Goal: Task Accomplishment & Management: Complete application form

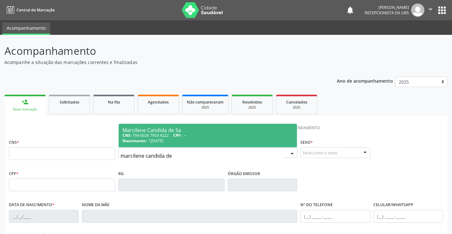
type input "marcilene candida de"
click at [134, 129] on div "Marcilene Candida de Sa" at bounding box center [207, 130] width 171 height 5
type input "704 6026 7953 4222"
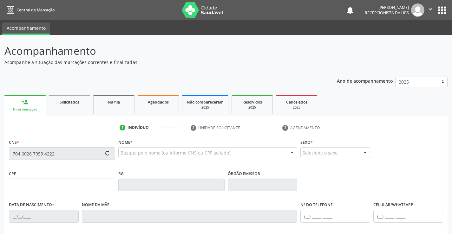
type input "18/08/1987"
type input "Isabel Candida de Sa"
type input "(87) 99913-9374"
type input "66"
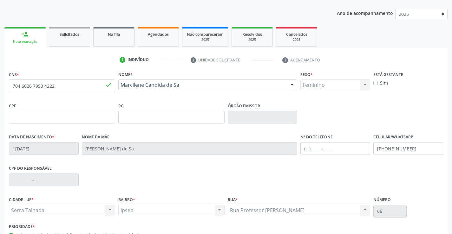
scroll to position [109, 0]
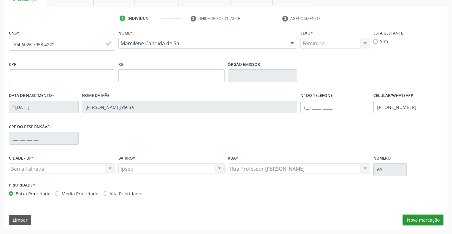
click at [438, 218] on button "Nova marcação" at bounding box center [423, 220] width 40 height 11
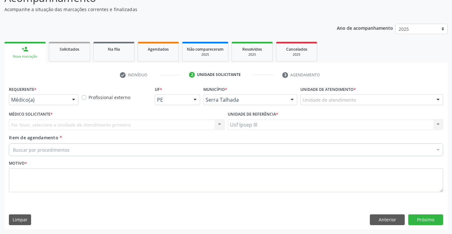
scroll to position [53, 0]
click at [71, 101] on div at bounding box center [74, 100] width 10 height 11
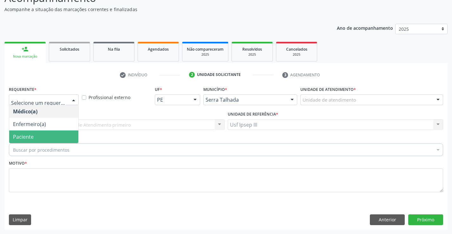
click at [72, 134] on span "Paciente" at bounding box center [43, 137] width 69 height 13
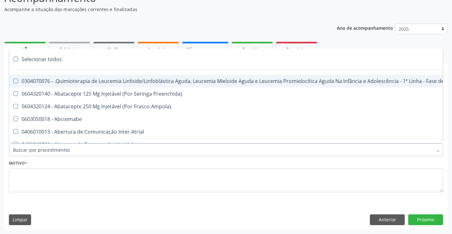
click at [72, 147] on div at bounding box center [226, 150] width 434 height 13
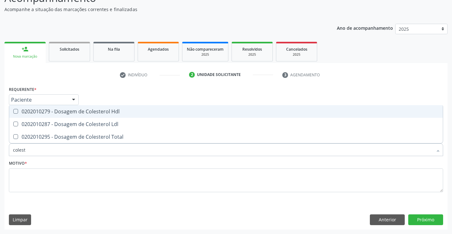
type input "coleste"
click at [64, 114] on div "0202010279 - Dosagem de Colesterol Hdl" at bounding box center [226, 111] width 426 height 5
checkbox Hdl "true"
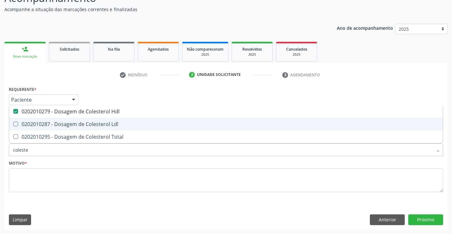
click at [63, 128] on span "0202010287 - Dosagem de Colesterol Ldl" at bounding box center [226, 124] width 434 height 13
checkbox Ldl "true"
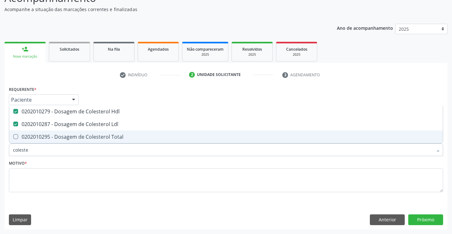
click at [63, 139] on div "0202010295 - Dosagem de Colesterol Total" at bounding box center [226, 136] width 426 height 5
checkbox Total "true"
type input "cole"
checkbox Hdl "false"
checkbox Ldl "false"
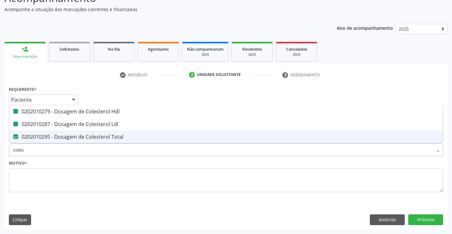
checkbox Total "false"
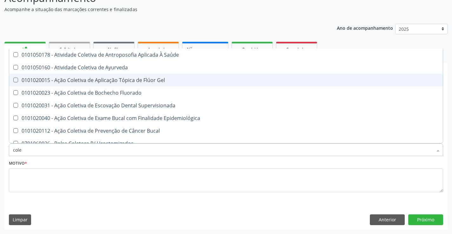
type input "col"
checkbox Hdl "false"
checkbox Ldl "false"
checkbox Total "false"
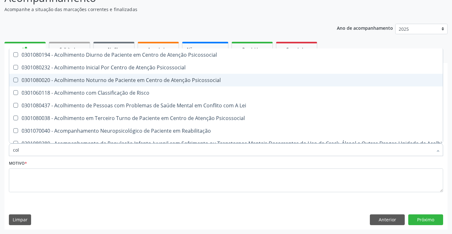
type input "co"
checkbox Hdl "false"
checkbox Ldl "false"
checkbox Total "false"
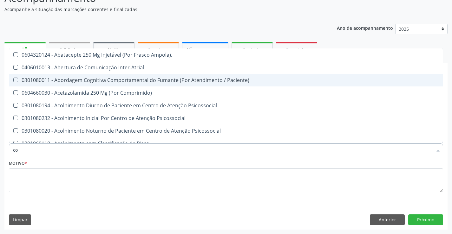
type input "c"
checkbox Hdl "false"
checkbox Ldl "false"
checkbox Total "false"
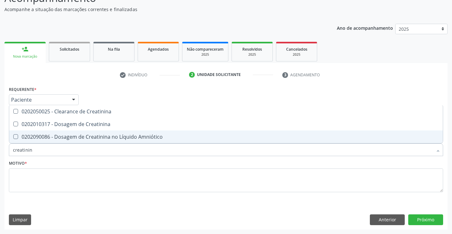
type input "creatinina"
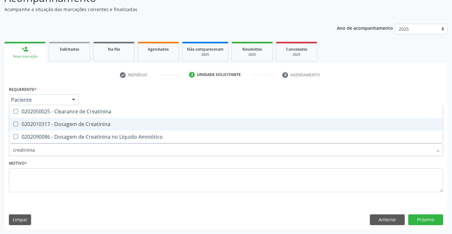
click at [74, 126] on div "0202010317 - Dosagem de Creatinina" at bounding box center [226, 124] width 426 height 5
checkbox Creatinina "true"
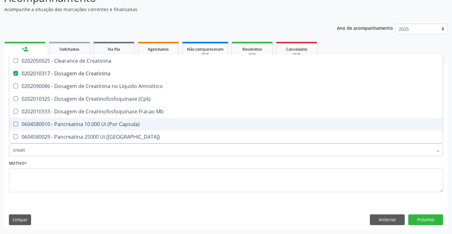
type input "creat"
checkbox Creatinina "false"
checkbox \(Cpk\) "true"
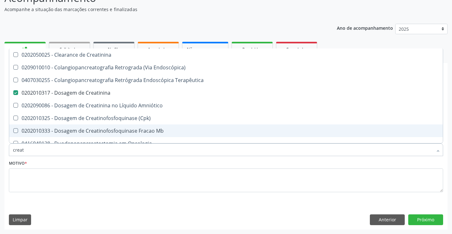
type input "crea"
checkbox Creatinina "false"
checkbox Mb "true"
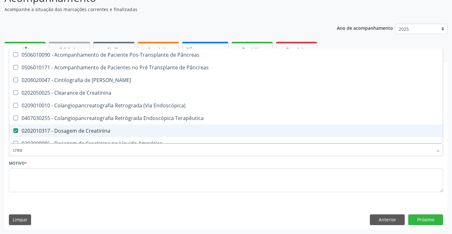
type input "cre"
checkbox Creatinina "false"
checkbox Oncologia "true"
type input "cr"
checkbox Oncologia "false"
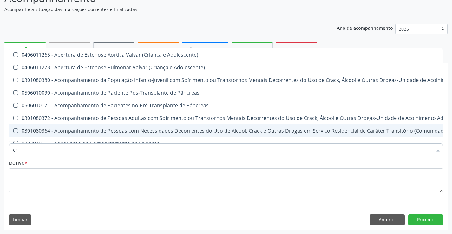
type input "c"
checkbox Creatinina "false"
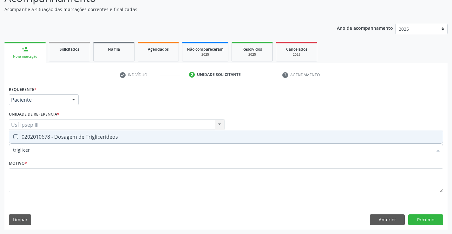
type input "trigliceri"
click at [72, 138] on div "0202010678 - Dosagem de Triglicerideos" at bounding box center [226, 136] width 426 height 5
checkbox Triglicerideos "true"
type input "tr"
checkbox Triglicerideos "false"
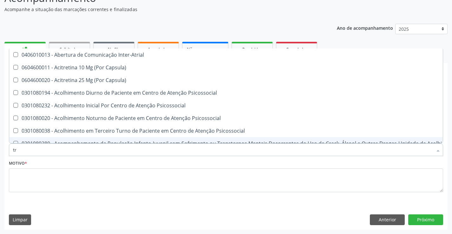
type input "t"
checkbox Triglicerideos "false"
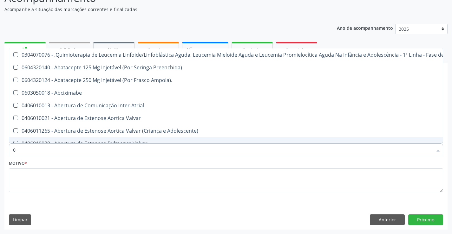
type input "02"
checkbox Comprimido\) "true"
checkbox Transferências "true"
checkbox Meckel "true"
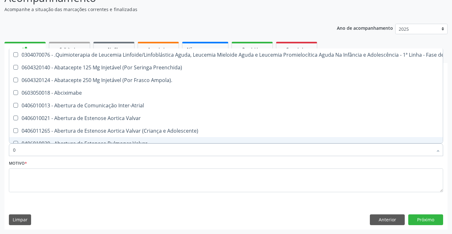
checkbox Transfusao "true"
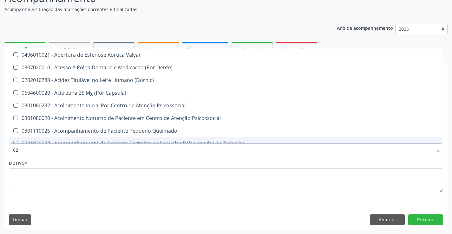
type input "020"
checkbox Epispádia "true"
checkbox Anos\) "true"
checkbox Congênita "true"
checkbox Complementar\) "true"
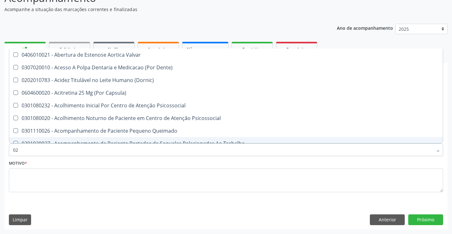
checkbox Dias "true"
checkbox Hdl "false"
checkbox Ldl "false"
checkbox Total "false"
checkbox Creatinina "false"
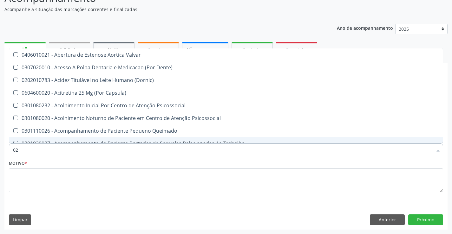
checkbox Triglicerideos "false"
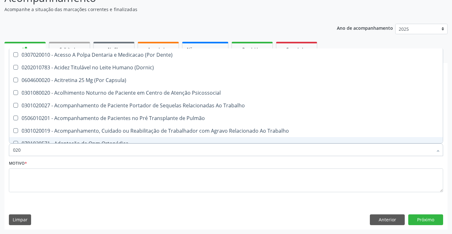
type input "0202"
checkbox Faringe\/Laringe "true"
checkbox Puncao "true"
checkbox Fragmento "true"
checkbox Ossea "true"
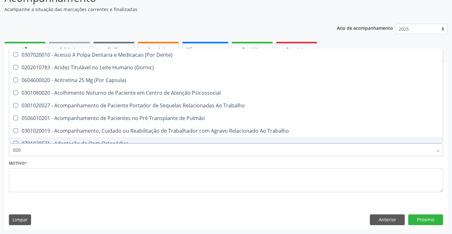
checkbox Projecoes\) "true"
checkbox Hdl "false"
checkbox Ldl "false"
checkbox Total "false"
checkbox Creatinina "false"
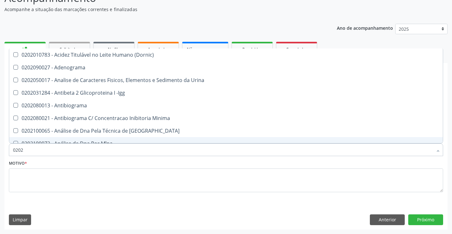
type input "02020"
checkbox \(Psa\) "true"
checkbox III "true"
checkbox Barbituratos "true"
checkbox Calcio "true"
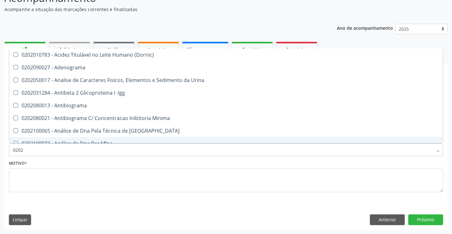
checkbox Hdl "false"
checkbox Ldl "false"
checkbox Total "false"
checkbox Creatinina "false"
checkbox Funcional "true"
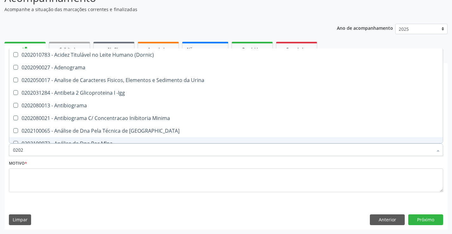
checkbox Triglicerideos "false"
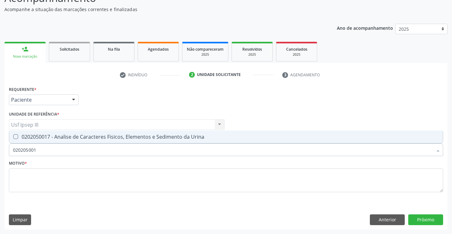
type input "0202050017"
click at [75, 137] on div "0202050017 - Analise de Caracteres Fisicos, Elementos e Sedimento da Urina" at bounding box center [226, 136] width 426 height 5
checkbox Urina "true"
type input "0"
checkbox Urina "false"
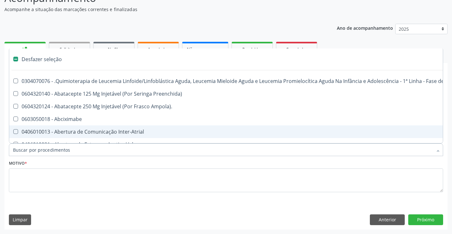
type input "g"
checkbox Urina "false"
checkbox Linha "true"
checkbox Infusão "true"
checkbox Urostomizados "true"
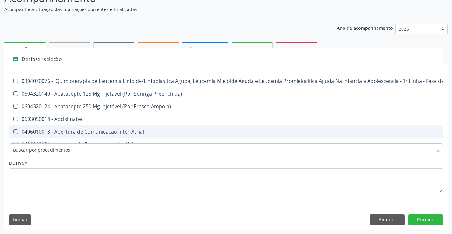
checkbox Revestido\) "true"
checkbox Capsula\) "true"
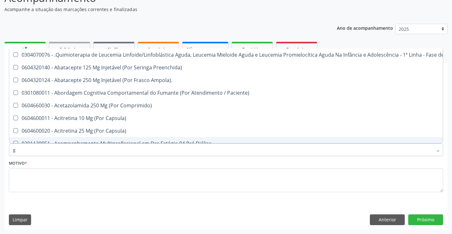
type input "gl"
checkbox Pé "true"
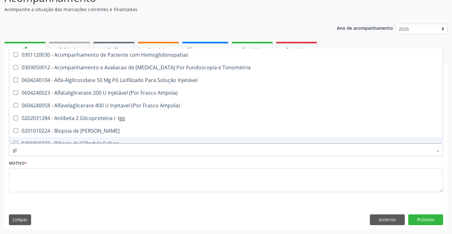
type input "gli"
checkbox Glomerular "true"
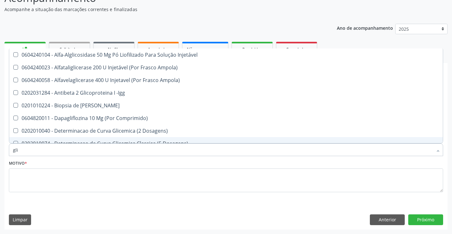
type input "glic"
checkbox Derrames "true"
checkbox Triglicerideos "false"
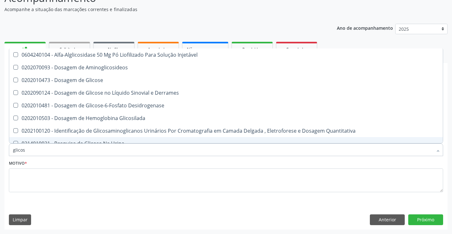
type input "glicose"
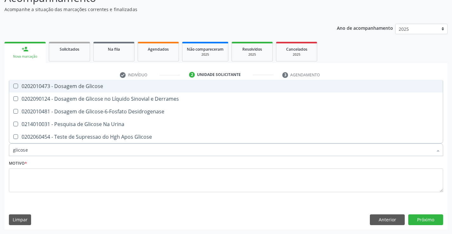
click at [81, 87] on div "0202010473 - Dosagem de Glicose" at bounding box center [226, 86] width 426 height 5
checkbox Glicose "true"
type input "glicos"
checkbox Glicose "false"
checkbox Desidrogenase "true"
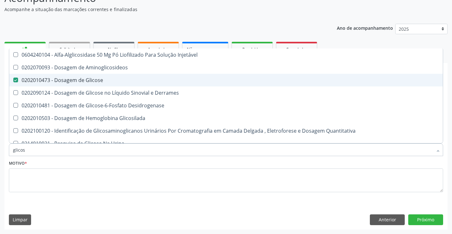
type input "glico"
checkbox Glicose "false"
checkbox Glicosilada "true"
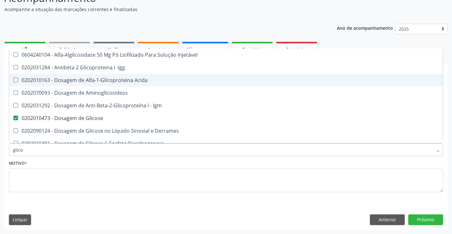
type input "glic"
checkbox Glicose "false"
checkbox Glicose "true"
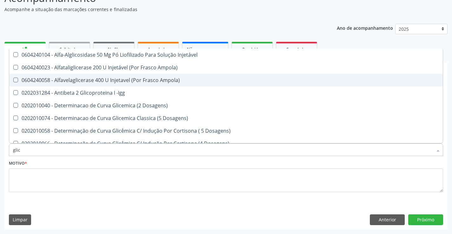
type input "gli"
checkbox Glicose "false"
checkbox Glicosilada "true"
checkbox Triglicerideos "false"
checkbox Delgada\) "true"
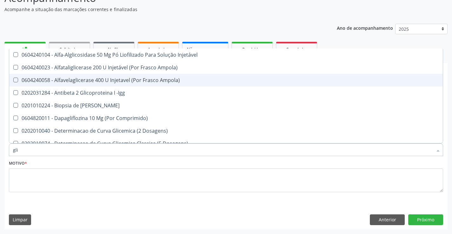
type input "gl"
checkbox Glicose "false"
checkbox Triglicerideos "false"
type input "g"
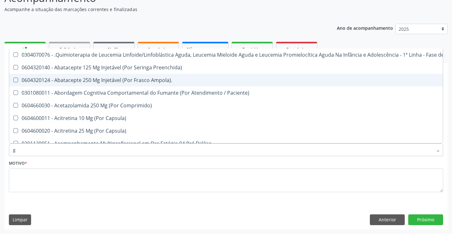
checkbox Geo-Helmintíases "true"
checkbox Hdl "false"
checkbox Ldl "false"
checkbox Total "false"
checkbox Creatinina "false"
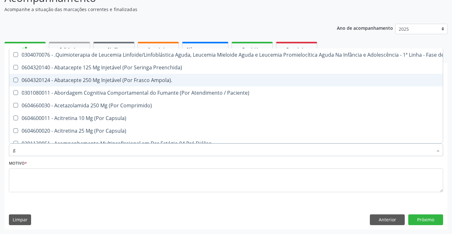
checkbox Glicose "false"
checkbox Triglicerideos "false"
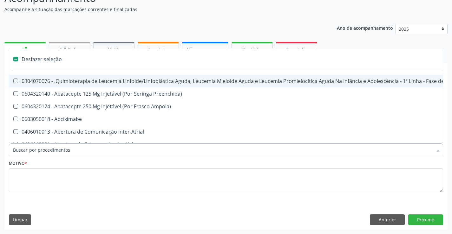
type input "h"
checkbox Urina "false"
checkbox B "true"
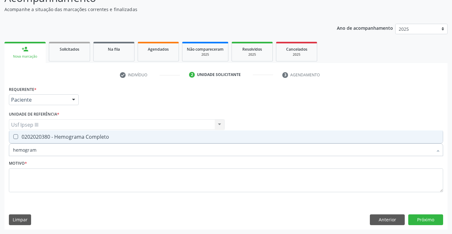
type input "hemograma"
click at [76, 139] on div "0202020380 - Hemograma Completo" at bounding box center [226, 136] width 426 height 5
checkbox Completo "true"
click at [79, 177] on textarea at bounding box center [226, 181] width 434 height 24
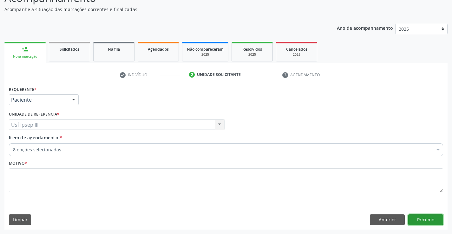
click at [423, 223] on button "Próximo" at bounding box center [425, 220] width 35 height 11
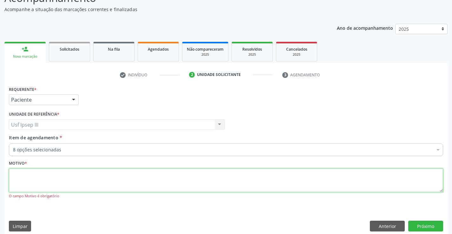
click at [92, 181] on textarea at bounding box center [226, 181] width 434 height 24
type textarea "."
click at [421, 228] on button "Próximo" at bounding box center [425, 226] width 35 height 11
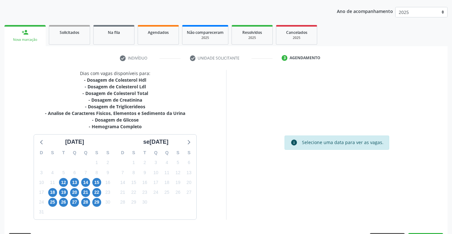
scroll to position [85, 0]
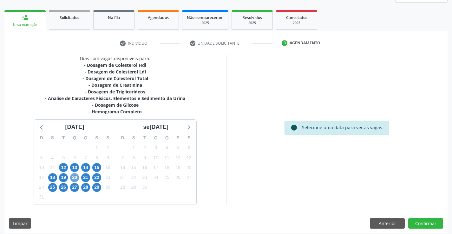
click at [72, 177] on span "20" at bounding box center [74, 177] width 9 height 9
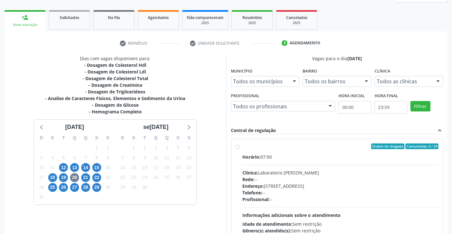
click at [378, 188] on div "Endereço: [STREET_ADDRESS]" at bounding box center [340, 186] width 196 height 7
click at [240, 149] on input "Ordem de chegada Consumidos: 0 / 24 Horário: 07:00 Clínica: Laboratorio Jose Pa…" at bounding box center [238, 147] width 4 height 6
radio input "true"
click at [450, 231] on div "Acompanhamento Acompanhe a situação das marcações correntes e finalizadas Relat…" at bounding box center [226, 122] width 452 height 344
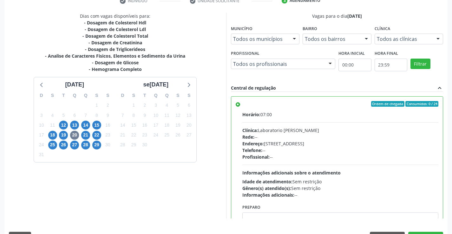
scroll to position [145, 0]
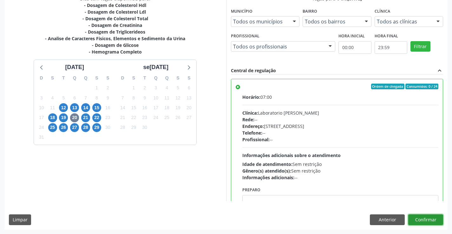
click at [428, 220] on button "Confirmar" at bounding box center [425, 220] width 35 height 11
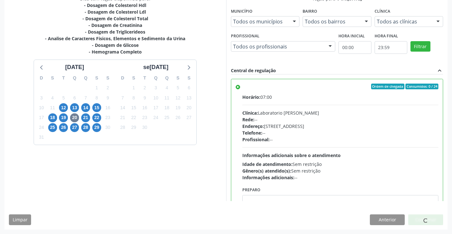
scroll to position [0, 0]
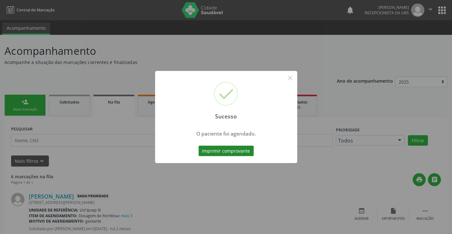
click at [234, 150] on button "Imprimir comprovante" at bounding box center [226, 151] width 55 height 11
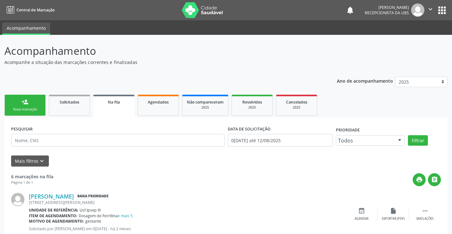
click at [21, 109] on div "Nova marcação" at bounding box center [25, 109] width 32 height 5
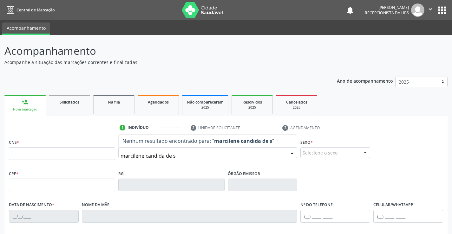
type input "marcilene candida de sa"
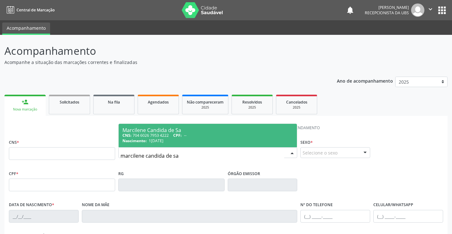
click at [178, 134] on span "CPF:" at bounding box center [177, 135] width 9 height 5
type input "704 6026 7953 4222"
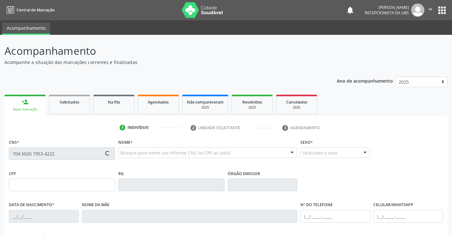
type input "18/08/1987"
type input "Isabel Candida de Sa"
type input "(87) 99913-9374"
type input "66"
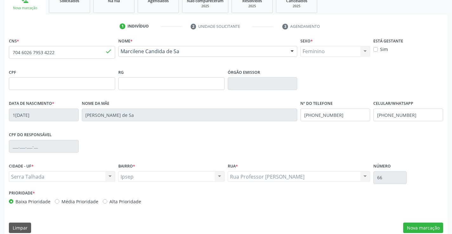
scroll to position [109, 0]
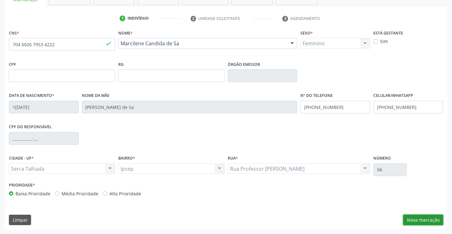
click at [420, 220] on button "Nova marcação" at bounding box center [423, 220] width 40 height 11
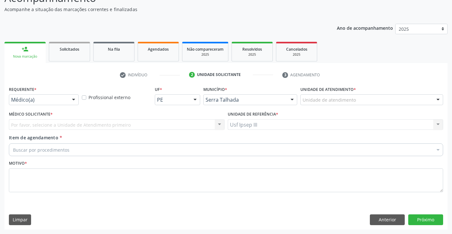
scroll to position [53, 0]
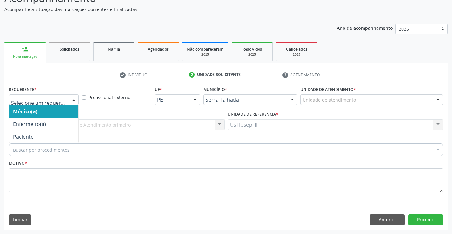
click at [73, 98] on div at bounding box center [74, 100] width 10 height 11
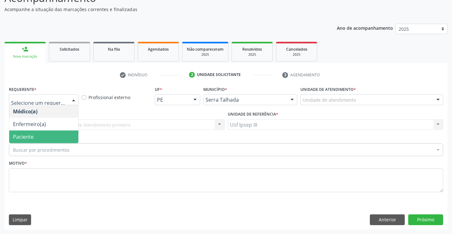
click at [63, 141] on span "Paciente" at bounding box center [43, 137] width 69 height 13
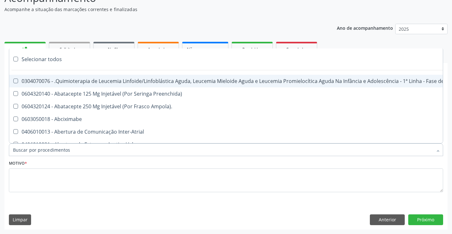
click at [91, 149] on div at bounding box center [226, 150] width 434 height 13
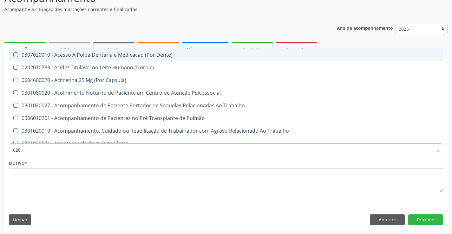
type input "0202"
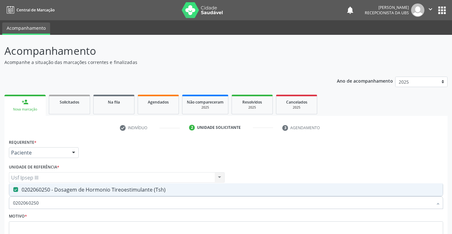
scroll to position [53, 0]
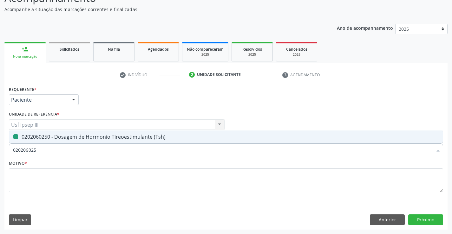
type input "02020602"
checkbox \(Tsh\) "false"
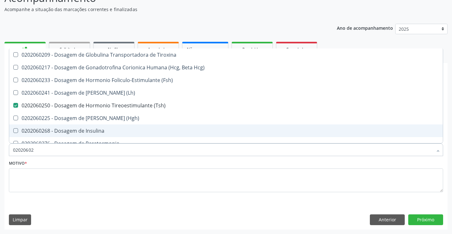
type input "0202060"
checkbox \(Tsh\) "false"
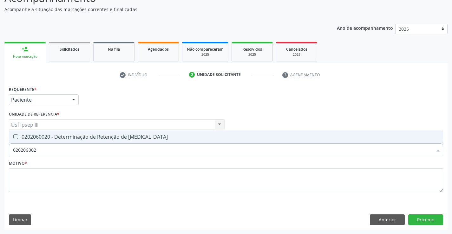
type input "0202060020"
click at [105, 137] on div "0202060020 - Determinação de Retenção de [MEDICAL_DATA]" at bounding box center [226, 136] width 426 height 5
checkbox T3 "true"
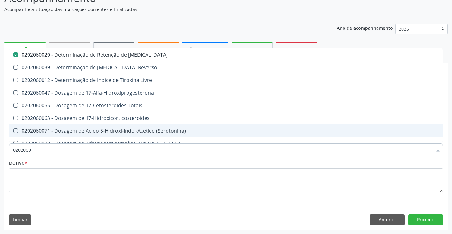
type input "02020603"
checkbox T3 "false"
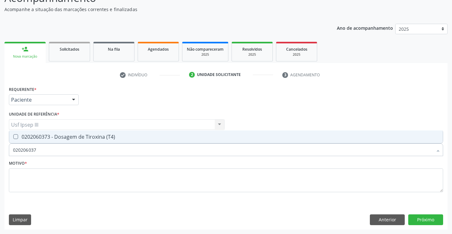
type input "0202060373"
click at [105, 137] on div "0202060373 - Dosagem de Tiroxina (T4)" at bounding box center [226, 136] width 426 height 5
checkbox \(T4\) "true"
click at [56, 180] on textarea at bounding box center [226, 181] width 434 height 24
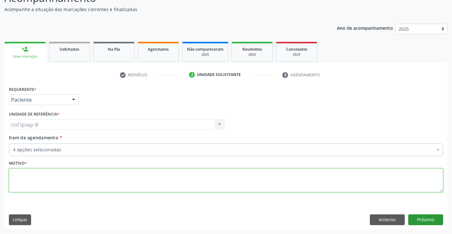
type textarea "."
click at [422, 224] on button "Próximo" at bounding box center [425, 220] width 35 height 11
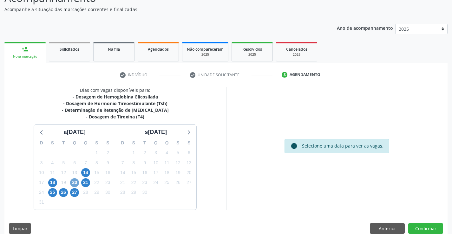
click at [75, 184] on span "20" at bounding box center [74, 183] width 9 height 9
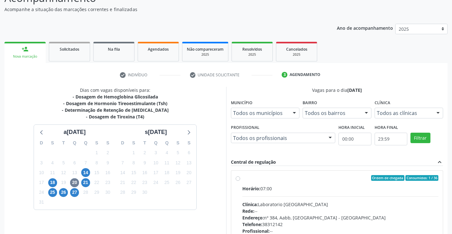
click at [307, 221] on div "Endereço: nº 384, Aabb, Serra Talhada - PE" at bounding box center [340, 218] width 196 height 7
click at [240, 181] on input "Ordem de chegada Consumidos: 1 / 36 Horário: 07:00 Clínica: Laboratorio Sao Fra…" at bounding box center [238, 178] width 4 height 6
radio input "true"
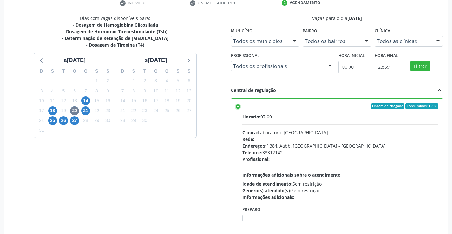
scroll to position [145, 0]
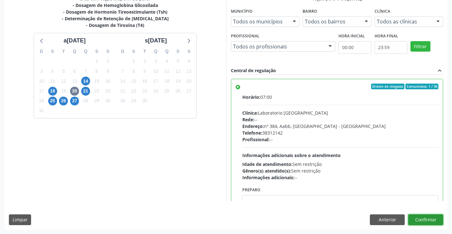
click at [427, 220] on button "Confirmar" at bounding box center [425, 220] width 35 height 11
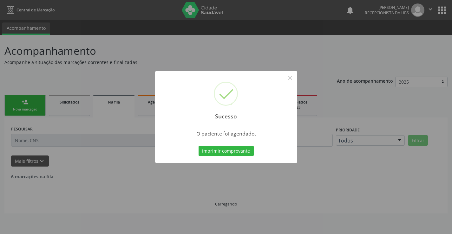
scroll to position [0, 0]
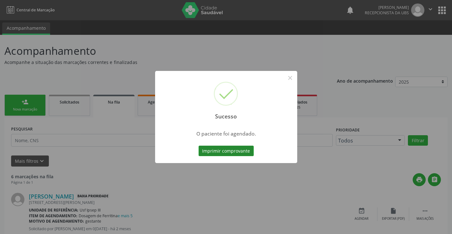
click at [216, 153] on button "Imprimir comprovante" at bounding box center [226, 151] width 55 height 11
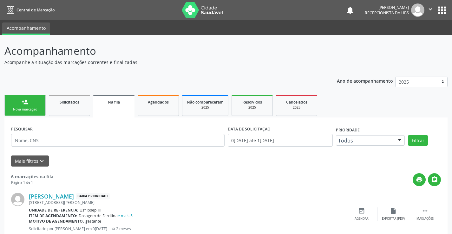
click at [25, 100] on div "person_add" at bounding box center [25, 102] width 7 height 7
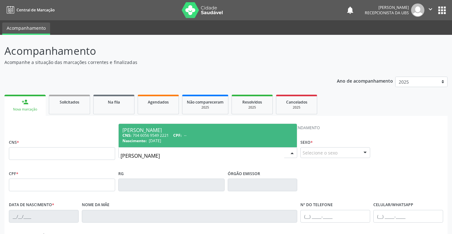
type input "katia milena marf"
click at [143, 143] on span "Nascimento:" at bounding box center [134, 140] width 24 height 5
type input "704 6056 9549 2221"
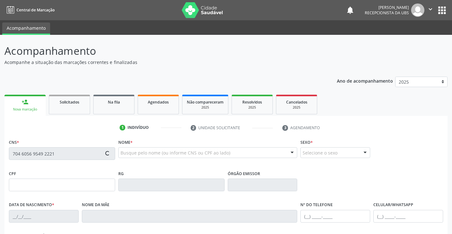
type input "17/09/1998"
type input "Rosimere Katia Marques Leite"
type input "(87) 6396-3232"
type input "347.795.938-83"
type input "404"
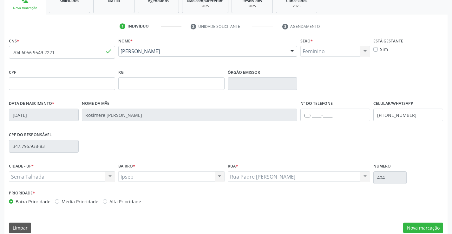
scroll to position [109, 0]
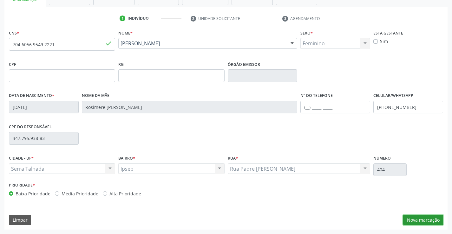
click at [424, 223] on button "Nova marcação" at bounding box center [423, 220] width 40 height 11
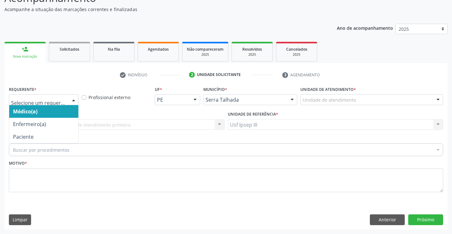
click at [75, 99] on div at bounding box center [74, 100] width 10 height 11
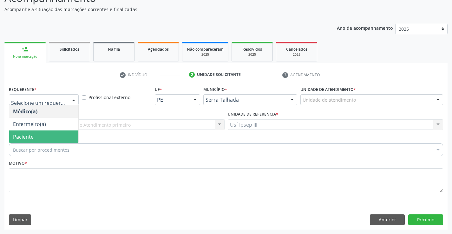
click at [62, 134] on span "Paciente" at bounding box center [43, 137] width 69 height 13
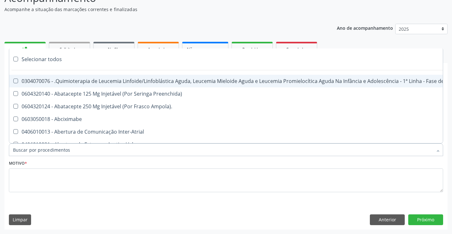
click at [71, 149] on div at bounding box center [226, 150] width 434 height 13
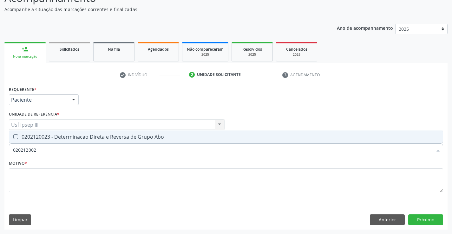
type input "0202120023"
click at [73, 138] on div "0202120023 - Determinacao Direta e Reversa de Grupo Abo" at bounding box center [226, 136] width 426 height 5
checkbox Abo "true"
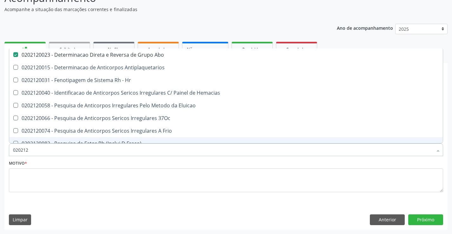
type input "02021"
checkbox Abo "false"
checkbox \(Tia\) "true"
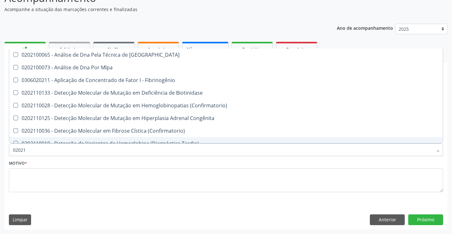
type input "0202"
checkbox Abo "false"
checkbox Exoma "true"
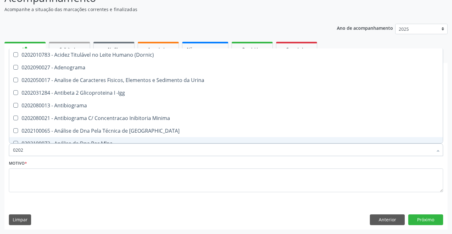
type input "02020"
checkbox Abo "false"
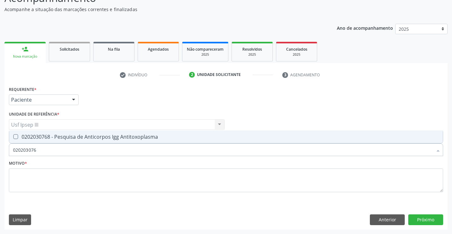
type input "0202030768"
click at [66, 138] on div "0202030768 - Pesquisa de Anticorpos Igg Antitoxoplasma" at bounding box center [226, 136] width 426 height 5
checkbox Antitoxoplasma "true"
type input "02020307"
checkbox Antitoxoplasma "false"
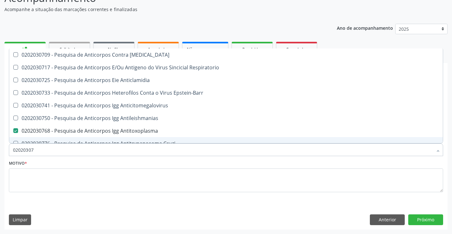
type input "0202030"
checkbox Antitoxoplasma "false"
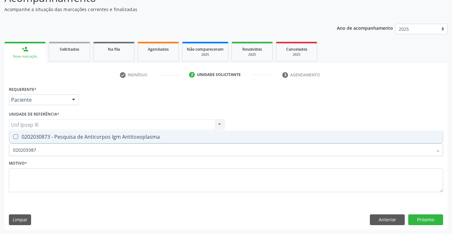
type input "0202030873"
click at [80, 134] on div "0202030873 - Pesquisa de Anticorpos Igm Antitoxoplasma" at bounding box center [226, 136] width 426 height 5
checkbox Antitoxoplasma "true"
type input "02020308"
checkbox Antitoxoplasma "false"
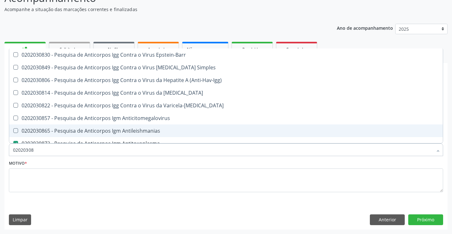
type input "0202030"
checkbox Antitoxoplasma "false"
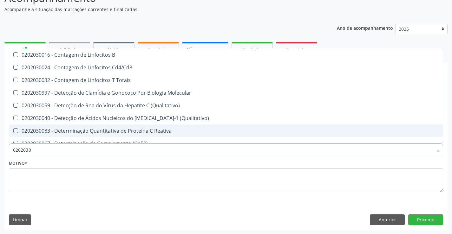
type input "020203"
checkbox Antitoxoplasma "false"
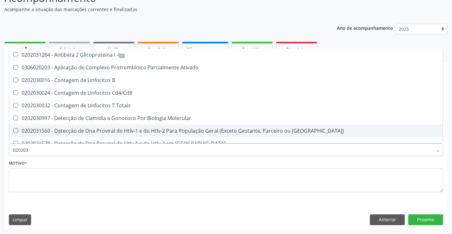
type input "02020"
checkbox Antitoxoplasma "false"
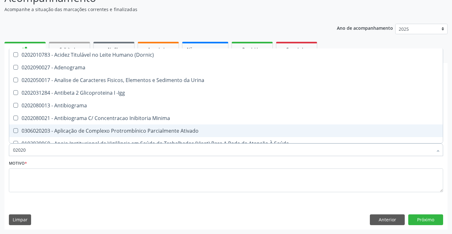
type input "0202"
checkbox Dosagens\) "true"
checkbox Antitoxoplasma "false"
checkbox Fezes "true"
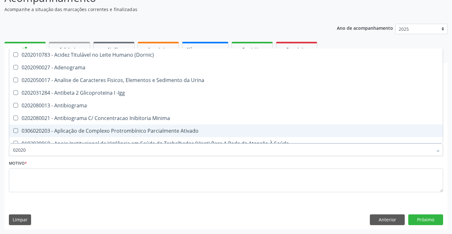
checkbox \(Urina\) "true"
type input "02021"
checkbox Ativado "true"
checkbox Abo "false"
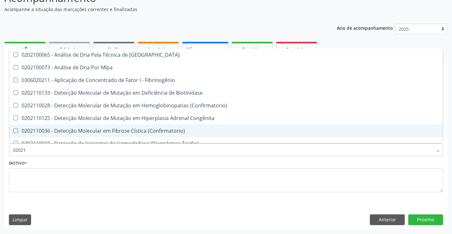
type input "020212"
checkbox Blot "true"
checkbox Abo "false"
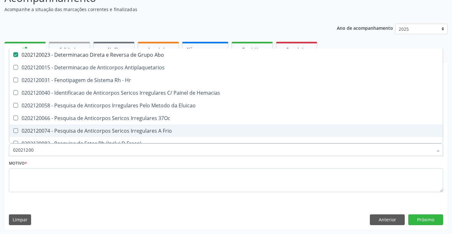
type input "020212009"
checkbox Abo "false"
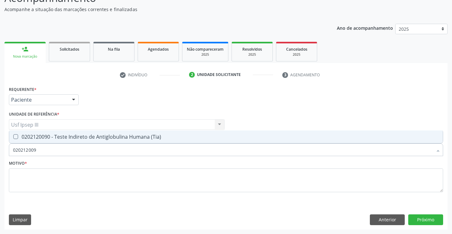
type input "0202120090"
click at [80, 134] on div "0202120090 - Teste Indireto de Antiglobulina Humana (Tia)" at bounding box center [226, 136] width 426 height 5
checkbox \(Tia\) "true"
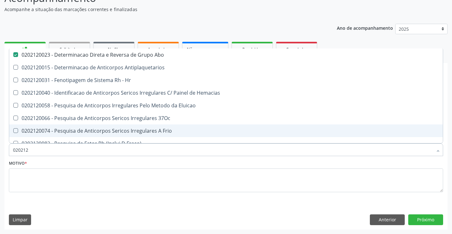
type input "02021"
checkbox Abo "false"
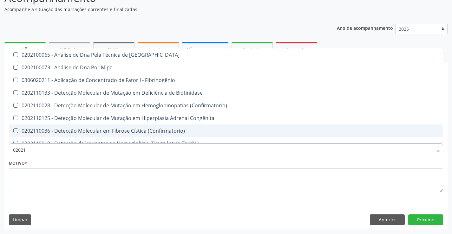
type input "0202"
checkbox Abo "false"
checkbox Exoma "true"
checkbox \(Tia\) "false"
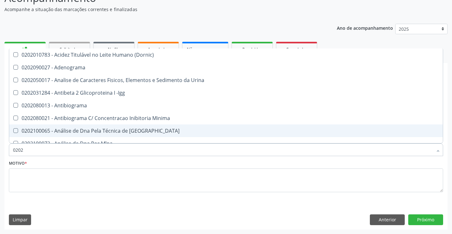
type input "02020"
checkbox Abo "false"
checkbox Carini "true"
checkbox Parceria\) "true"
checkbox Antitoxoplasma "false"
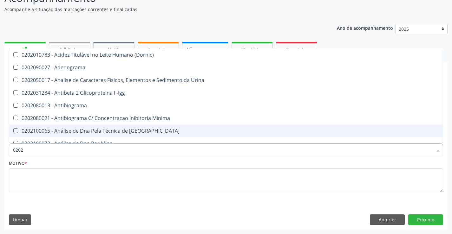
checkbox Antitoxoplasma "false"
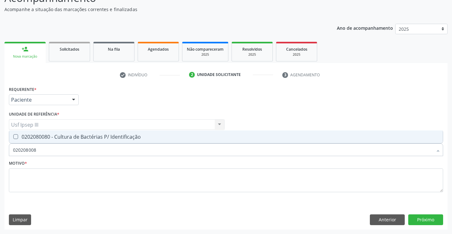
type input "0202080080"
click at [80, 134] on div "0202080080 - Cultura de Bactérias P/ Identificação" at bounding box center [226, 136] width 426 height 5
checkbox Identificação "true"
click at [74, 176] on textarea at bounding box center [226, 181] width 434 height 24
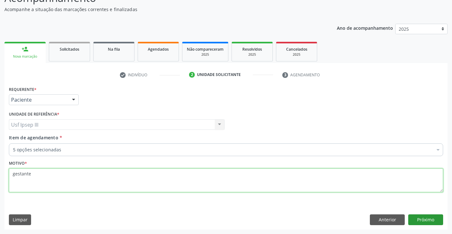
type textarea "gestante"
click at [431, 223] on button "Próximo" at bounding box center [425, 220] width 35 height 11
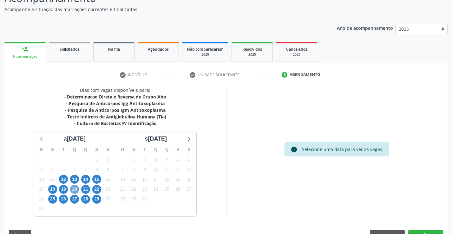
click at [75, 188] on span "20" at bounding box center [74, 189] width 9 height 9
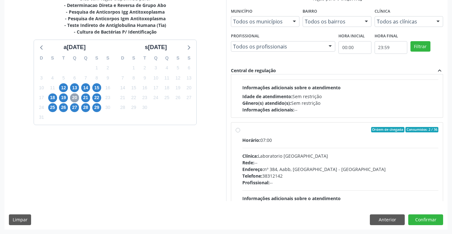
scroll to position [119, 0]
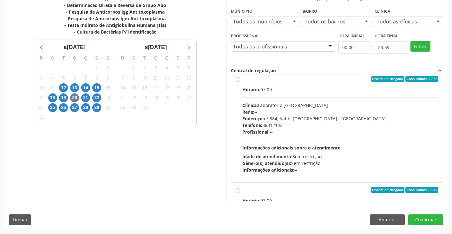
click at [356, 109] on div "Rede: --" at bounding box center [340, 112] width 196 height 7
click at [240, 82] on input "Ordem de chegada Consumidos: 2 / 36 Horário: 07:00 Clínica: Laboratorio Sao Fra…" at bounding box center [238, 79] width 4 height 6
radio input "true"
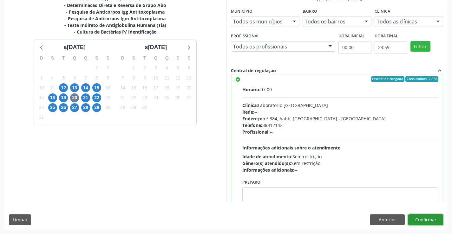
click at [425, 218] on button "Confirmar" at bounding box center [425, 220] width 35 height 11
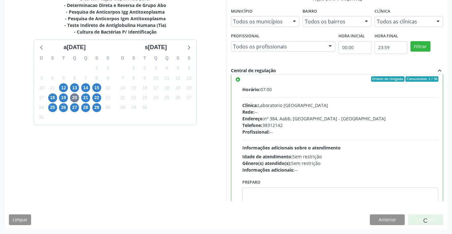
scroll to position [0, 0]
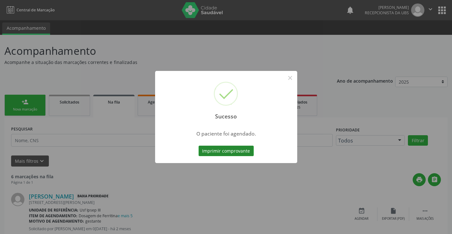
click at [240, 153] on button "Imprimir comprovante" at bounding box center [226, 151] width 55 height 11
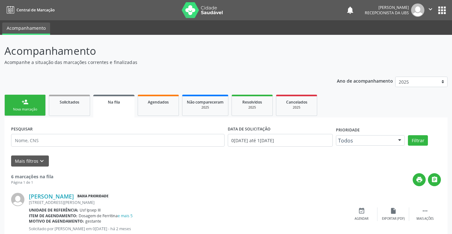
click at [23, 102] on div "person_add" at bounding box center [25, 102] width 7 height 7
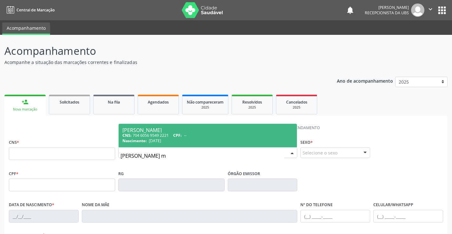
type input "katia milena ma"
click at [146, 140] on span "Nascimento:" at bounding box center [134, 140] width 24 height 5
type input "704 6056 9549 2221"
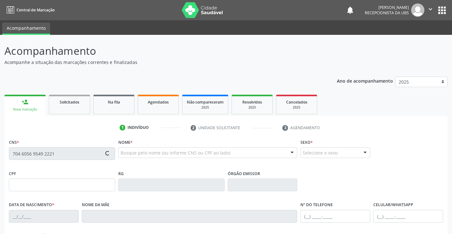
type input "17/09/1998"
type input "Rosimere Katia Marques Leite"
type input "(87) 6396-3232"
type input "347.795.938-83"
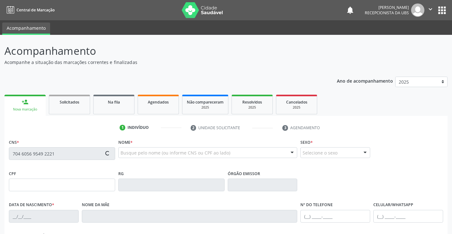
type input "404"
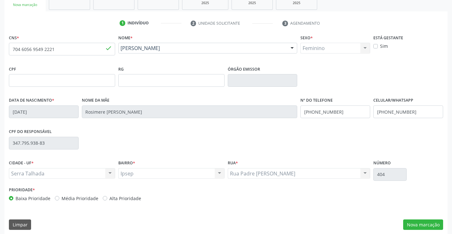
scroll to position [109, 0]
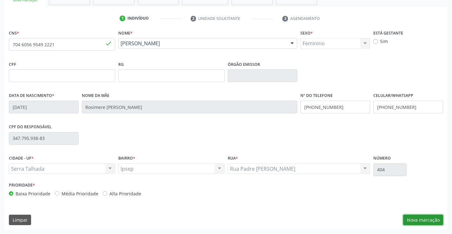
click at [432, 217] on button "Nova marcação" at bounding box center [423, 220] width 40 height 11
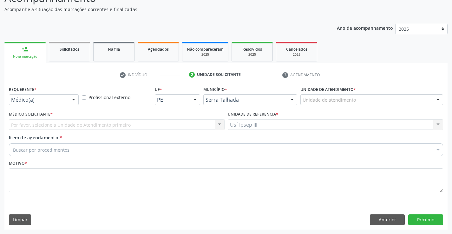
scroll to position [53, 0]
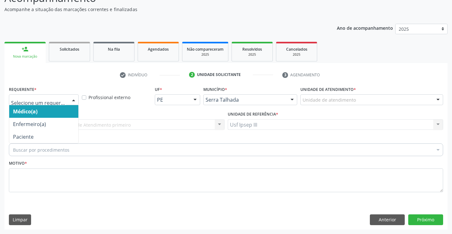
click at [74, 100] on div at bounding box center [74, 100] width 10 height 11
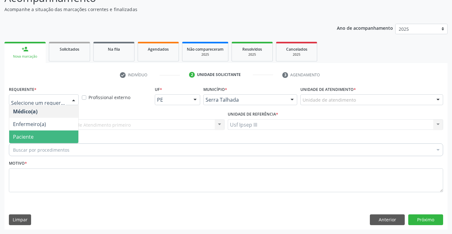
click at [63, 136] on span "Paciente" at bounding box center [43, 137] width 69 height 13
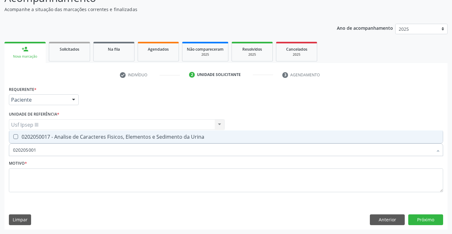
type input "0202050017"
click at [86, 138] on div "0202050017 - Analise de Caracteres Fisicos, Elementos e Sedimento da Urina" at bounding box center [226, 136] width 426 height 5
checkbox Urina "true"
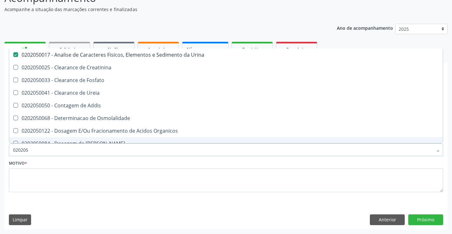
type input "02020"
checkbox Urina "false"
checkbox Fosfato "true"
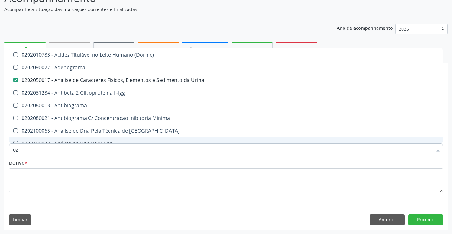
type input "0"
checkbox Urina "false"
checkbox Creatinina "false"
checkbox Ferro "false"
checkbox Estrona "true"
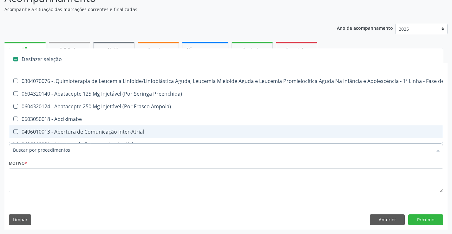
type input "g"
checkbox Urina "false"
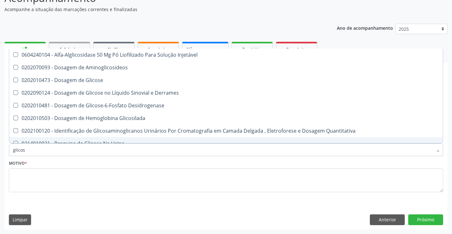
type input "glicose"
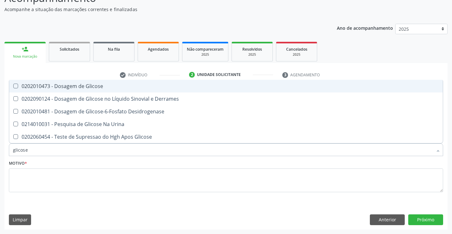
click at [82, 88] on div "0202010473 - Dosagem de Glicose" at bounding box center [226, 86] width 426 height 5
checkbox Glicose "true"
type input "glicos"
checkbox Glicose "false"
checkbox Desidrogenase "true"
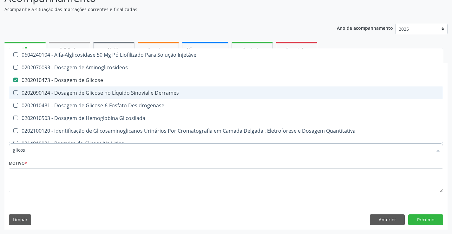
type input "glico"
checkbox Glicose "false"
checkbox Glicosilada "true"
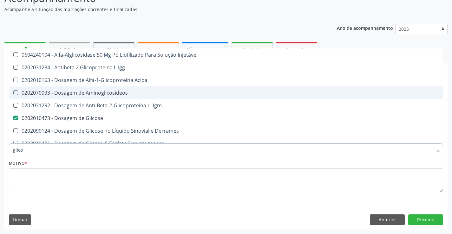
type input "glic"
checkbox Glicose "false"
checkbox Glicose "true"
type input "gli"
checkbox Glicose "false"
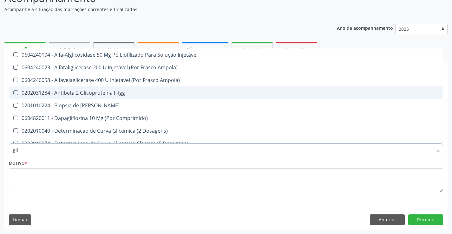
type input "gl"
checkbox Glicose "false"
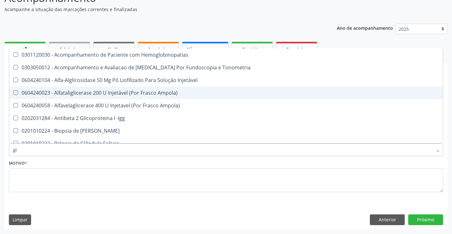
type input "g"
checkbox Glicose "false"
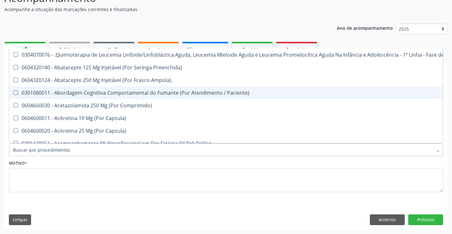
checkbox Geo-Helmintíases "true"
checkbox Glicose "false"
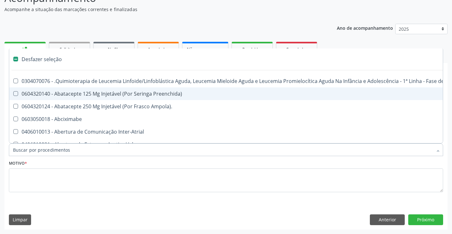
type input "h"
checkbox Urina "false"
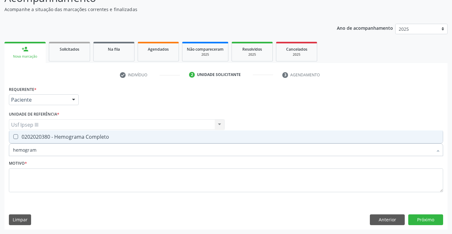
type input "hemograma"
click at [68, 139] on div "0202020380 - Hemograma Completo" at bounding box center [226, 136] width 426 height 5
checkbox Completo "true"
click at [28, 184] on textarea at bounding box center [226, 181] width 434 height 24
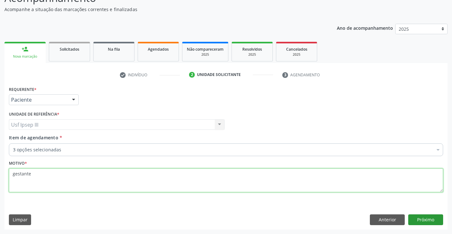
type textarea "gestante"
click at [429, 217] on button "Próximo" at bounding box center [425, 220] width 35 height 11
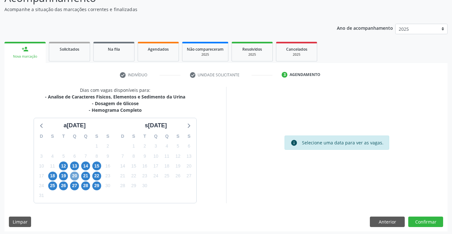
click at [73, 174] on span "20" at bounding box center [74, 176] width 9 height 9
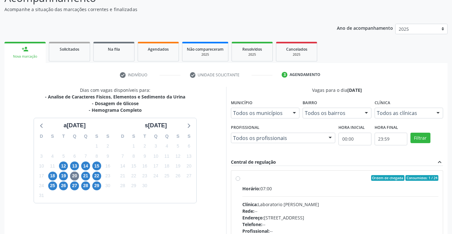
click at [312, 206] on div "Clínica: Laboratorio Jose Paulo Terto" at bounding box center [340, 204] width 196 height 7
click at [240, 181] on input "Ordem de chegada Consumidos: 1 / 24 Horário: 07:00 Clínica: Laboratorio Jose Pa…" at bounding box center [238, 178] width 4 height 6
radio input "true"
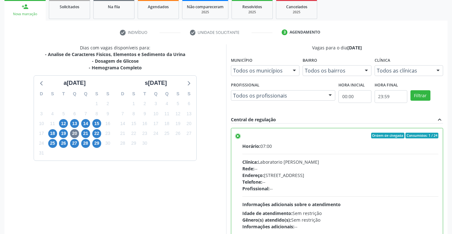
scroll to position [145, 0]
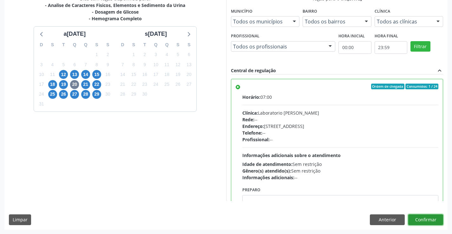
click at [438, 220] on button "Confirmar" at bounding box center [425, 220] width 35 height 11
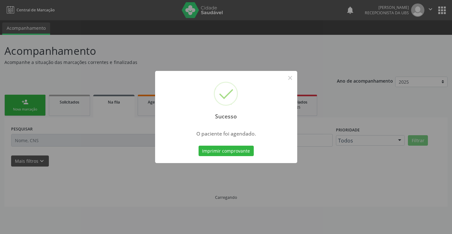
scroll to position [0, 0]
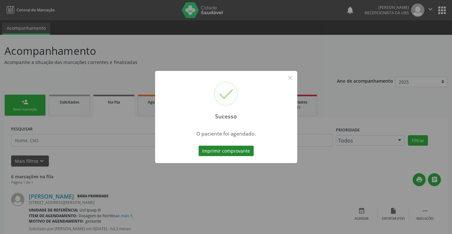
click at [228, 152] on button "Imprimir comprovante" at bounding box center [226, 151] width 55 height 11
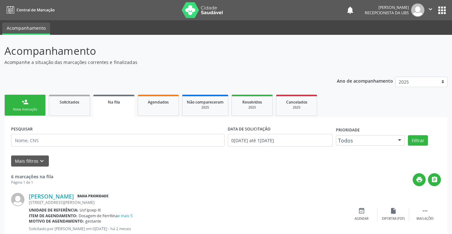
click at [38, 108] on div "Nova marcação" at bounding box center [25, 109] width 32 height 5
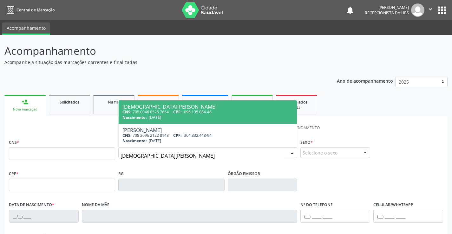
type input "cristiane da silva souza"
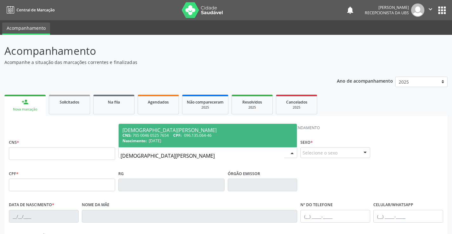
click at [168, 133] on div "CNS: 705 0046 0525 7654 CPF: 096.135.064-46" at bounding box center [207, 135] width 171 height 5
type input "705 0046 0525 7654"
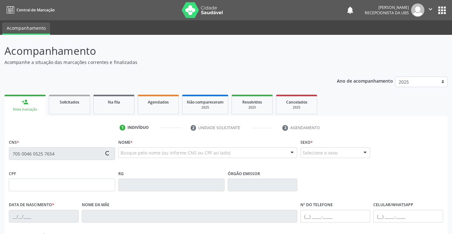
type input "096.135.064-46"
type input "21/12/1989"
type input "Maria das Gracas da Silva Souza"
type input "(87) 99685-7410"
type input "026.584.604-81"
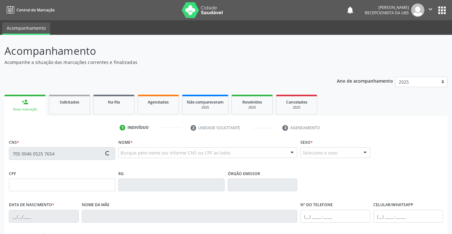
type input "250"
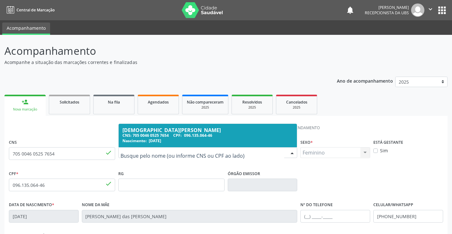
click at [36, 112] on link "person_add Nova marcação" at bounding box center [24, 105] width 41 height 21
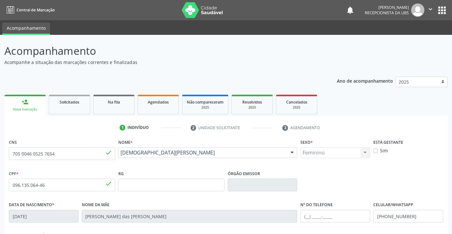
click at [36, 106] on link "person_add Nova marcação" at bounding box center [24, 105] width 41 height 21
click at [36, 114] on link "person_add Nova marcação" at bounding box center [24, 105] width 41 height 21
click at [73, 156] on input "705 0046 0525 7654" at bounding box center [62, 153] width 106 height 13
type input "7"
type input "705 6024 8860 0911"
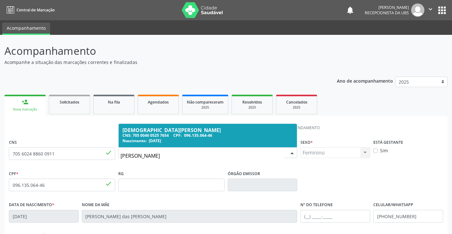
type input "maria jose de lima silva"
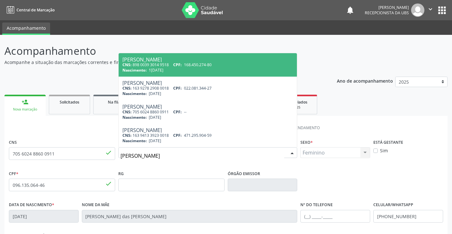
type input "898 0039 3014 9518"
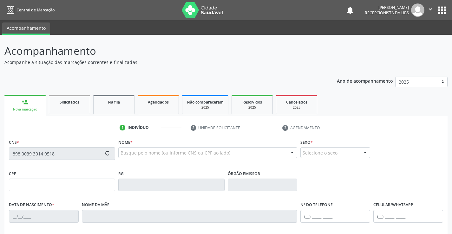
type input "168.450.274-80"
type input "19/02/2003"
type input "Elisangela Nunes de Lima"
type input "(87) 98824-5755"
type input "1358"
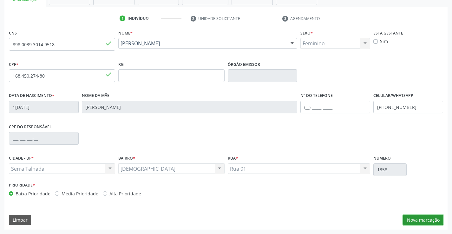
click at [435, 219] on button "Nova marcação" at bounding box center [423, 220] width 40 height 11
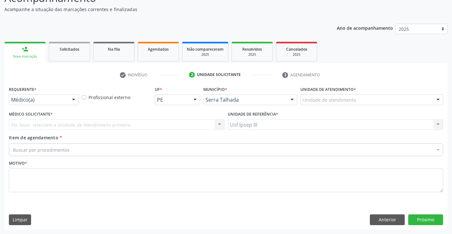
scroll to position [53, 0]
click at [72, 100] on div at bounding box center [74, 100] width 10 height 11
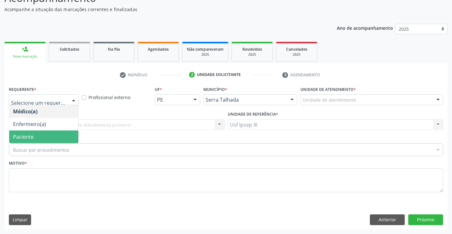
click at [55, 136] on span "Paciente" at bounding box center [43, 137] width 69 height 13
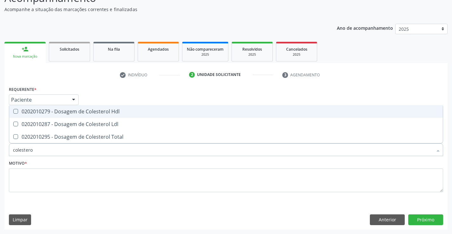
type input "colesterol"
click at [62, 113] on div "0202010279 - Dosagem de Colesterol Hdl" at bounding box center [226, 111] width 426 height 5
checkbox Hdl "true"
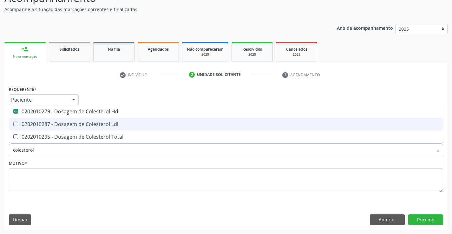
click at [58, 122] on div "0202010287 - Dosagem de Colesterol Ldl" at bounding box center [226, 124] width 426 height 5
checkbox Ldl "true"
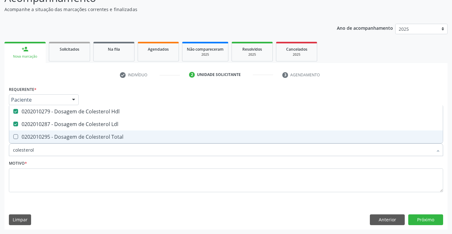
click at [53, 139] on div "0202010295 - Dosagem de Colesterol Total" at bounding box center [226, 136] width 426 height 5
checkbox Total "true"
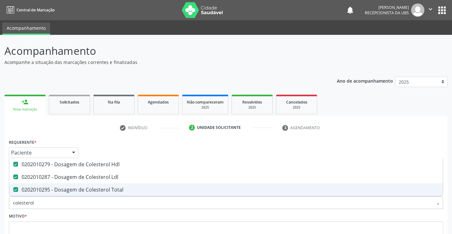
scroll to position [53, 0]
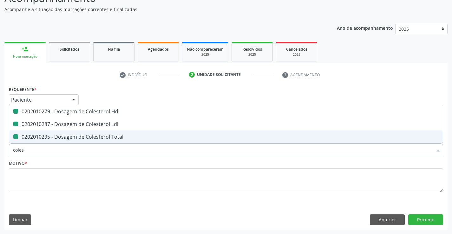
type input "cole"
checkbox Hdl "false"
checkbox Ldl "false"
checkbox Total "false"
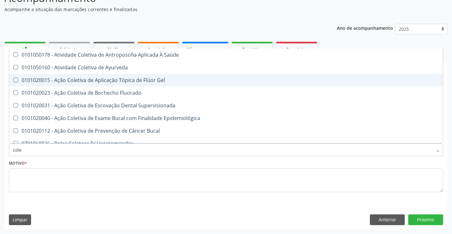
type input "col"
checkbox Hdl "false"
checkbox Ldl "false"
checkbox Total "false"
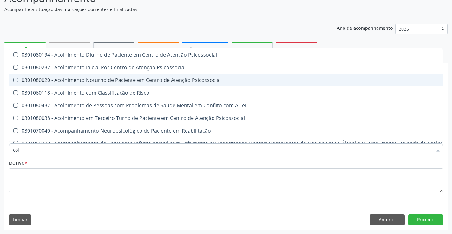
type input "co"
checkbox Hdl "false"
checkbox Ldl "false"
checkbox Total "false"
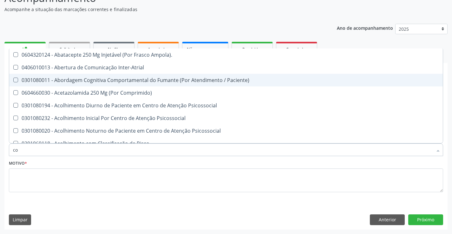
type input "c"
checkbox Hdl "false"
checkbox Ldl "false"
checkbox Total "false"
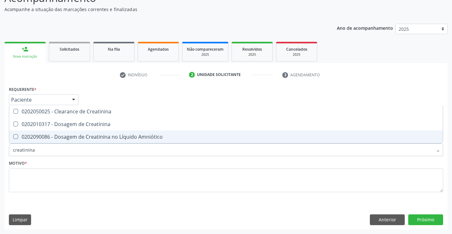
type input "creatinina"
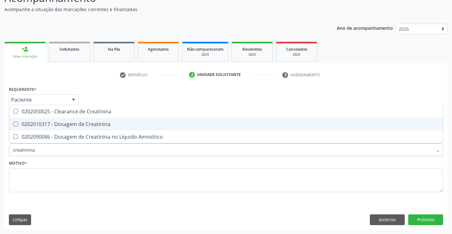
click at [57, 126] on div "0202010317 - Dosagem de Creatinina" at bounding box center [226, 124] width 426 height 5
checkbox Creatinina "true"
type input "creat"
checkbox Creatinina "false"
type input "c"
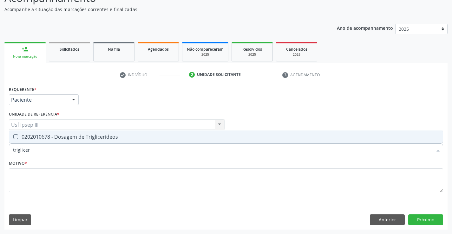
type input "trigliceri"
click at [49, 141] on span "0202010678 - Dosagem de Triglicerideos" at bounding box center [226, 137] width 434 height 13
checkbox Triglicerideos "true"
type input "t"
checkbox Triglicerideos "false"
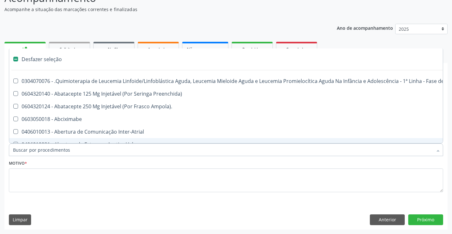
type input "g"
checkbox Linha "true"
checkbox Infusão "true"
checkbox Urostomizados "true"
checkbox Revestido\) "true"
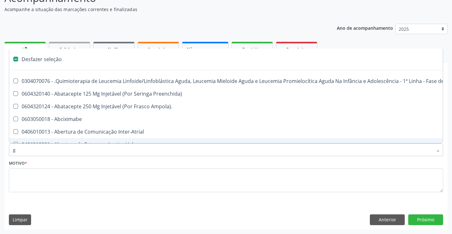
checkbox Capsula\) "true"
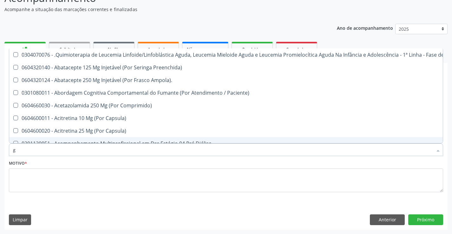
type input "gl"
checkbox Pé "true"
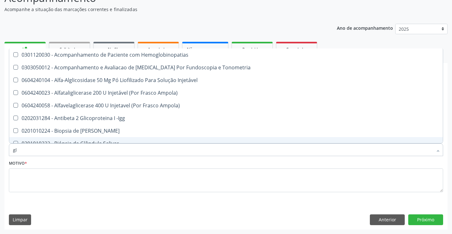
type input "gli"
checkbox Glomerular "true"
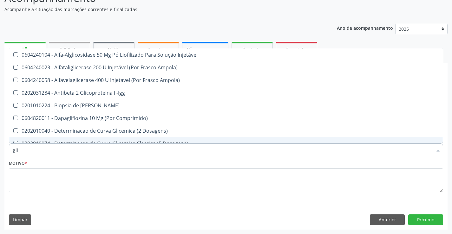
type input "glic"
checkbox Derrames "true"
checkbox Triglicerideos "false"
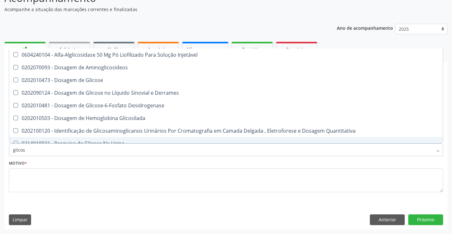
type input "glicose"
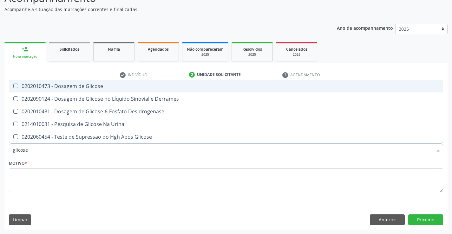
click at [60, 88] on div "0202010473 - Dosagem de Glicose" at bounding box center [226, 86] width 426 height 5
checkbox Glicose "true"
type input "glicos"
checkbox Glicose "false"
checkbox Desidrogenase "true"
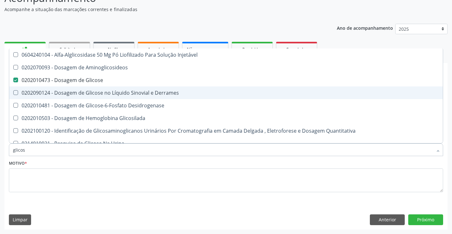
type input "glico"
checkbox Glicose "false"
checkbox Glicosilada "true"
type input "glic"
checkbox Glicosilada "false"
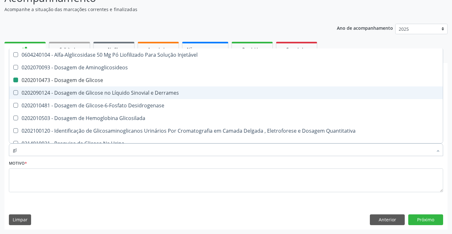
type input "g"
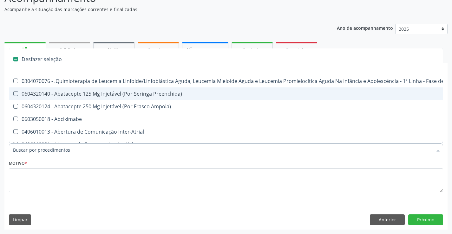
type input "h"
checkbox B "true"
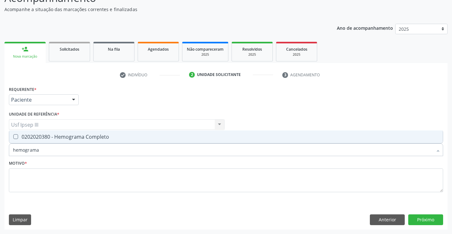
type input "hemograma"
click at [52, 136] on div "0202020380 - Hemograma Completo" at bounding box center [226, 136] width 426 height 5
checkbox Completo "true"
type input "hemo"
checkbox Completo "false"
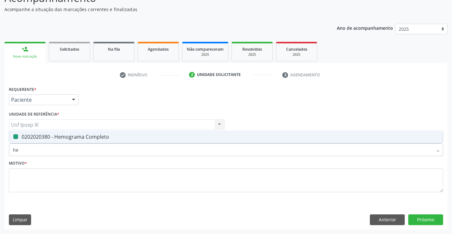
type input "h"
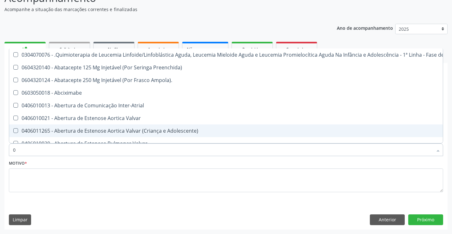
type input "02"
checkbox Comprimido\) "true"
checkbox Transferências "true"
checkbox Meckel "true"
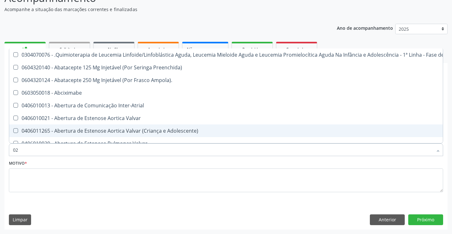
checkbox Bilateral "true"
checkbox Transfusao "true"
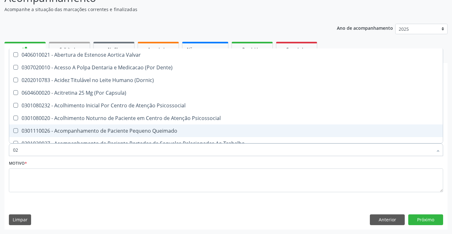
type input "020"
checkbox Epispádia "true"
checkbox Anos\) "true"
checkbox Congênita "true"
checkbox Complementar\) "true"
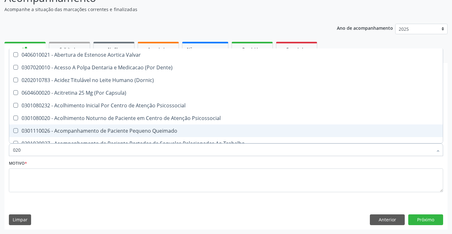
checkbox \(Qualitativo\) "true"
checkbox Dias "true"
checkbox Hdl "false"
checkbox Ldl "false"
checkbox Total "false"
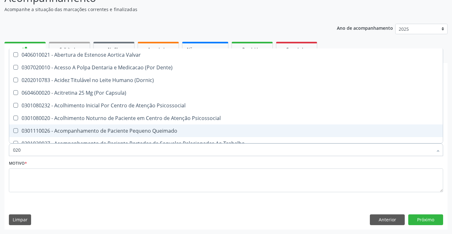
checkbox Creatinina "false"
checkbox Glicose "false"
checkbox Triglicerideos "false"
checkbox \(T3\) "true"
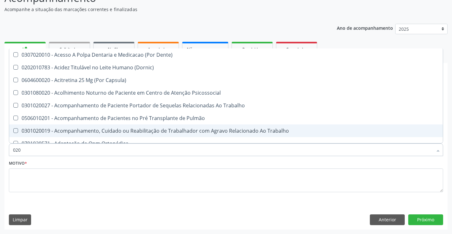
type input "0202"
checkbox Faringe\/Laringe "true"
checkbox Puncao "true"
checkbox Fragmento "true"
checkbox Ossea "true"
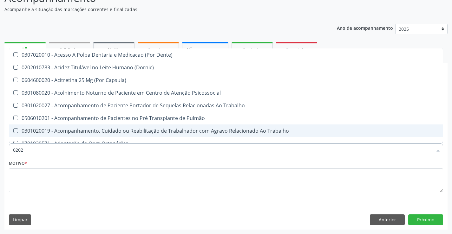
checkbox Laser "true"
checkbox Projecoes\) "true"
checkbox Biologica "true"
checkbox Hdl "false"
checkbox Ldl "false"
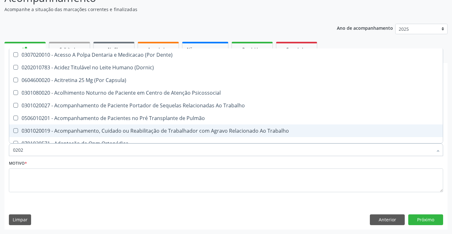
checkbox Total "false"
checkbox Creatinina "false"
checkbox Glicose "false"
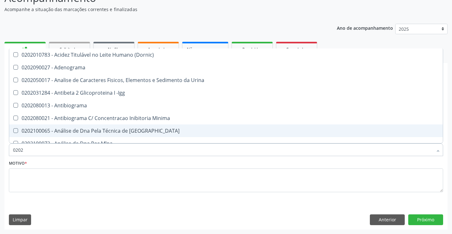
type input "02020"
checkbox \(Psa\) "true"
checkbox III "true"
checkbox Barbituratos "true"
checkbox Calcio "true"
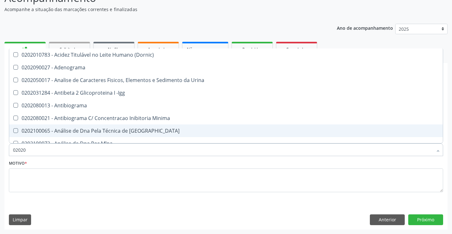
checkbox Hdl "false"
checkbox Ldl "false"
checkbox Total "false"
checkbox Creatinina "false"
checkbox Xi "true"
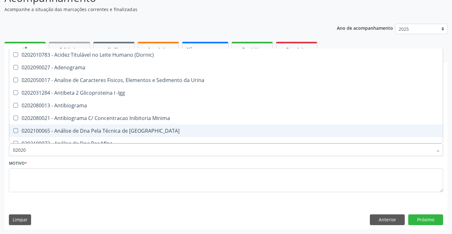
checkbox Glicose "false"
checkbox Funcional "true"
checkbox Triglicerideos "false"
checkbox Zinco "true"
checkbox Completo "false"
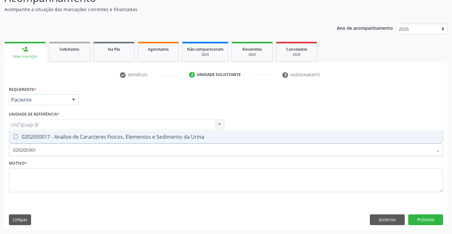
type input "0202050017"
click at [53, 136] on div "0202050017 - Analise de Caracteres Fisicos, Elementos e Sedimento da Urina" at bounding box center [226, 136] width 426 height 5
checkbox Urina "true"
type input "0"
checkbox Urina "false"
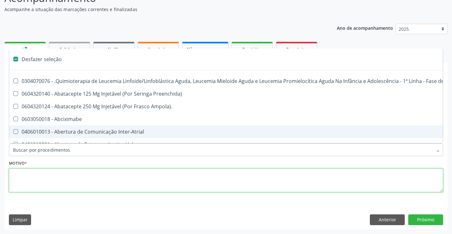
click at [57, 175] on textarea at bounding box center [226, 181] width 434 height 24
checkbox Preenchida\) "true"
checkbox Ampola\)\ "true"
checkbox Abciximabe "true"
checkbox Inter-Atrial "true"
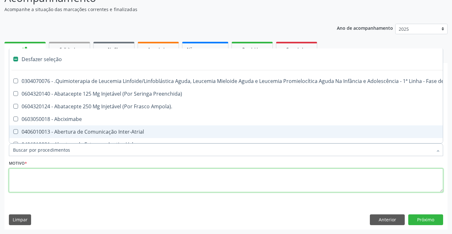
checkbox Valvar "true"
checkbox Adolescente\) "true"
checkbox Valvar "true"
checkbox Adolescente\) "true"
checkbox Urina "false"
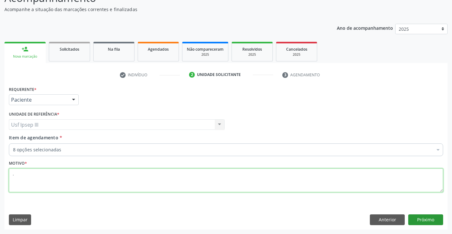
type textarea "."
click at [426, 218] on button "Próximo" at bounding box center [425, 220] width 35 height 11
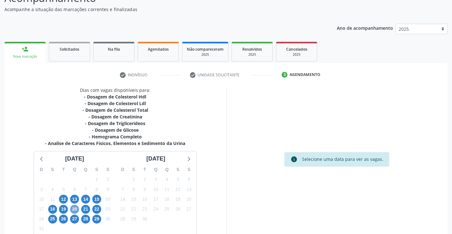
click at [76, 209] on span "20" at bounding box center [74, 209] width 9 height 9
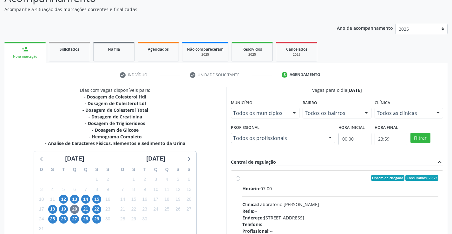
click at [294, 190] on div "Horário: 07:00" at bounding box center [340, 189] width 196 height 7
click at [240, 181] on input "Ordem de chegada Consumidos: 2 / 24 Horário: 07:00 Clínica: Laboratorio Jose Pa…" at bounding box center [238, 178] width 4 height 6
radio input "true"
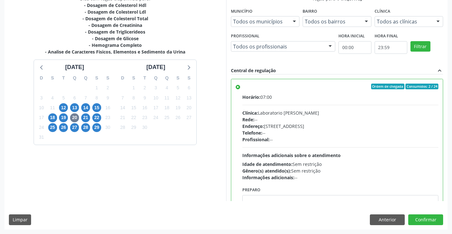
click at [423, 214] on div "Dias com vagas disponíveis para: - Dosagem de Colesterol Hdl - Dosagem de Coles…" at bounding box center [225, 112] width 443 height 234
click at [424, 218] on button "Confirmar" at bounding box center [425, 220] width 35 height 11
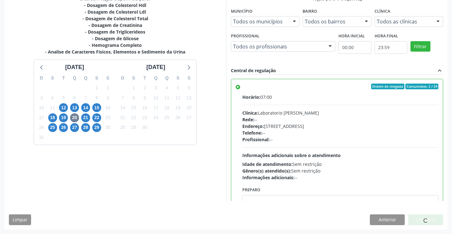
scroll to position [0, 0]
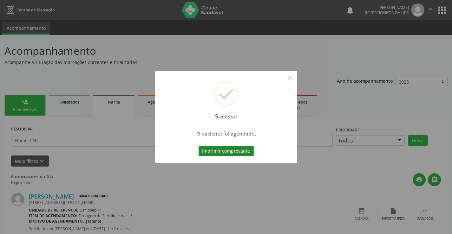
click at [232, 152] on button "Imprimir comprovante" at bounding box center [226, 151] width 55 height 11
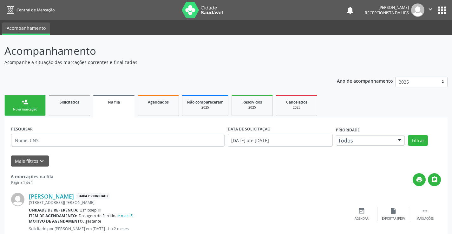
click at [36, 111] on div "Nova marcação" at bounding box center [25, 109] width 32 height 5
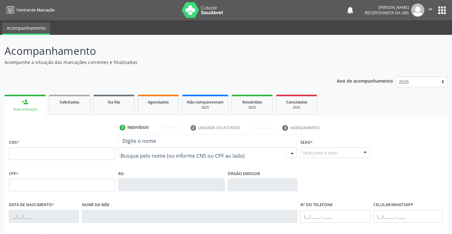
click at [143, 147] on div "Nenhum resultado encontrado para: " " Digite o nome" at bounding box center [207, 152] width 179 height 11
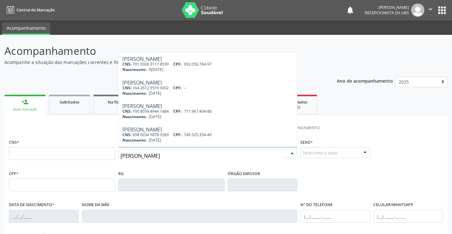
type input "maria jose de lima silva"
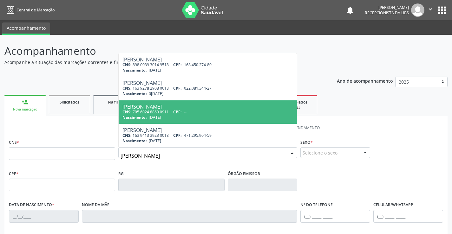
click at [151, 109] on div "CNS: 705 6024 8860 0911 CPF: --" at bounding box center [207, 111] width 171 height 5
type input "705 6024 8860 0911"
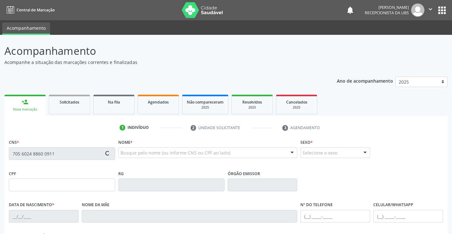
type input "14/08/1980"
type input "Maria de Lourdes de Lima"
type input "(87) 98114-4859"
type input "675"
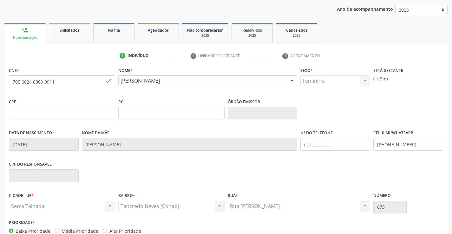
scroll to position [101, 0]
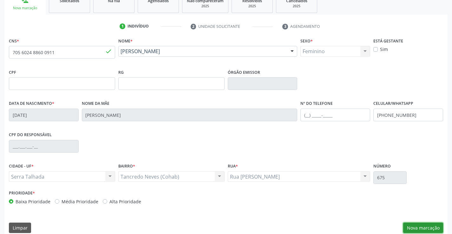
click at [417, 226] on button "Nova marcação" at bounding box center [423, 228] width 40 height 11
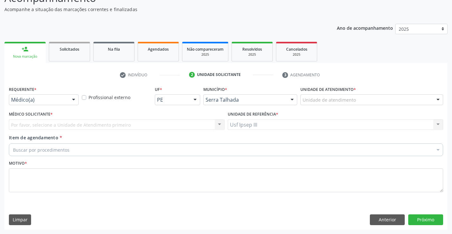
scroll to position [53, 0]
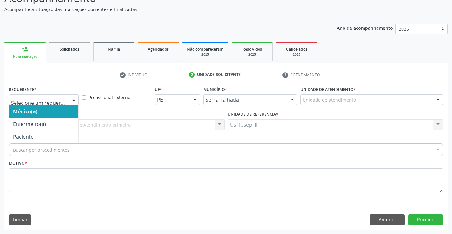
click at [75, 101] on div at bounding box center [74, 100] width 10 height 11
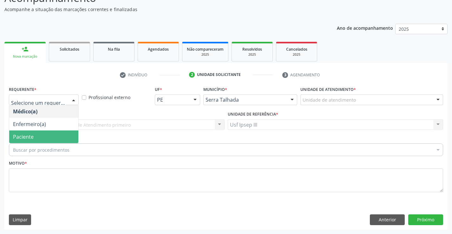
click at [69, 133] on span "Paciente" at bounding box center [43, 137] width 69 height 13
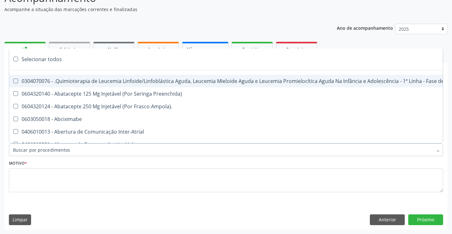
click at [77, 152] on div at bounding box center [226, 150] width 434 height 13
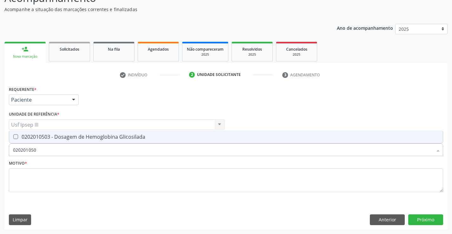
type input "0202010503"
click at [84, 136] on div "0202010503 - Dosagem de Hemoglobina Glicosilada" at bounding box center [226, 136] width 426 height 5
checkbox Glicosilada "true"
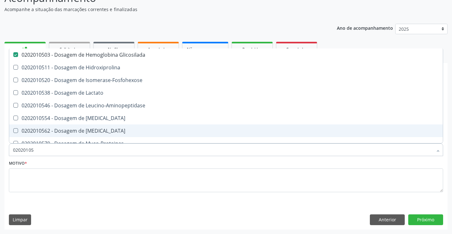
type input "0202010"
checkbox Glicosilada "false"
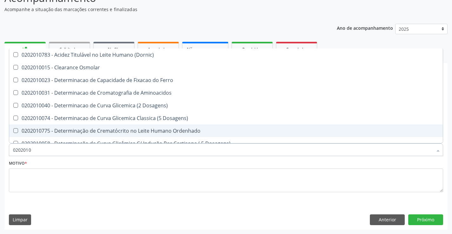
type input "020201"
checkbox Glicosilada "false"
checkbox Potassio "true"
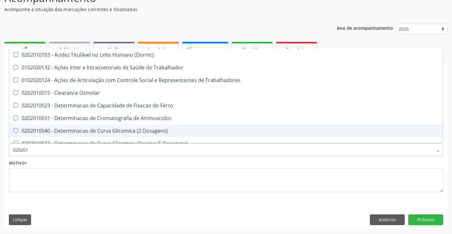
type input "02020"
checkbox Glicosilada "false"
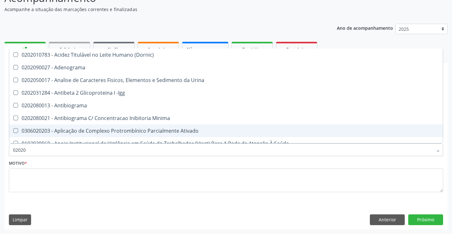
type input "0202"
checkbox Glicosilada "false"
checkbox Muco-Proteinas "true"
type input "02020"
checkbox Fibrinogenio "true"
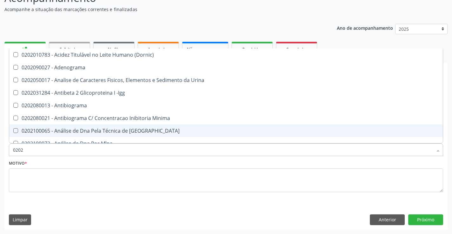
checkbox Glicosilada "false"
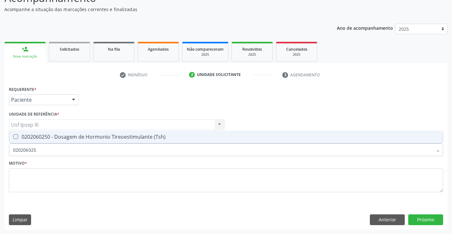
type input "0202060250"
click at [84, 136] on div "0202060250 - Dosagem de Hormonio Tireoestimulante (Tsh)" at bounding box center [226, 136] width 426 height 5
checkbox \(Tsh\) "true"
type input "02020602"
checkbox \(Tsh\) "false"
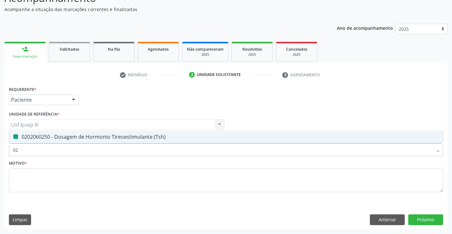
type input "0"
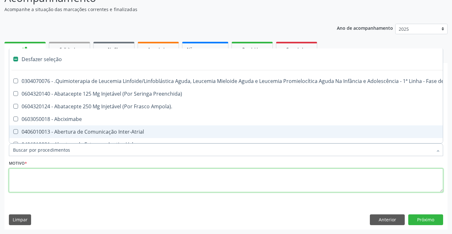
click at [53, 173] on textarea at bounding box center [226, 181] width 434 height 24
checkbox Preenchida\) "true"
checkbox Ampola\)\ "true"
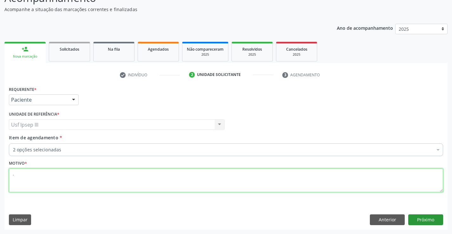
type textarea "."
click at [422, 221] on button "Próximo" at bounding box center [425, 220] width 35 height 11
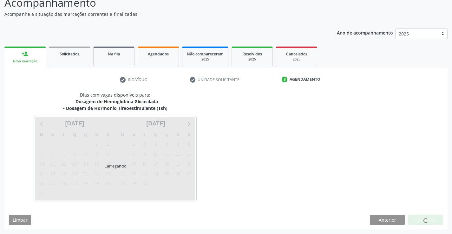
scroll to position [48, 0]
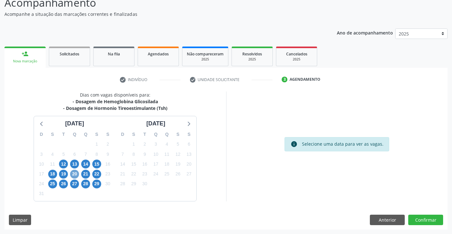
click at [74, 174] on span "20" at bounding box center [74, 174] width 9 height 9
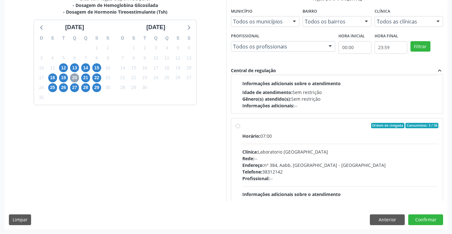
scroll to position [119, 0]
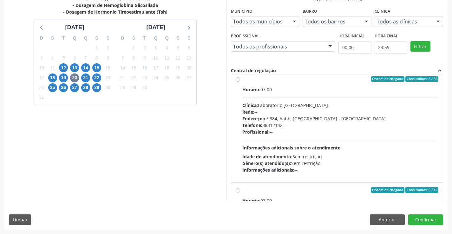
click at [361, 141] on div "Horário: 07:00 Clínica: Laboratorio Sao Francisco Rede: -- Endereço: nº 384, Aa…" at bounding box center [340, 129] width 196 height 87
click at [240, 82] on input "Ordem de chegada Consumidos: 3 / 36 Horário: 07:00 Clínica: Laboratorio Sao Fra…" at bounding box center [238, 79] width 4 height 6
radio input "true"
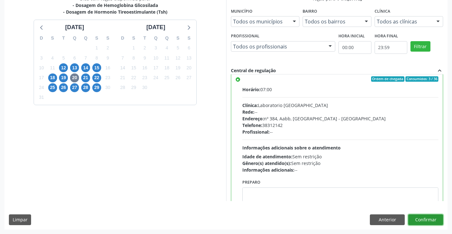
click at [420, 219] on button "Confirmar" at bounding box center [425, 220] width 35 height 11
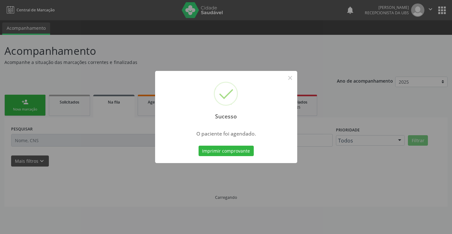
scroll to position [0, 0]
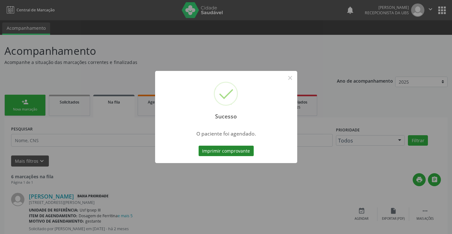
click at [215, 150] on button "Imprimir comprovante" at bounding box center [226, 151] width 55 height 11
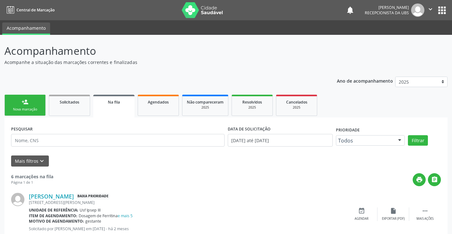
click at [21, 105] on link "person_add Nova marcação" at bounding box center [24, 105] width 41 height 21
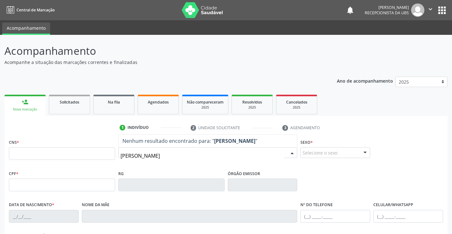
type input "[PERSON_NAME]"
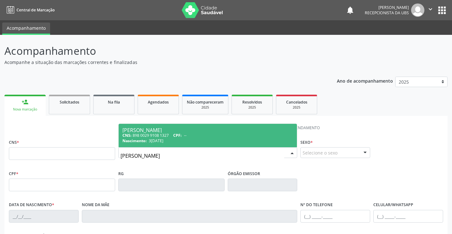
click at [186, 135] on span "--" at bounding box center [185, 135] width 3 height 5
type input "898 0029 9108 1327"
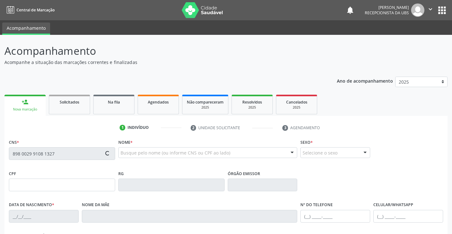
type input "3[DATE]"
type input "[PERSON_NAME]"
type input "[PHONE_NUMBER]"
type input "990"
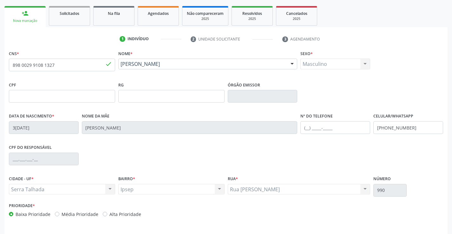
scroll to position [109, 0]
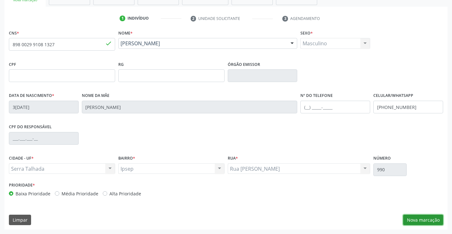
click at [429, 219] on button "Nova marcação" at bounding box center [423, 220] width 40 height 11
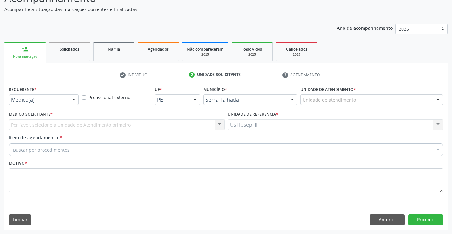
scroll to position [53, 0]
click at [74, 100] on div at bounding box center [74, 100] width 10 height 11
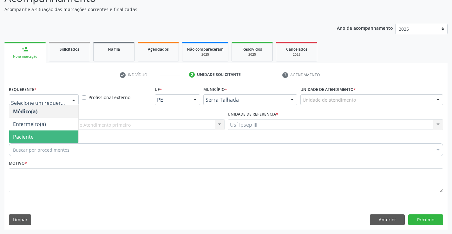
click at [70, 131] on span "Paciente" at bounding box center [43, 137] width 69 height 13
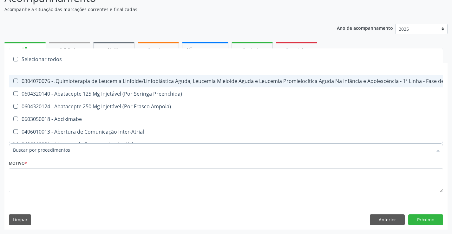
click at [85, 147] on div at bounding box center [226, 150] width 434 height 13
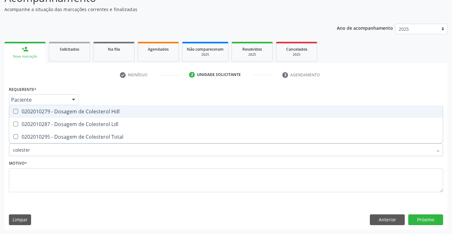
type input "colestero"
click at [89, 114] on div "0202010279 - Dosagem de Colesterol Hdl" at bounding box center [226, 111] width 426 height 5
checkbox Hdl "true"
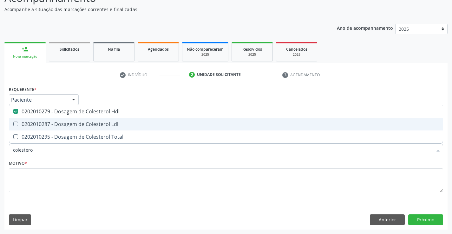
click at [87, 122] on div "0202010287 - Dosagem de Colesterol Ldl" at bounding box center [226, 124] width 426 height 5
checkbox Ldl "true"
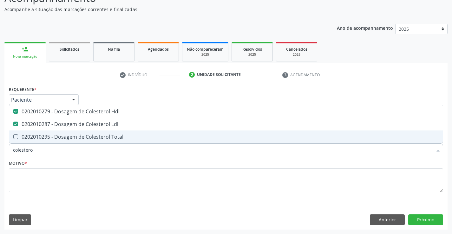
click at [88, 135] on div "0202010295 - Dosagem de Colesterol Total" at bounding box center [226, 136] width 426 height 5
checkbox Total "true"
type input "cole"
checkbox Hdl "false"
checkbox Ldl "false"
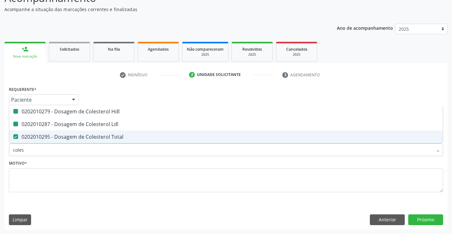
checkbox Total "false"
type input "c"
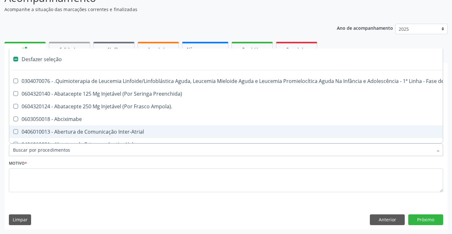
type input "g"
checkbox Linha "true"
checkbox Infusão "true"
checkbox Urostomizados "true"
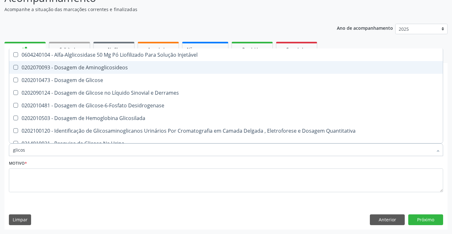
type input "glicose"
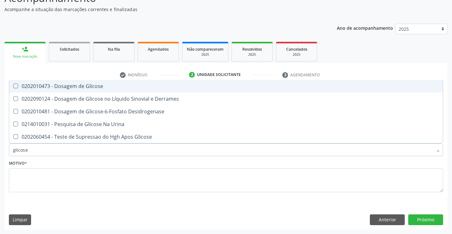
click at [90, 84] on div "0202010473 - Dosagem de Glicose" at bounding box center [226, 86] width 426 height 5
checkbox Glicose "true"
type input "glicos"
checkbox Glicose "false"
checkbox Desidrogenase "true"
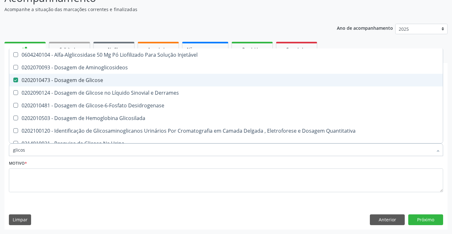
type input "glico"
checkbox Glicose "false"
checkbox Glicosilada "true"
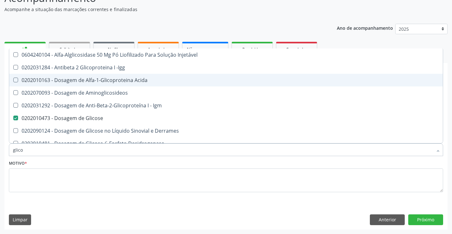
type input "glic"
checkbox Glicose "false"
checkbox Glicose "true"
type input "gli"
checkbox Glicose "false"
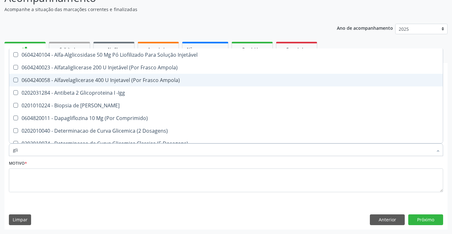
type input "gl"
checkbox Glicose "false"
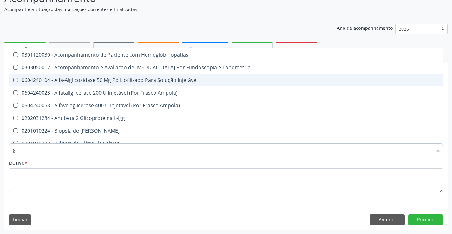
type input "g"
checkbox Glicose "false"
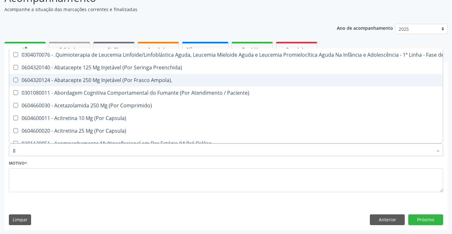
checkbox Hdl "false"
checkbox Ldl "false"
checkbox Total "false"
checkbox Glicose "false"
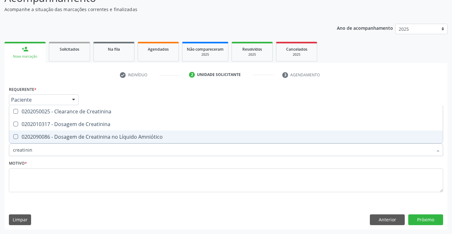
type input "creatinina"
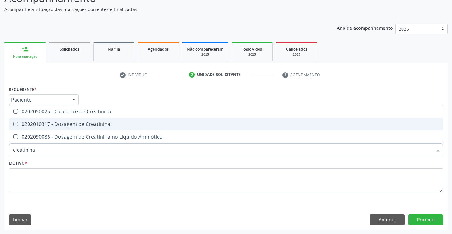
click at [95, 125] on div "0202010317 - Dosagem de Creatinina" at bounding box center [226, 124] width 426 height 5
checkbox Creatinina "true"
type input "creat"
checkbox Creatinina "false"
type input "c"
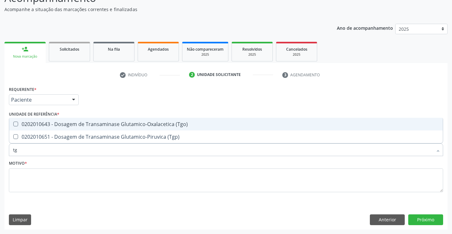
type input "tgo"
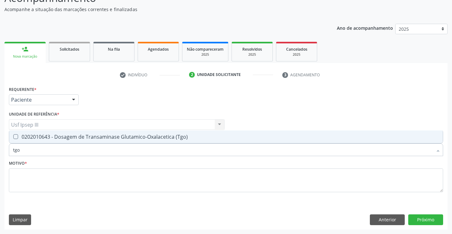
click at [95, 134] on div "0202010643 - Dosagem de Transaminase Glutamico-Oxalacetica (Tgo)" at bounding box center [226, 136] width 426 height 5
checkbox \(Tgo\) "true"
type input "tgp"
click at [95, 134] on div "0202010651 - Dosagem de Transaminase Glutamico-Piruvica (Tgp)" at bounding box center [226, 136] width 426 height 5
checkbox \(Tgp\) "true"
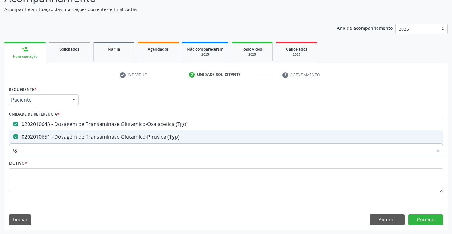
type input "t"
checkbox \(Tgo\) "false"
checkbox \(Tgp\) "false"
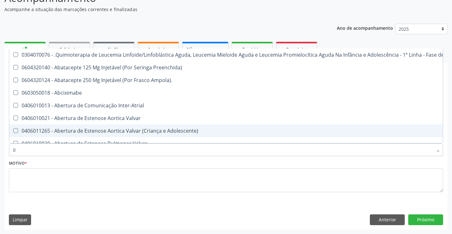
type input "02"
checkbox Comprimido\) "true"
checkbox Transferências "true"
checkbox Meckel "true"
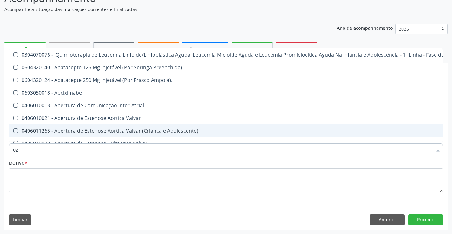
checkbox Bilateral "true"
checkbox Laboratorial "true"
checkbox Citopatológico "true"
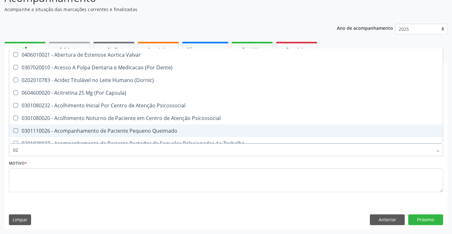
type input "020"
checkbox Epispádia "true"
checkbox Anos\) "true"
checkbox Congênita "true"
checkbox Complementar\) "true"
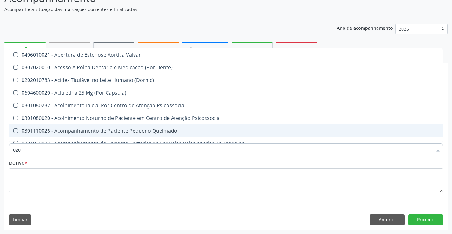
checkbox \(Qualitativo\) "true"
checkbox Semana\) "true"
checkbox Pediátrico "true"
checkbox Hdl "false"
checkbox Ldl "false"
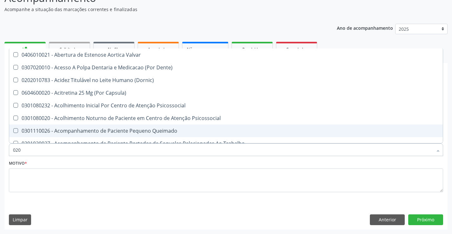
checkbox Total "false"
checkbox Creatinina "false"
checkbox Glicose "false"
checkbox \(Tgo\) "false"
checkbox \(Tgp\) "false"
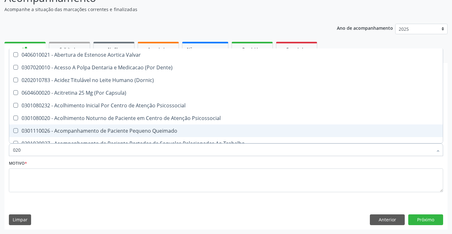
type input "0202"
checkbox Cardiovascular "true"
checkbox Sistêmicas "true"
checkbox Sistêmico "true"
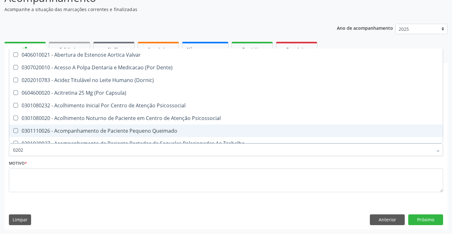
checkbox Auditiva "true"
checkbox Nervo "true"
checkbox Aberto\) "true"
checkbox Epispádia "false"
checkbox Anos\) "false"
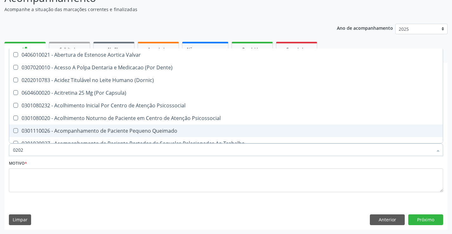
checkbox Congênita "false"
checkbox Complementar\) "false"
checkbox \(Qualitativo\) "false"
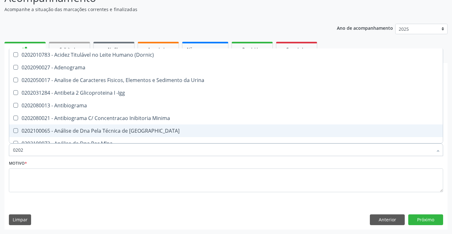
type input "02020"
checkbox \(Psa\) "true"
checkbox III "true"
checkbox Barbituratos "true"
checkbox Calcio "true"
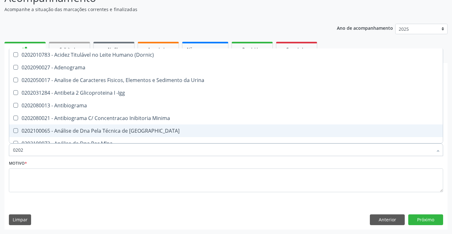
checkbox Hdl "false"
checkbox Ldl "false"
checkbox Total "false"
checkbox Creatinina "false"
checkbox Xi "true"
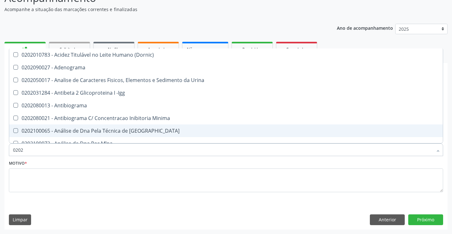
checkbox Glicose "false"
checkbox Prolactina "true"
checkbox Funcional "true"
checkbox \(Tgo\) "false"
checkbox \(Tgp\) "false"
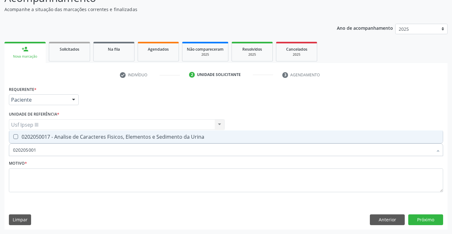
type input "0202050017"
click at [95, 134] on div "0202050017 - Analise de Caracteres Fisicos, Elementos e Sedimento da Urina" at bounding box center [226, 136] width 426 height 5
checkbox Urina "true"
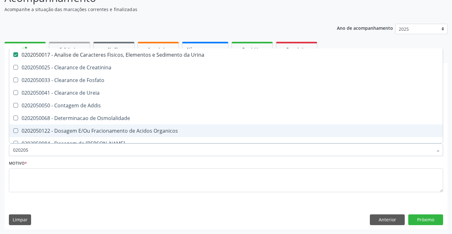
type input "02020"
checkbox Urina "false"
checkbox Fosfato "true"
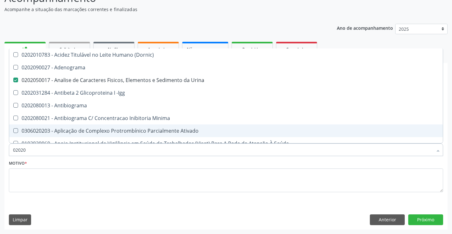
type input "0202"
checkbox Hdl "false"
checkbox Ldl "false"
checkbox Total "false"
checkbox Creatinina "false"
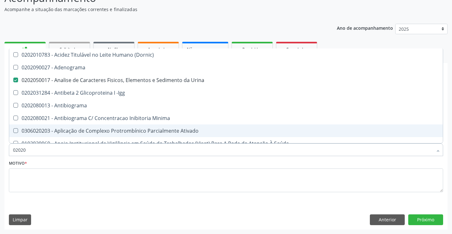
checkbox Estriol "true"
checkbox Estrona "true"
checkbox Etossuximida "true"
checkbox Viii "true"
checkbox Glicose "false"
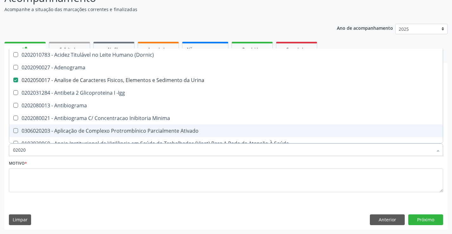
checkbox Lactato "true"
checkbox \(Tgo\) "false"
checkbox \(Tgp\) "false"
checkbox \(Direto\) "true"
checkbox Urinarios "true"
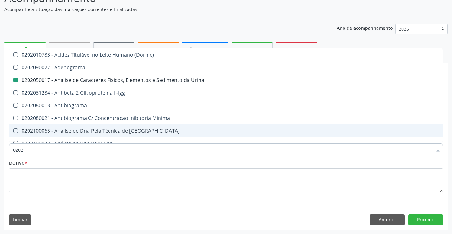
type input "020"
checkbox Urina "false"
checkbox Creatinina "true"
checkbox Hdl "false"
checkbox Ldl "false"
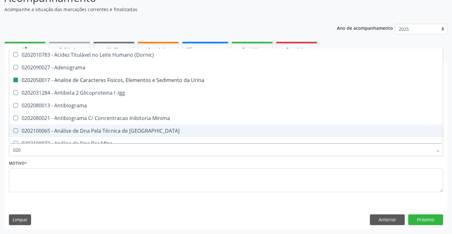
checkbox Total "false"
checkbox Creatinina "false"
checkbox Glicose "false"
checkbox \(Tgo\) "false"
checkbox \(Tgp\) "false"
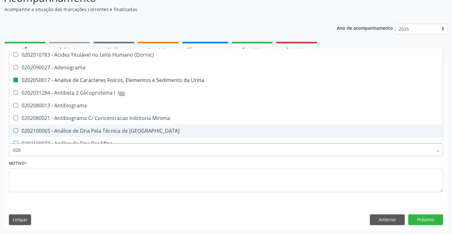
checkbox Impactado\) "true"
checkbox Exostoses "true"
checkbox Bucomaxilofacial "true"
checkbox Bilateral "true"
checkbox Boston "true"
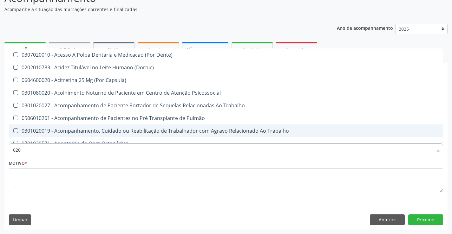
type input "02"
checkbox Urina "false"
checkbox Recombinante "true"
checkbox Hdl "false"
checkbox Ldl "false"
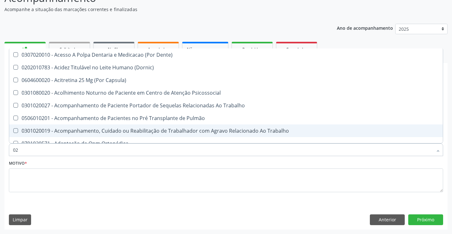
checkbox Total "false"
checkbox Creatinina "false"
checkbox Glicose "false"
checkbox \(Tgo\) "false"
checkbox \(Tgp\) "false"
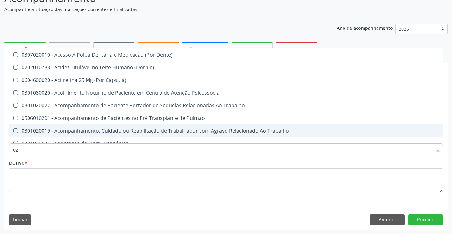
checkbox Tendao "true"
checkbox Amniótico "true"
checkbox Espermograma "true"
checkbox Cerebral "true"
checkbox Segmento\) "true"
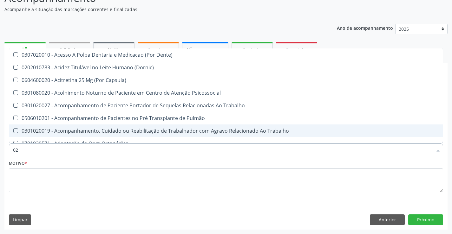
checkbox Hematocrito "true"
checkbox Hemocultura "true"
type input "0"
checkbox Recombinante "false"
checkbox Paranasal "true"
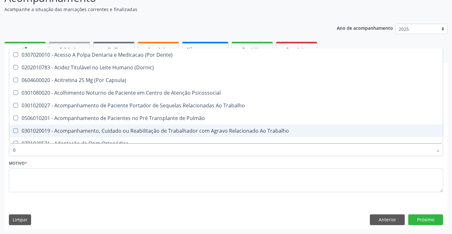
checkbox Tendao "false"
checkbox Amniótico "false"
checkbox Espermograma "false"
checkbox Cerebral "false"
checkbox Segmento\) "false"
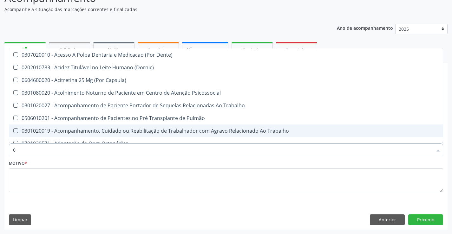
checkbox Hematocrito "false"
checkbox Hemocultura "false"
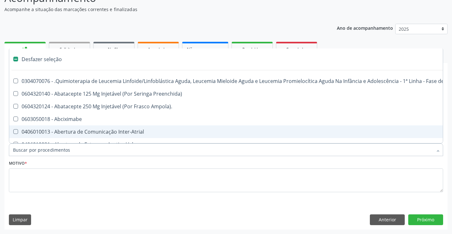
type input "p"
checkbox Urina "false"
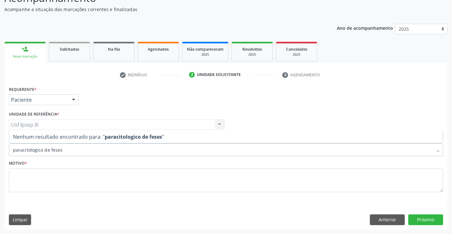
click at [23, 148] on input "paracitologico de feses" at bounding box center [223, 150] width 420 height 13
click at [24, 150] on input "paracitologico de feses" at bounding box center [223, 150] width 420 height 13
click at [64, 153] on input "parasitologico de feses" at bounding box center [223, 150] width 420 height 13
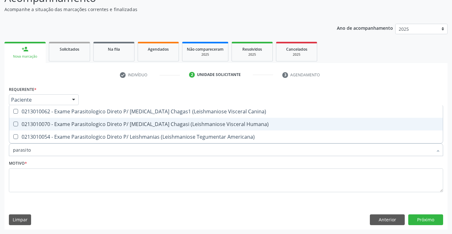
type input "parasit"
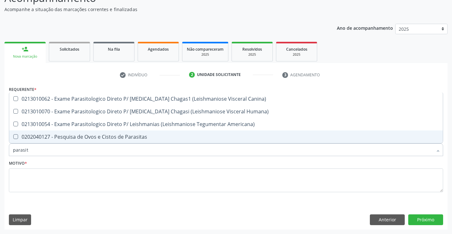
click at [77, 140] on div "0202040127 - Pesquisa de Ovos e Cistos de Parasitas" at bounding box center [226, 136] width 426 height 5
checkbox Parasitas "true"
type input "p"
checkbox Parasitas "false"
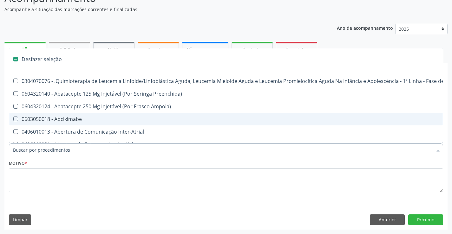
type input "h"
checkbox Urina "false"
checkbox B "true"
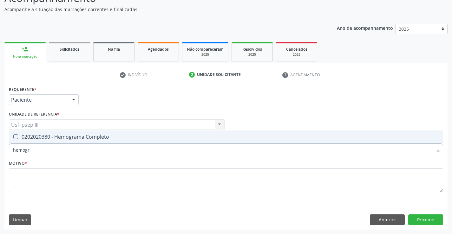
type input "hemogra"
click at [74, 140] on div "0202020380 - Hemograma Completo" at bounding box center [226, 136] width 426 height 5
checkbox Completo "true"
type input "hemog"
checkbox Completo "false"
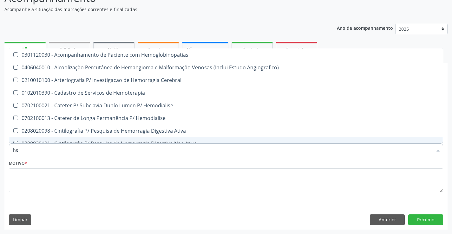
type input "h"
checkbox Completo "false"
checkbox Orgaos "false"
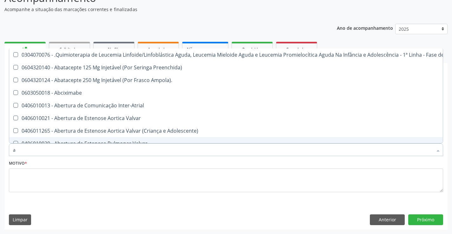
type input "ac"
checkbox Ortopédica "true"
checkbox Urina "false"
checkbox Quadril "true"
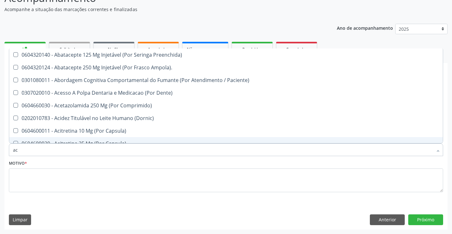
type input "aci"
checkbox Urina "false"
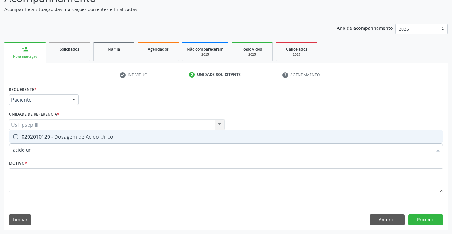
type input "acido uri"
click at [74, 140] on div "0202010120 - Dosagem de Acido Urico" at bounding box center [226, 136] width 426 height 5
checkbox Urico "true"
type input "acido"
checkbox Urico "false"
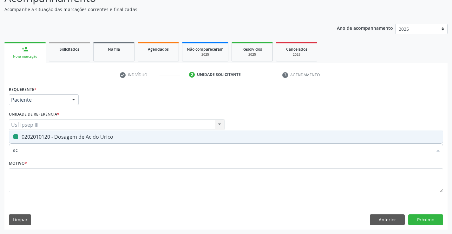
type input "a"
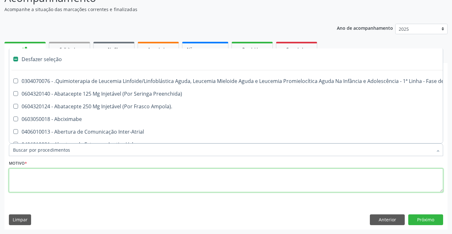
click at [50, 180] on textarea at bounding box center [226, 181] width 434 height 24
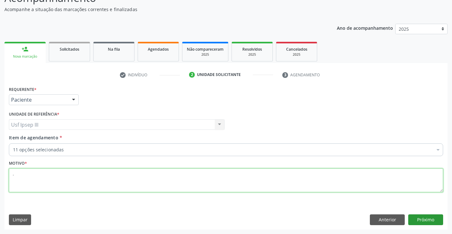
type textarea "."
click at [428, 219] on button "Próximo" at bounding box center [425, 220] width 35 height 11
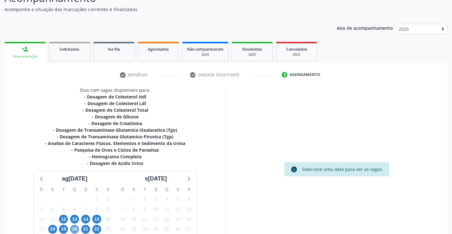
click at [75, 227] on span "20" at bounding box center [74, 229] width 9 height 9
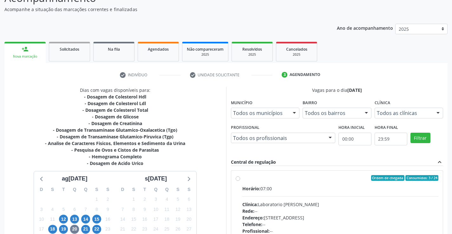
click at [327, 202] on div "Clínica: Laboratorio [PERSON_NAME]" at bounding box center [340, 204] width 196 height 7
click at [240, 181] on input "Ordem de chegada Consumidos: 3 / 24 Horário: 07:00 Clínica: Laboratorio Jose Pa…" at bounding box center [238, 178] width 4 height 6
radio input "true"
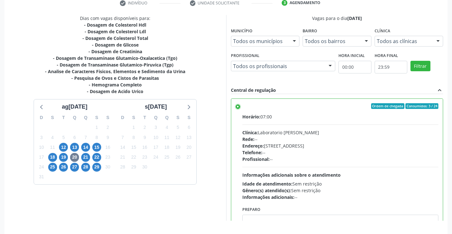
scroll to position [145, 0]
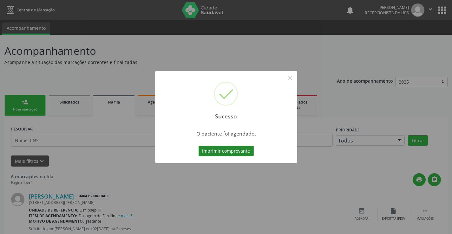
click at [231, 151] on button "Imprimir comprovante" at bounding box center [226, 151] width 55 height 11
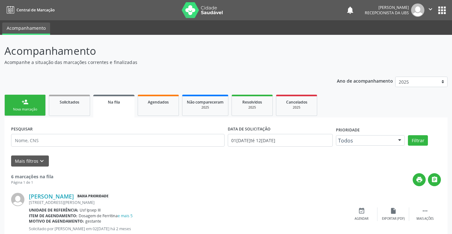
click at [34, 102] on link "person_add Nova marcação" at bounding box center [24, 105] width 41 height 21
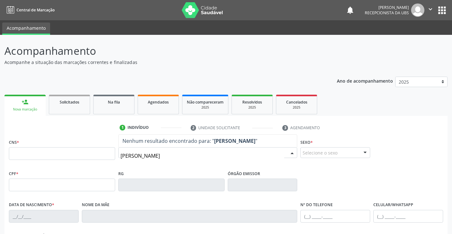
type input "[PERSON_NAME]"
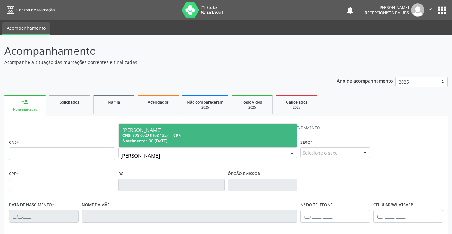
click at [138, 139] on span "Nascimento:" at bounding box center [134, 140] width 24 height 5
type input "898 0029 9108 1327"
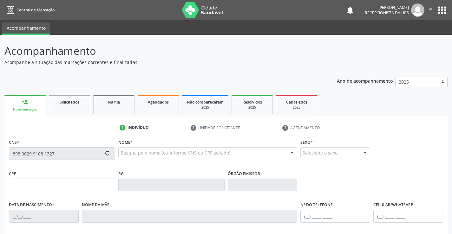
type input "30/[DATE]"
type input "[PERSON_NAME]"
type input "[PHONE_NUMBER]"
type input "990"
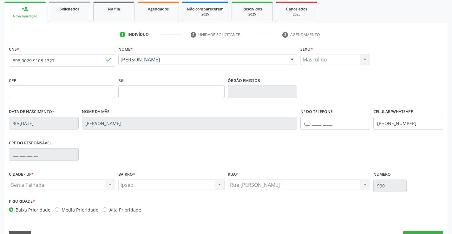
scroll to position [109, 0]
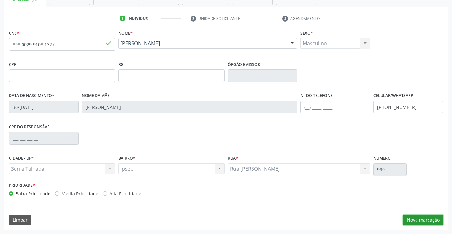
click at [421, 217] on button "Nova marcação" at bounding box center [423, 220] width 40 height 11
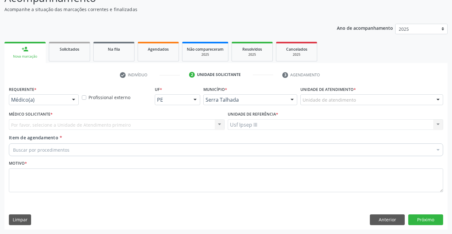
scroll to position [53, 0]
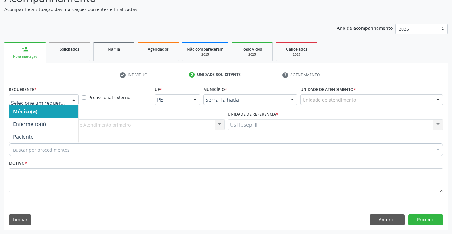
click at [76, 97] on div at bounding box center [74, 100] width 10 height 11
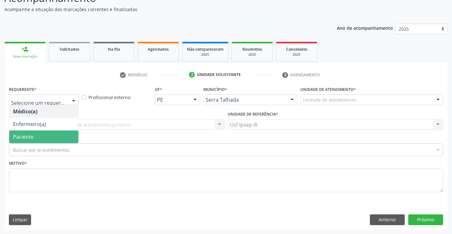
click at [60, 138] on span "Paciente" at bounding box center [43, 137] width 69 height 13
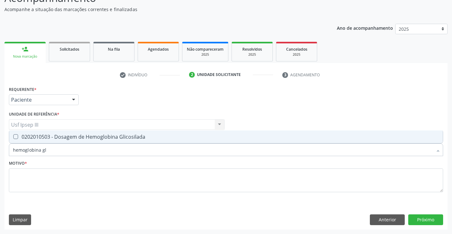
type input "hemoglobina gli"
click at [71, 139] on div "0202010503 - Dosagem de Hemoglobina Glicosilada" at bounding box center [226, 136] width 426 height 5
checkbox Glicosilada "true"
type input "hemoglobina"
checkbox Glicosilada "false"
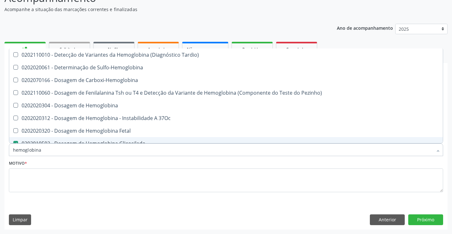
type input "hemoglobin"
checkbox Glicosilada "false"
checkbox Hematocrito\) "true"
type input "hemo"
checkbox Hematocrito\) "false"
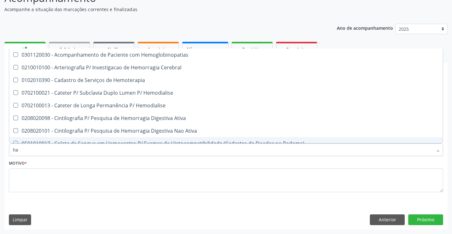
type input "h"
checkbox Glicosilada "false"
checkbox Semana\) "false"
checkbox Hemoptise "false"
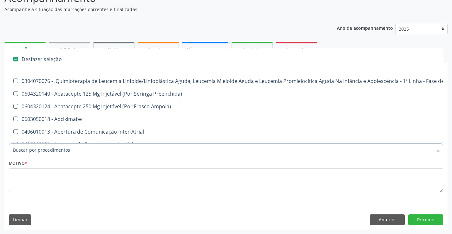
type input "g"
checkbox Capilaroscopia "true"
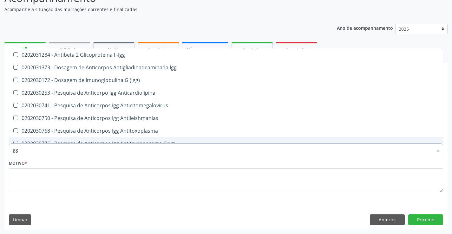
type input "g"
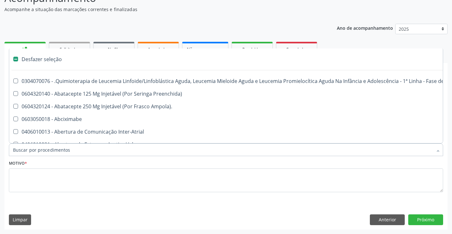
checkbox Capilaroscopia "false"
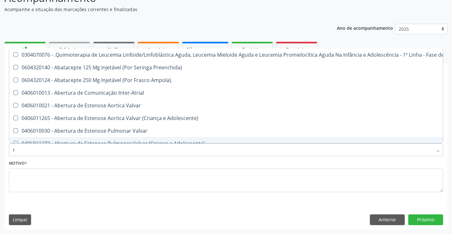
type input "t4"
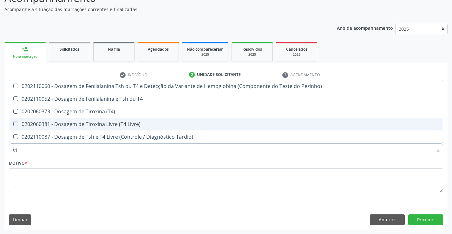
click at [73, 124] on div "0202060381 - Dosagem de Tiroxina Livre (T4 Livre)" at bounding box center [226, 124] width 426 height 5
checkbox Livre\) "true"
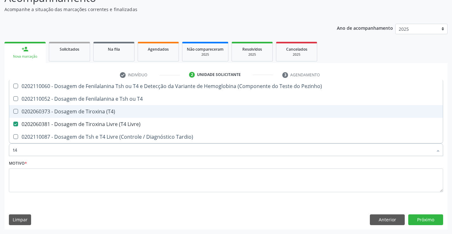
click at [82, 112] on div "0202060373 - Dosagem de Tiroxina (T4)" at bounding box center [226, 111] width 426 height 5
checkbox \(T4\) "true"
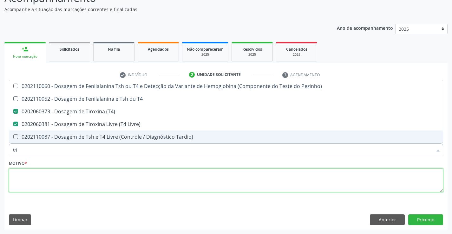
click at [71, 172] on textarea at bounding box center [226, 181] width 434 height 24
checkbox T4 "true"
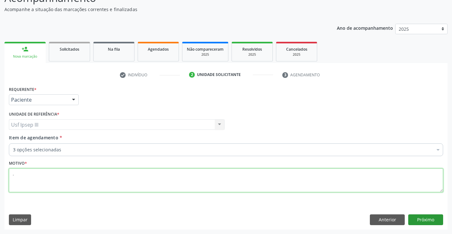
type textarea "."
click at [421, 222] on button "Próximo" at bounding box center [425, 220] width 35 height 11
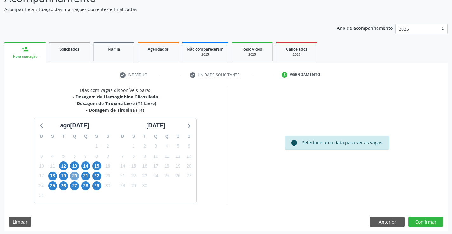
click at [73, 175] on span "20" at bounding box center [74, 176] width 9 height 9
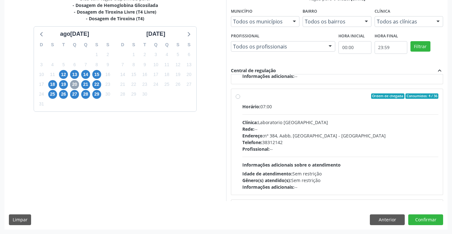
scroll to position [131, 0]
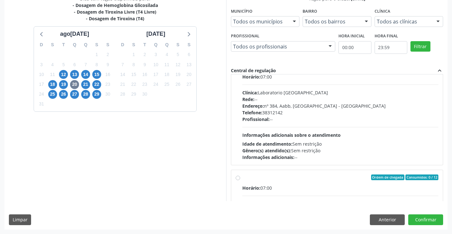
click at [352, 124] on div "Horário: 07:00 Clínica: Laboratorio Sao Francisco Rede: -- Endereço: nº 384, Aa…" at bounding box center [340, 117] width 196 height 87
click at [240, 69] on input "Ordem de chegada Consumidos: 4 / 36 Horário: 07:00 Clínica: Laboratorio Sao Fra…" at bounding box center [238, 67] width 4 height 6
radio input "true"
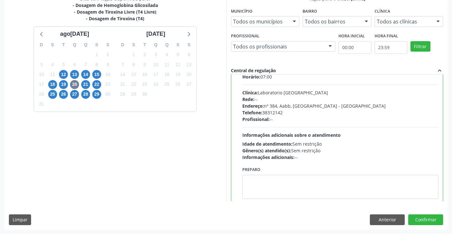
scroll to position [60, 0]
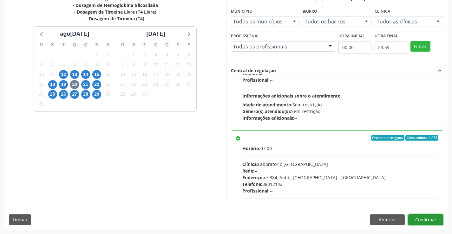
click at [423, 221] on button "Confirmar" at bounding box center [425, 220] width 35 height 11
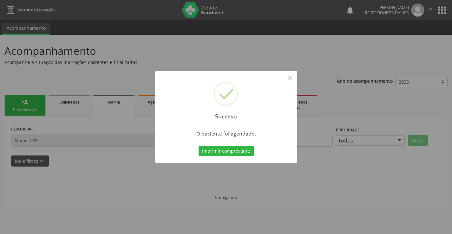
scroll to position [0, 0]
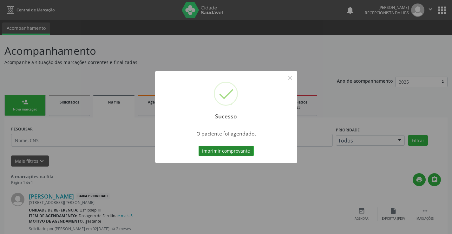
click at [239, 150] on button "Imprimir comprovante" at bounding box center [226, 151] width 55 height 11
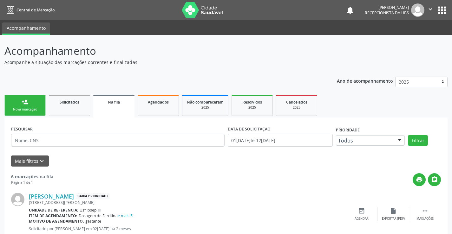
click at [22, 98] on link "person_add Nova marcação" at bounding box center [24, 105] width 41 height 21
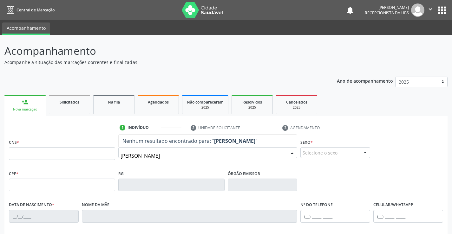
type input "[PERSON_NAME]"
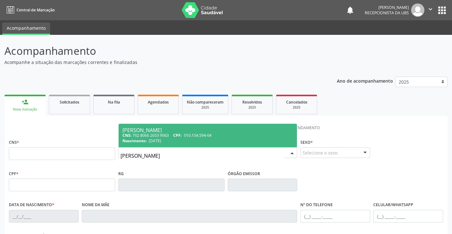
click at [179, 135] on span "CPF:" at bounding box center [177, 135] width 9 height 5
type input "702 8066 2653 9063"
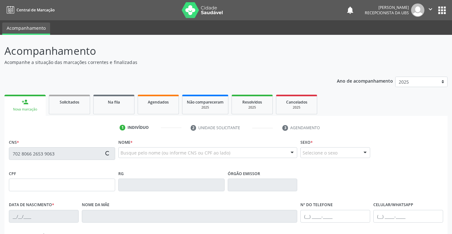
type input "010.154.594-04"
type input "[DATE]"
type input "[PERSON_NAME]"
type input "[PHONE_NUMBER]"
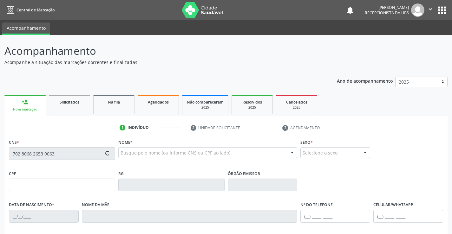
type input "30"
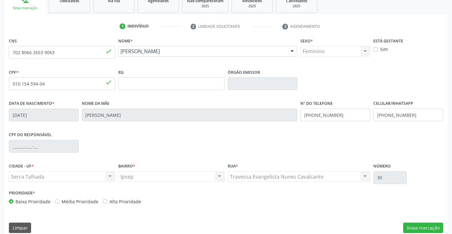
scroll to position [109, 0]
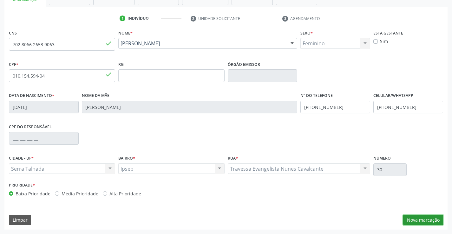
click at [428, 217] on button "Nova marcação" at bounding box center [423, 220] width 40 height 11
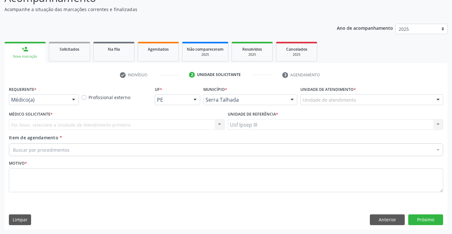
scroll to position [53, 0]
click at [74, 98] on div at bounding box center [74, 100] width 10 height 11
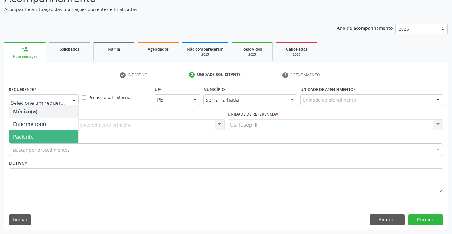
click at [69, 136] on span "Paciente" at bounding box center [43, 137] width 69 height 13
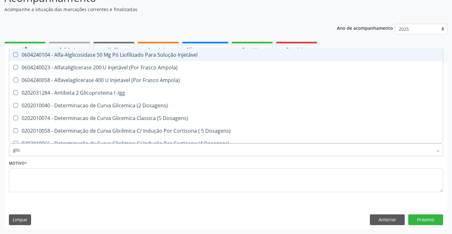
type input "glico"
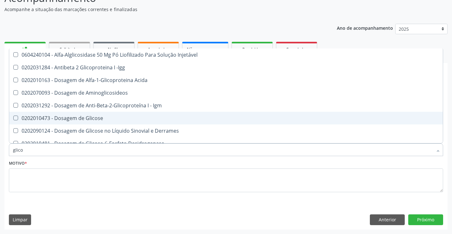
click at [75, 117] on div "0202010473 - Dosagem de Glicose" at bounding box center [226, 118] width 426 height 5
checkbox Glicose "true"
type input "glic"
checkbox Glicose "false"
checkbox Glicose "true"
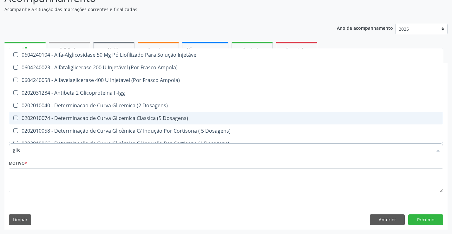
type input "gli"
checkbox Glicose "false"
checkbox Glicosilada "true"
type input "gl"
checkbox Glicose "false"
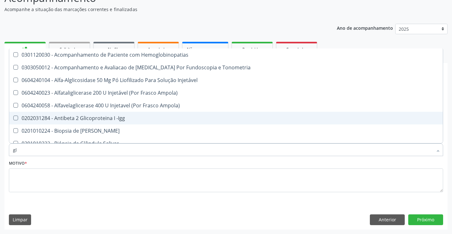
type input "g"
checkbox Glicose "false"
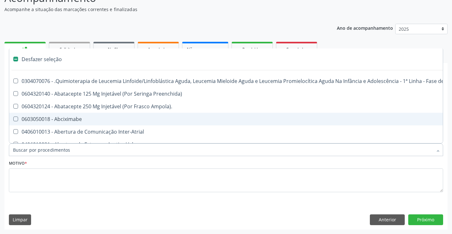
checkbox Capsula\) "false"
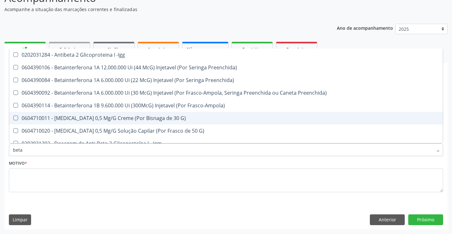
type input "beta h"
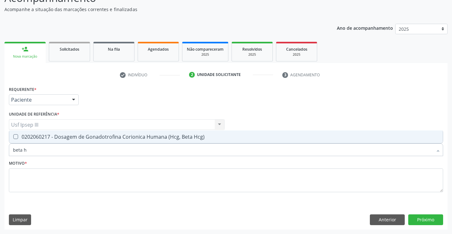
click at [86, 136] on div "0202060217 - Dosagem de Gonadotrofina Corionica Humana (Hcg, Beta Hcg)" at bounding box center [226, 136] width 426 height 5
checkbox Hcg\) "true"
type input "beta"
checkbox Hcg\) "false"
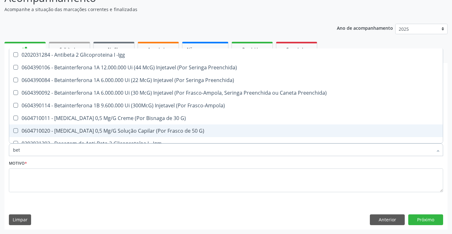
type input "be"
checkbox Hcg\) "false"
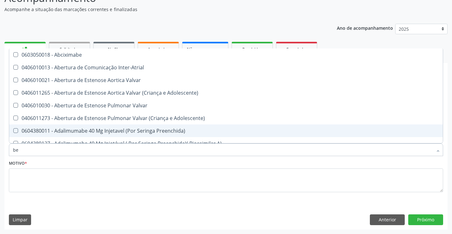
type input "b"
checkbox Hcg\) "false"
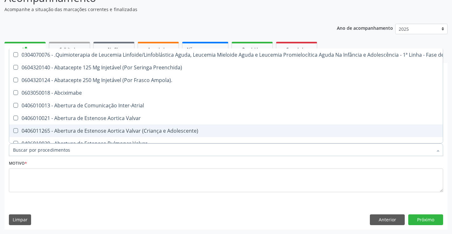
checkbox Hcg\) "false"
type input "co"
checkbox Creatinina "true"
checkbox Temporário "true"
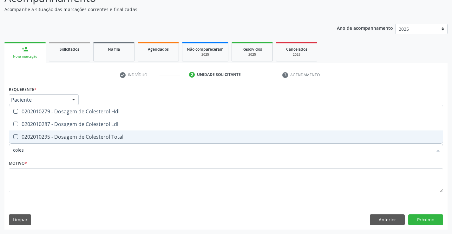
type input "colest"
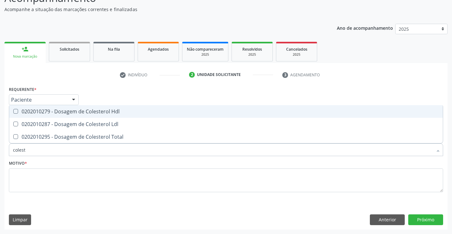
click at [80, 112] on div "0202010279 - Dosagem de Colesterol Hdl" at bounding box center [226, 111] width 426 height 5
checkbox Hdl "true"
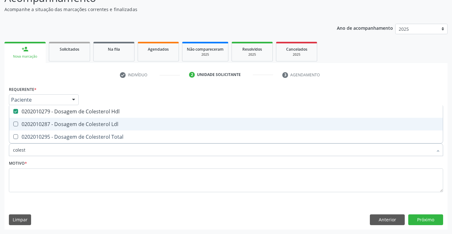
drag, startPoint x: 75, startPoint y: 122, endPoint x: 73, endPoint y: 132, distance: 9.6
click at [75, 124] on div "0202010287 - Dosagem de Colesterol Ldl" at bounding box center [226, 124] width 426 height 5
checkbox Ldl "true"
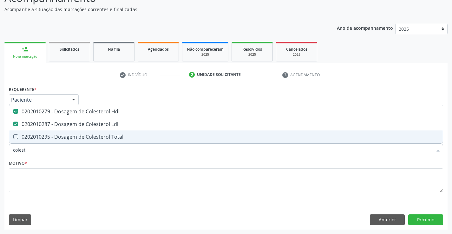
click at [72, 134] on div "0202010295 - Dosagem de Colesterol Total" at bounding box center [226, 136] width 426 height 5
checkbox Total "true"
type input "cole"
checkbox Hdl "false"
checkbox Ldl "false"
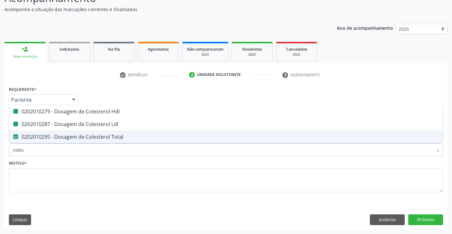
checkbox Total "false"
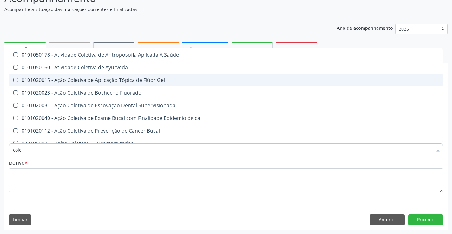
type input "col"
checkbox Hdl "false"
checkbox Ldl "false"
checkbox Total "false"
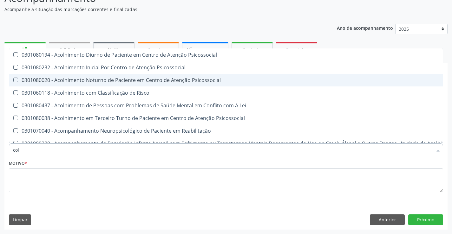
type input "co"
checkbox Hdl "false"
checkbox Ldl "false"
checkbox Total "false"
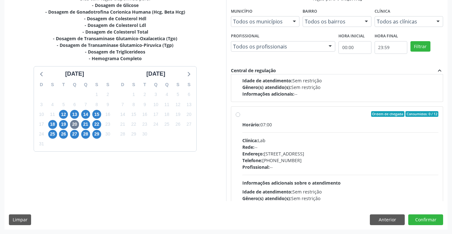
scroll to position [211, 0]
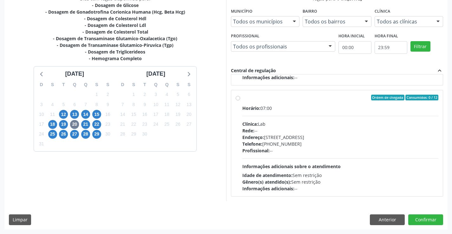
click at [445, 199] on div "Vagas para o dia 20[DATE] Município Todos os municípios Todos os municípios [GE…" at bounding box center [337, 98] width 222 height 206
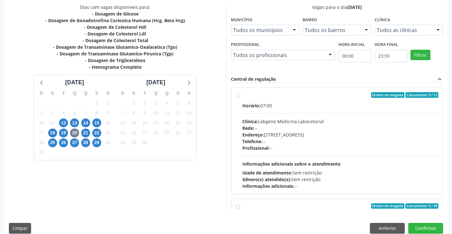
scroll to position [132, 0]
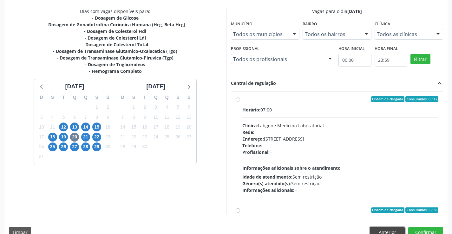
click at [387, 232] on button "Anterior" at bounding box center [387, 232] width 35 height 11
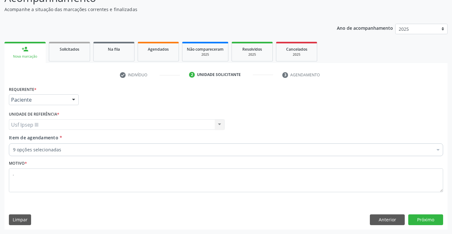
scroll to position [53, 0]
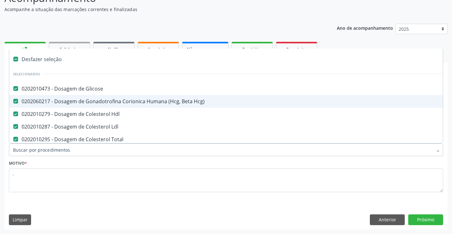
click at [82, 101] on div "0202060217 - Dosagem de Gonadotrofina Corionica Humana (Hcg, Beta Hcg)" at bounding box center [260, 101] width 494 height 5
checkbox Hcg\) "false"
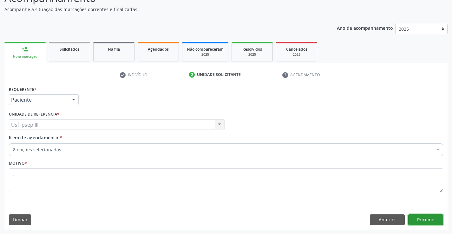
click at [422, 219] on button "Próximo" at bounding box center [425, 220] width 35 height 11
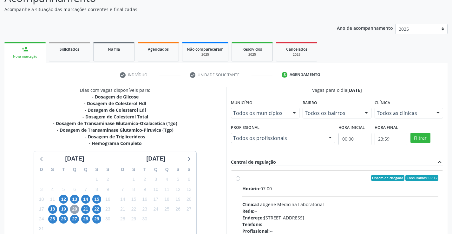
click at [73, 207] on span "20" at bounding box center [74, 209] width 9 height 9
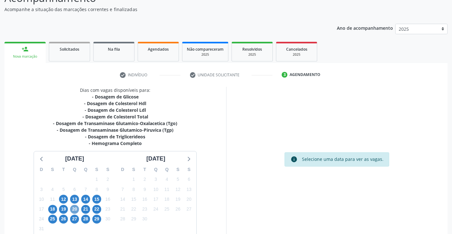
click at [73, 210] on span "20" at bounding box center [74, 209] width 9 height 9
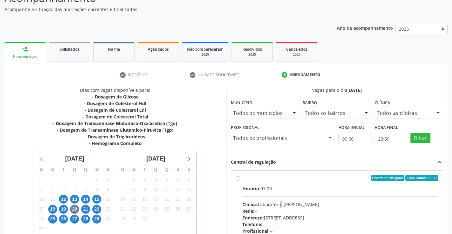
click at [283, 207] on div "Clínica: Laboratorio [PERSON_NAME]" at bounding box center [340, 204] width 196 height 7
radio input "true"
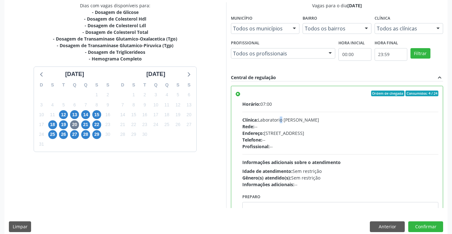
scroll to position [145, 0]
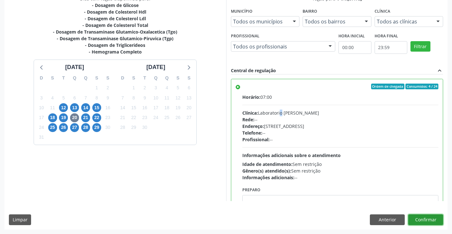
click at [416, 216] on button "Confirmar" at bounding box center [425, 220] width 35 height 11
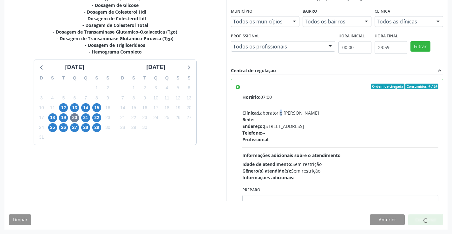
scroll to position [0, 0]
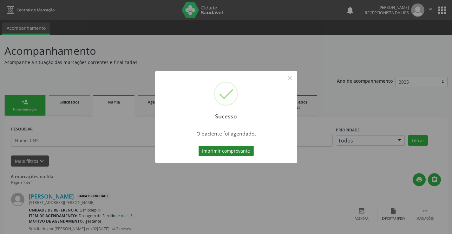
click at [231, 153] on button "Imprimir comprovante" at bounding box center [226, 151] width 55 height 11
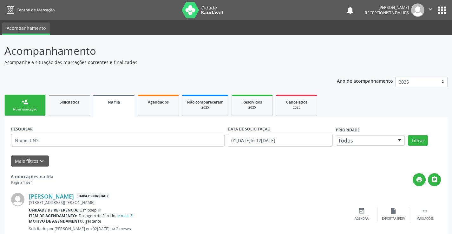
click at [39, 100] on link "person_add Nova marcação" at bounding box center [24, 105] width 41 height 21
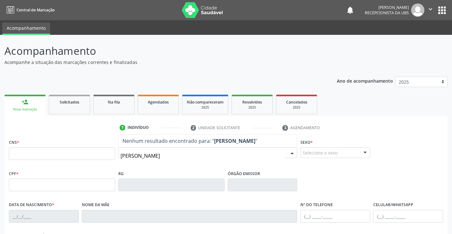
type input "[PERSON_NAME]"
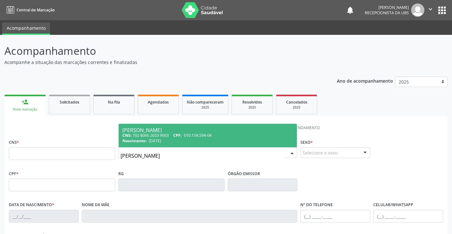
click at [126, 132] on div "[PERSON_NAME]" at bounding box center [207, 130] width 171 height 5
type input "702 8066 2653 9063"
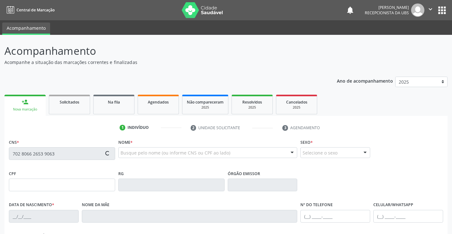
type input "010.154.594-04"
type input "[DATE]"
type input "[PERSON_NAME]"
type input "[PHONE_NUMBER]"
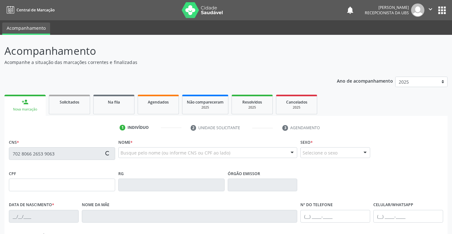
type input "30"
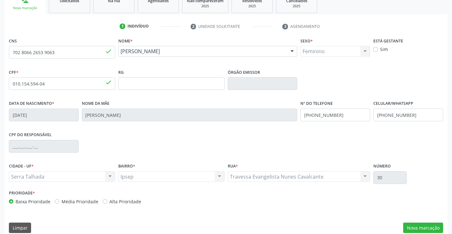
scroll to position [109, 0]
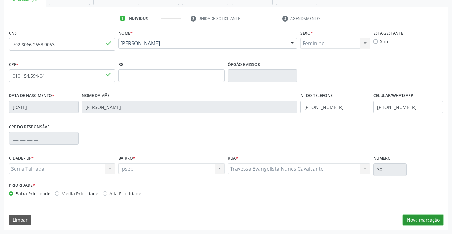
click at [437, 221] on button "Nova marcação" at bounding box center [423, 220] width 40 height 11
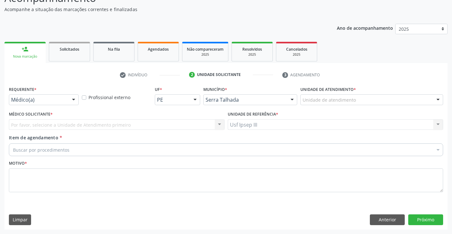
scroll to position [53, 0]
click at [73, 99] on div at bounding box center [74, 100] width 10 height 11
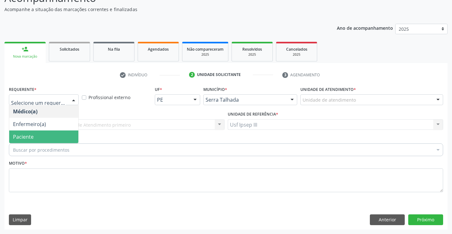
click at [70, 137] on span "Paciente" at bounding box center [43, 137] width 69 height 13
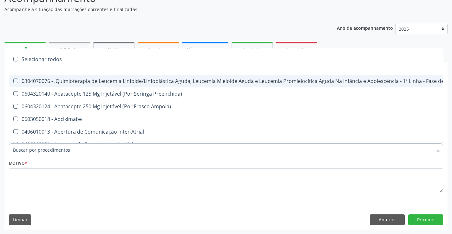
click at [69, 148] on div at bounding box center [226, 150] width 434 height 13
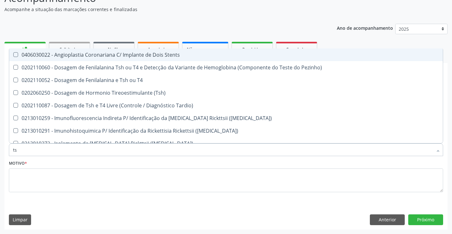
type input "tsh"
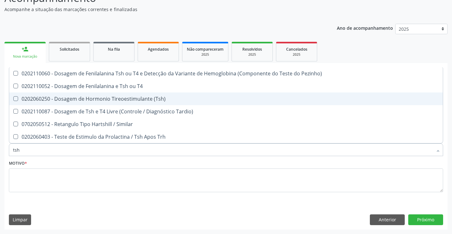
click at [76, 101] on div "0202060250 - Dosagem de Hormonio Tireoestimulante (Tsh)" at bounding box center [226, 98] width 426 height 5
checkbox \(Tsh\) "true"
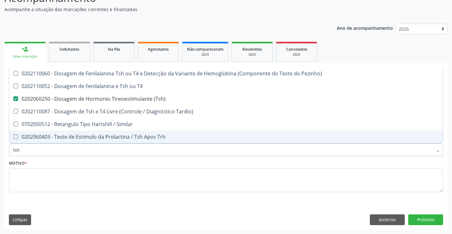
type input "ts"
checkbox \(Tsh\) "false"
checkbox Tardio\) "true"
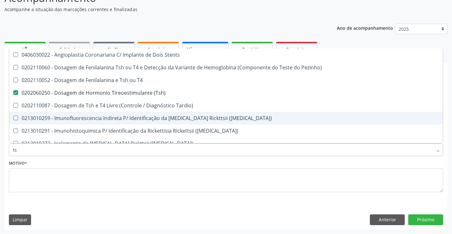
type input "t"
checkbox \(Tsh\) "false"
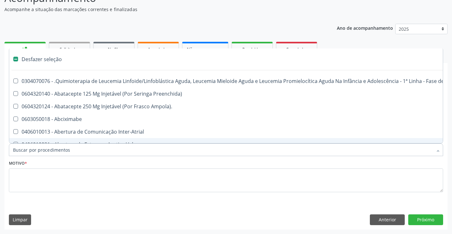
type input "h"
checkbox Episcleral "true"
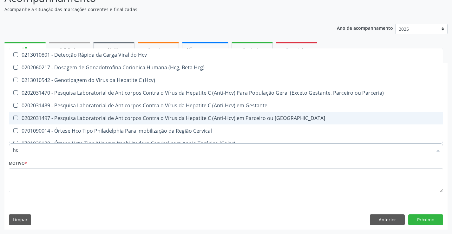
type input "hcg"
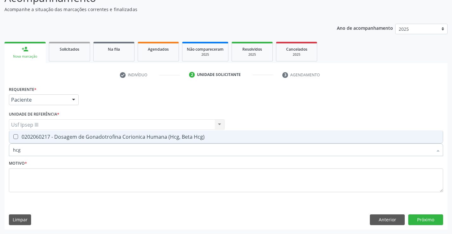
click at [70, 136] on div "0202060217 - Dosagem de Gonadotrofina Corionica Humana (Hcg, Beta Hcg)" at bounding box center [226, 136] width 426 height 5
checkbox Hcg\) "true"
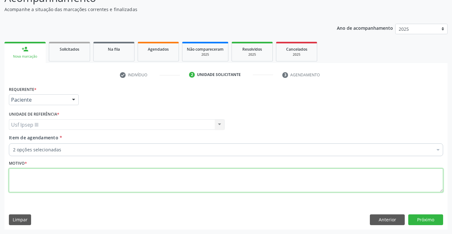
click at [52, 170] on textarea at bounding box center [226, 181] width 434 height 24
type textarea "."
click at [426, 221] on button "Próximo" at bounding box center [425, 220] width 35 height 11
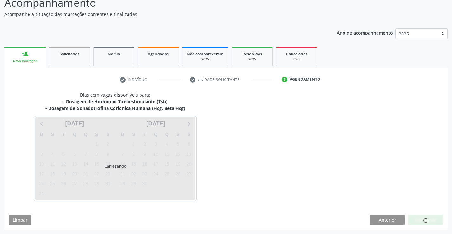
scroll to position [48, 0]
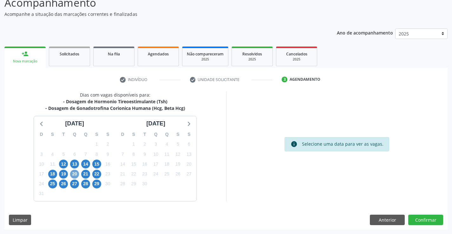
click at [74, 171] on span "20" at bounding box center [74, 174] width 9 height 9
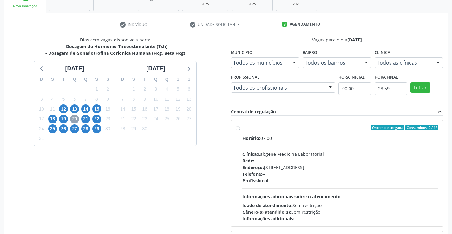
scroll to position [124, 0]
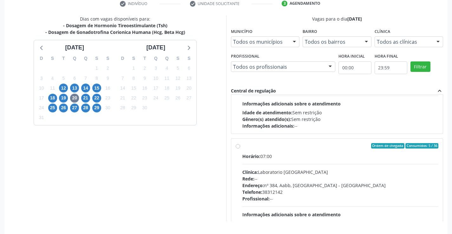
click at [443, 218] on div "Ordem de chegada Consumidos: 0 / 12 Horário: 07:00 Clínica: Labgene Medicina La…" at bounding box center [337, 158] width 212 height 127
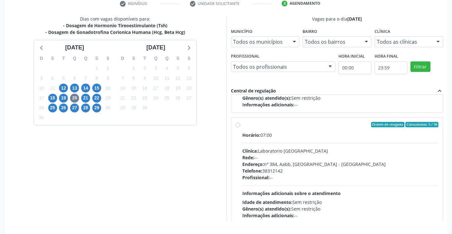
click at [358, 159] on div "Rede: --" at bounding box center [340, 157] width 196 height 7
click at [240, 128] on input "Ordem de chegada Consumidos: 5 / 36 Horário: 07:00 Clínica: Laboratorio [GEOGRA…" at bounding box center [238, 125] width 4 height 6
radio input "true"
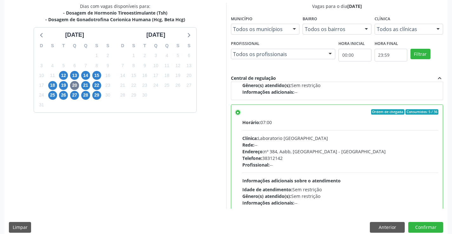
scroll to position [145, 0]
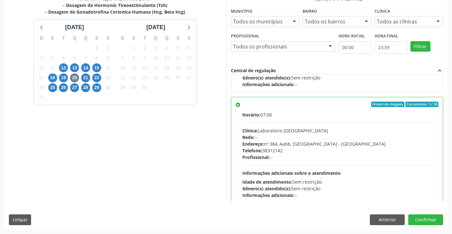
click at [421, 212] on div "Dias com vagas disponíveis para: - Dosagem de Hormonio Tireoestimulante (Tsh) -…" at bounding box center [225, 112] width 443 height 234
click at [427, 220] on button "Confirmar" at bounding box center [425, 220] width 35 height 11
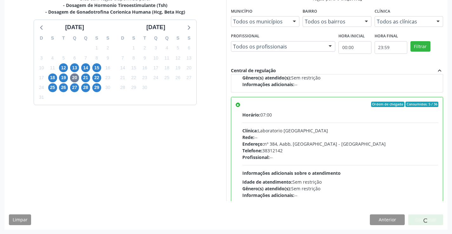
scroll to position [0, 0]
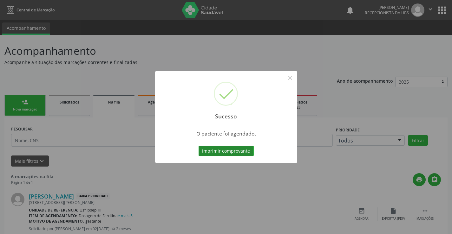
click at [230, 150] on button "Imprimir comprovante" at bounding box center [226, 151] width 55 height 11
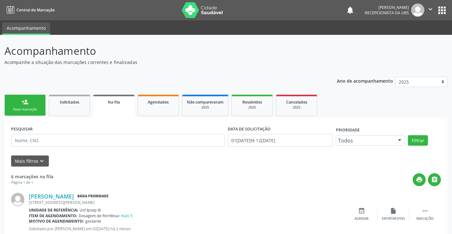
click at [32, 106] on link "person_add Nova marcação" at bounding box center [24, 105] width 41 height 21
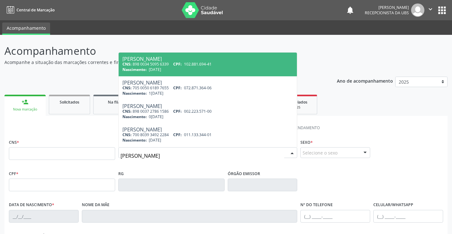
click at [141, 155] on input "[PERSON_NAME]" at bounding box center [203, 156] width 164 height 13
click at [169, 155] on input "[PERSON_NAME]" at bounding box center [203, 156] width 164 height 13
type input "[PERSON_NAME]"
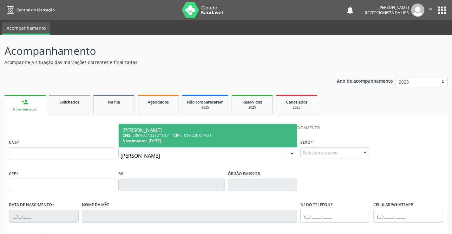
click at [182, 131] on div "[PERSON_NAME]" at bounding box center [207, 130] width 171 height 5
type input "708 9077 2332 1017"
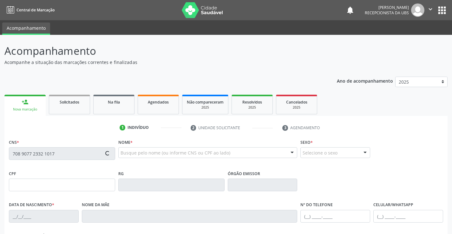
type input "019.226.064-21"
type input "[DATE]"
type input "Cleonice [PERSON_NAME]"
type input "[PHONE_NUMBER]"
type input "163"
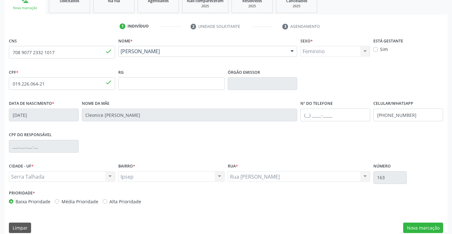
scroll to position [109, 0]
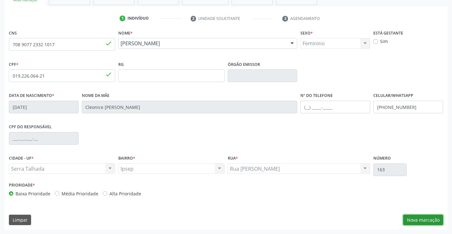
click at [430, 218] on button "Nova marcação" at bounding box center [423, 220] width 40 height 11
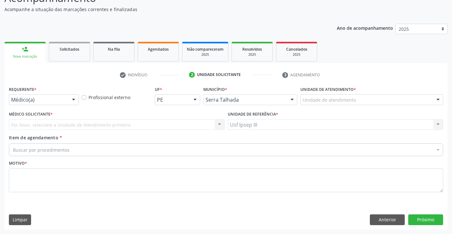
scroll to position [53, 0]
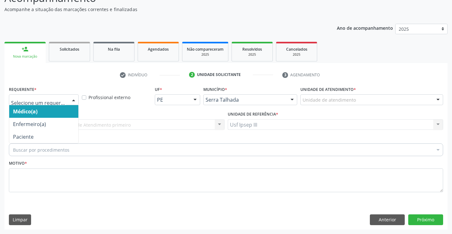
click at [73, 100] on div at bounding box center [74, 100] width 10 height 11
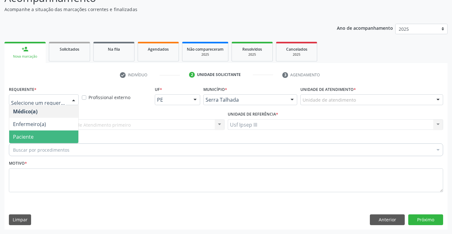
click at [68, 137] on span "Paciente" at bounding box center [43, 137] width 69 height 13
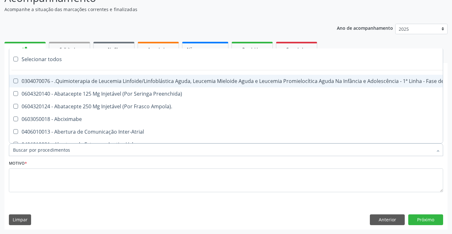
click at [70, 151] on div at bounding box center [226, 150] width 434 height 13
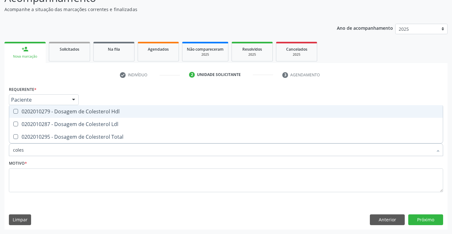
type input "colest"
click at [68, 114] on div "0202010279 - Dosagem de Colesterol Hdl" at bounding box center [226, 111] width 426 height 5
checkbox Hdl "true"
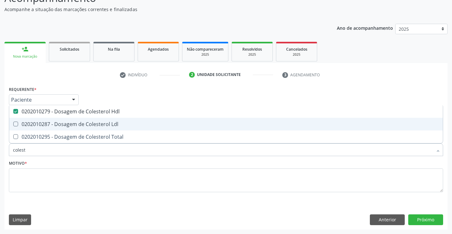
click at [66, 123] on div "0202010287 - Dosagem de Colesterol Ldl" at bounding box center [226, 124] width 426 height 5
checkbox Ldl "true"
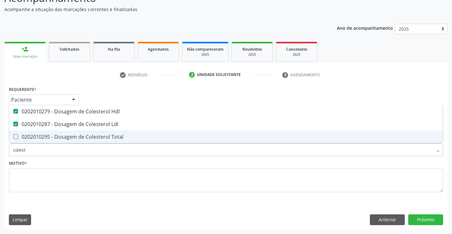
click at [69, 137] on div "0202010295 - Dosagem de Colesterol Total" at bounding box center [226, 136] width 426 height 5
checkbox Total "true"
type input "cole"
checkbox Hdl "false"
checkbox Ldl "false"
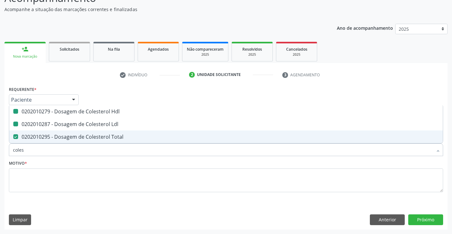
checkbox Total "false"
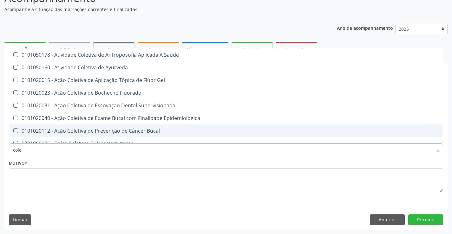
type input "col"
checkbox Hdl "false"
checkbox Ldl "false"
checkbox Total "false"
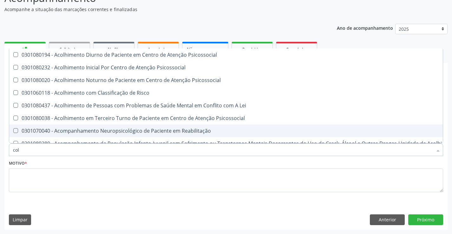
type input "co"
checkbox Hdl "false"
checkbox Ldl "false"
checkbox Total "false"
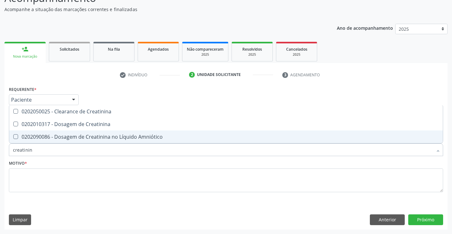
type input "creatinina"
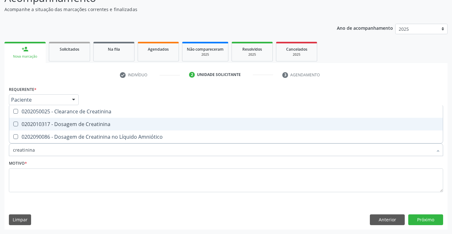
click at [70, 127] on div "0202010317 - Dosagem de Creatinina" at bounding box center [226, 124] width 426 height 5
checkbox Creatinina "true"
type input "crea"
checkbox Creatinina "false"
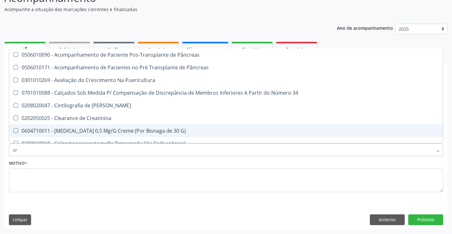
type input "c"
checkbox Creatinina "false"
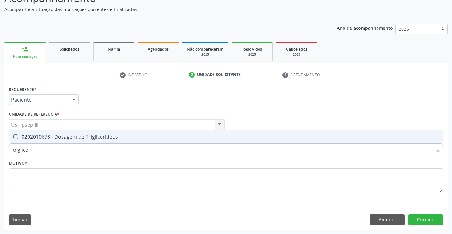
type input "triglicer"
click at [85, 136] on div "0202010678 - Dosagem de Triglicerideos" at bounding box center [226, 136] width 426 height 5
checkbox Triglicerideos "true"
type input "t"
checkbox Triglicerideos "false"
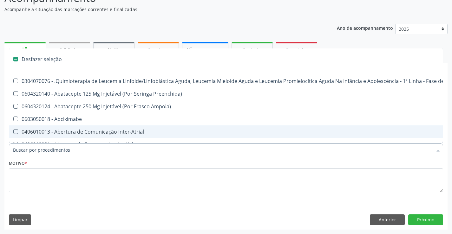
type input "g"
checkbox Linha "true"
checkbox Infusão "true"
checkbox Urostomizados "true"
checkbox Revestido\) "true"
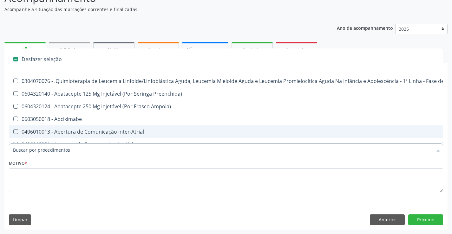
checkbox Capsula\) "true"
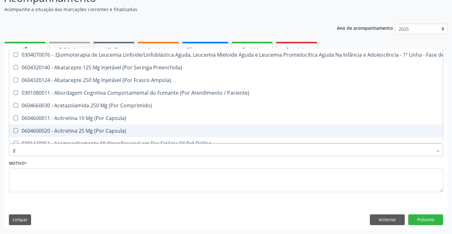
type input "gl"
checkbox Pé "true"
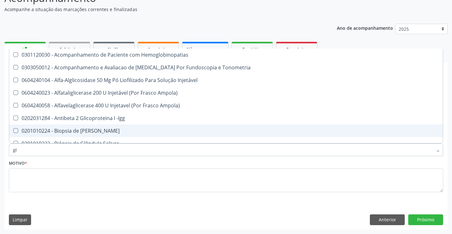
type input "gli"
checkbox Glomerular "true"
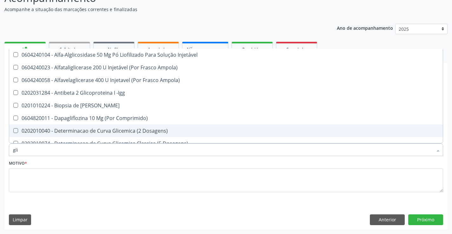
type input "glic"
checkbox Derrames "true"
checkbox Triglicerideos "false"
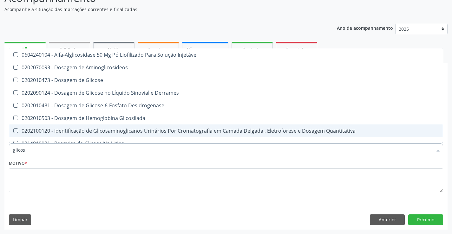
type input "glicose"
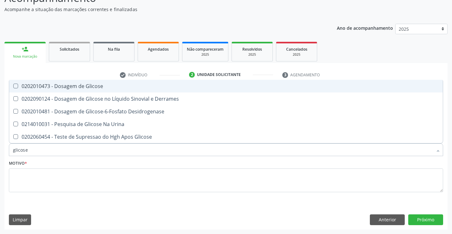
click at [88, 85] on div "0202010473 - Dosagem de Glicose" at bounding box center [226, 86] width 426 height 5
checkbox Glicose "true"
type input "glicos"
checkbox Glicose "false"
checkbox Desidrogenase "true"
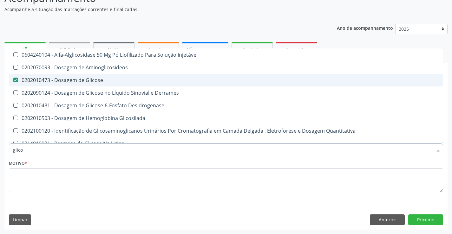
type input "glic"
checkbox Glicose "false"
checkbox Glicosilada "false"
type input "g"
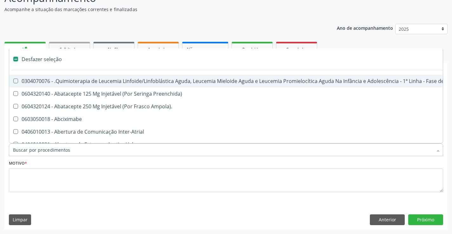
type input "h"
checkbox B "true"
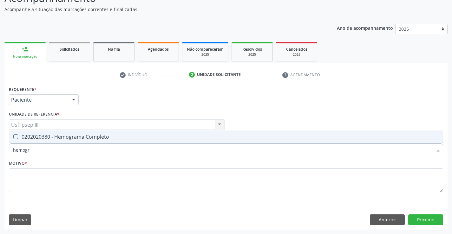
type input "hemogra"
click at [46, 138] on div "0202020380 - Hemograma Completo" at bounding box center [226, 136] width 426 height 5
checkbox Completo "true"
type input "hemog"
checkbox Completo "false"
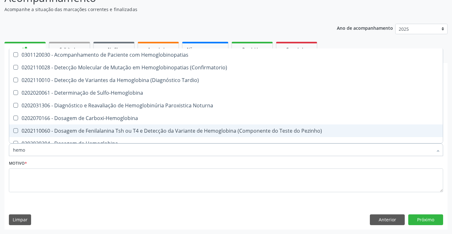
type input "hem"
checkbox Completo "false"
type input "h"
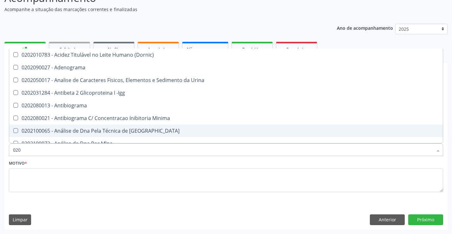
type input "0202"
checkbox Hdl "true"
checkbox Ldl "true"
checkbox Total "true"
checkbox Creatinina "true"
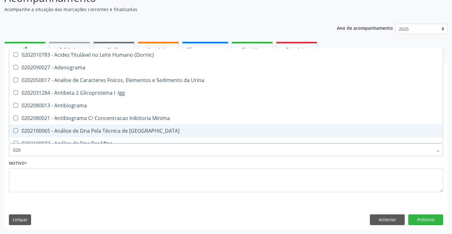
checkbox Glicose "true"
checkbox Triglicerideos "true"
checkbox Completo "true"
type input "02020"
checkbox Hdl "true"
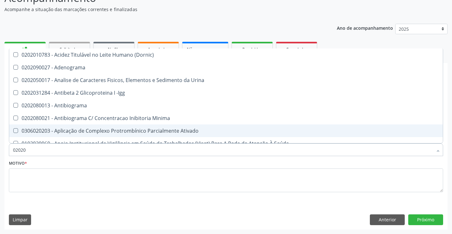
checkbox Ldl "true"
checkbox Total "true"
checkbox Creatinina "true"
checkbox Estriol "false"
checkbox Estrona "false"
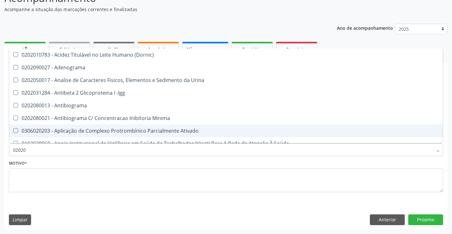
checkbox Etossuximida "false"
checkbox Viii "false"
checkbox Glicose "true"
checkbox Lactato "false"
checkbox Triglicerideos "true"
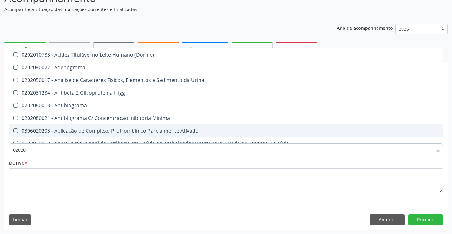
checkbox Pallidum "false"
checkbox Completo "true"
checkbox Pylori "false"
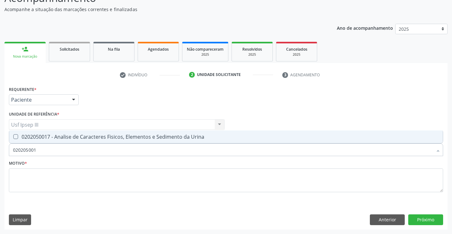
type input "0202050017"
click at [53, 137] on div "0202050017 - Analise de Caracteres Fisicos, Elementos e Sedimento da Urina" at bounding box center [226, 136] width 426 height 5
checkbox Urina "true"
click at [35, 176] on textarea at bounding box center [226, 181] width 434 height 24
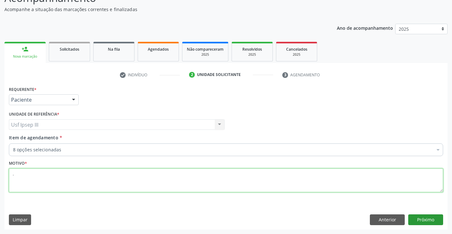
type textarea "."
click at [426, 219] on button "Próximo" at bounding box center [425, 220] width 35 height 11
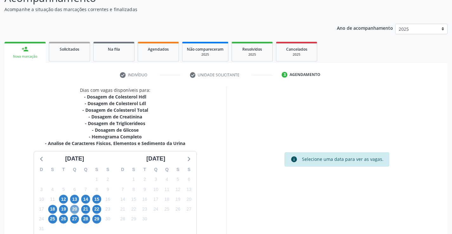
click at [72, 207] on span "20" at bounding box center [74, 209] width 9 height 9
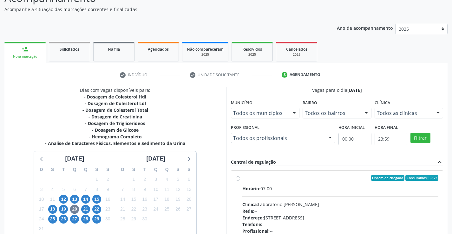
click at [312, 215] on div "Endereço: [STREET_ADDRESS]" at bounding box center [340, 218] width 196 height 7
click at [240, 181] on input "Ordem de chegada Consumidos: 5 / 24 Horário: 07:00 Clínica: Laboratorio [PERSON…" at bounding box center [238, 178] width 4 height 6
radio input "true"
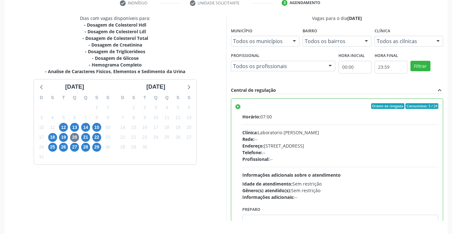
scroll to position [145, 0]
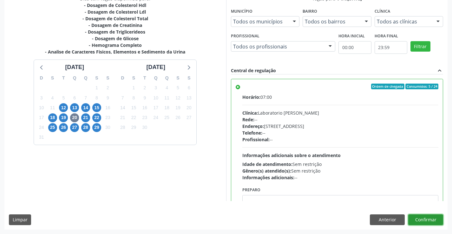
click at [423, 222] on button "Confirmar" at bounding box center [425, 220] width 35 height 11
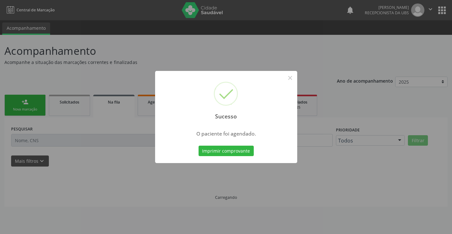
scroll to position [0, 0]
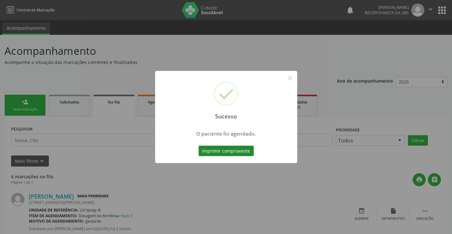
click at [224, 152] on button "Imprimir comprovante" at bounding box center [226, 151] width 55 height 11
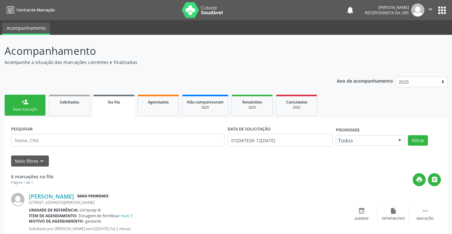
click at [25, 105] on div "person_add" at bounding box center [25, 102] width 7 height 7
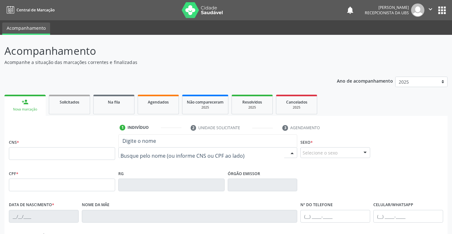
click at [147, 149] on div at bounding box center [207, 152] width 179 height 11
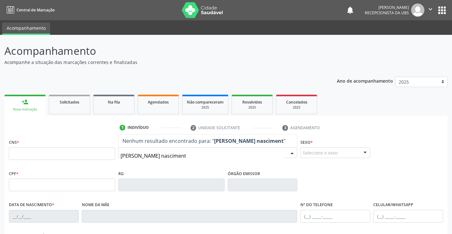
type input "[PERSON_NAME]"
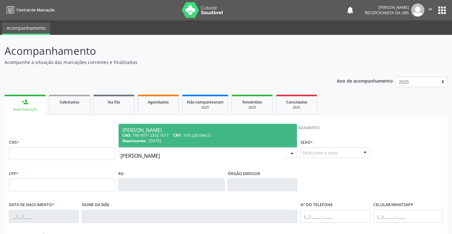
click at [163, 134] on div "CNS: 708 9077 2332 1017 CPF: 019.226.064-21" at bounding box center [207, 135] width 171 height 5
type input "708 9077 2332 1017"
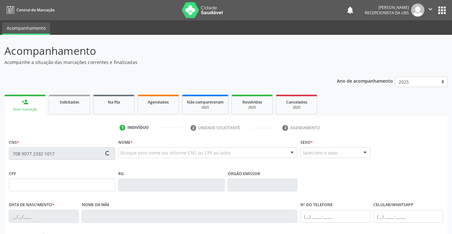
type input "019.226.064-21"
type input "[DATE]"
type input "Cleonice [PERSON_NAME]"
type input "[PHONE_NUMBER]"
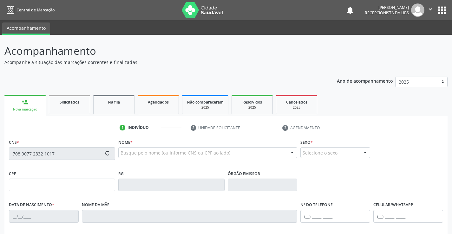
type input "163"
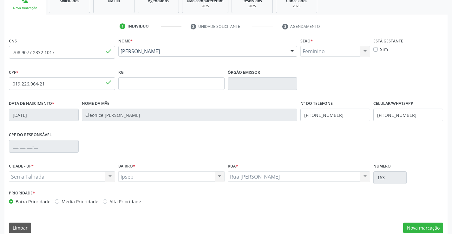
scroll to position [109, 0]
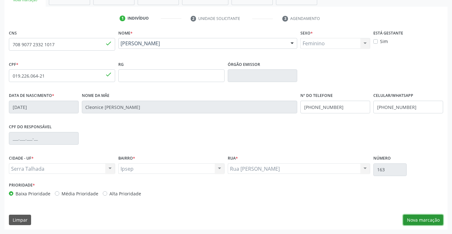
click at [438, 221] on button "Nova marcação" at bounding box center [423, 220] width 40 height 11
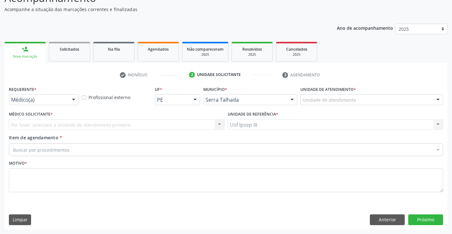
scroll to position [53, 0]
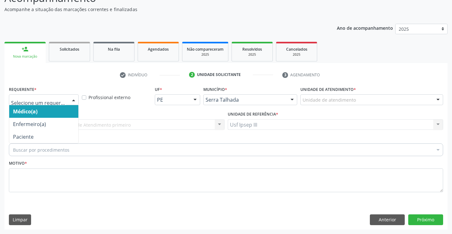
click at [75, 97] on div at bounding box center [74, 100] width 10 height 11
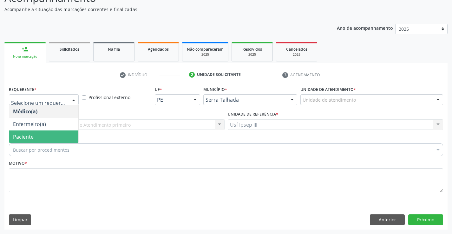
click at [69, 133] on span "Paciente" at bounding box center [43, 137] width 69 height 13
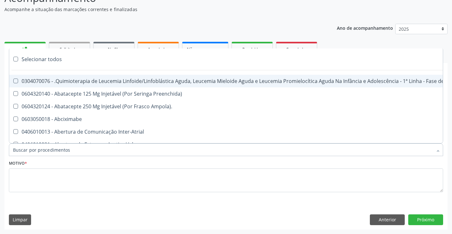
click at [69, 150] on div at bounding box center [226, 150] width 434 height 13
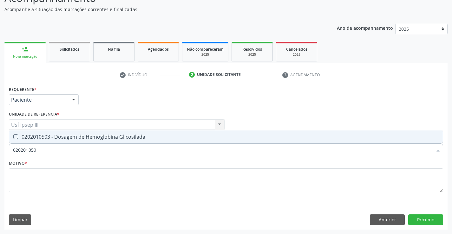
type input "0202010503"
click at [82, 137] on div "0202010503 - Dosagem de Hemoglobina Glicosilada" at bounding box center [226, 136] width 426 height 5
checkbox Glicosilada "true"
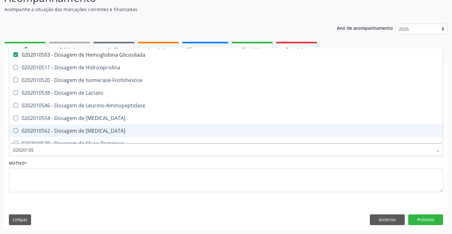
type input "0202010"
checkbox Glicosilada "false"
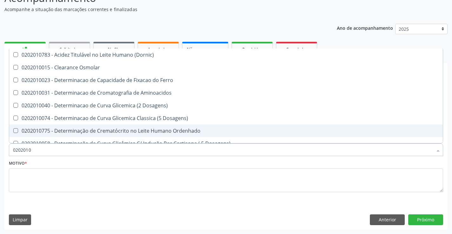
type input "020201"
checkbox Glicosilada "false"
checkbox Potassio "true"
type input "02020"
checkbox Potassio "false"
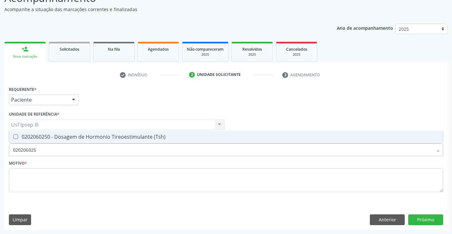
type input "0202060250"
click at [82, 137] on div "0202060250 - Dosagem de Hormonio Tireoestimulante (Tsh)" at bounding box center [226, 136] width 426 height 5
checkbox \(Tsh\) "true"
click at [82, 174] on textarea at bounding box center [226, 181] width 434 height 24
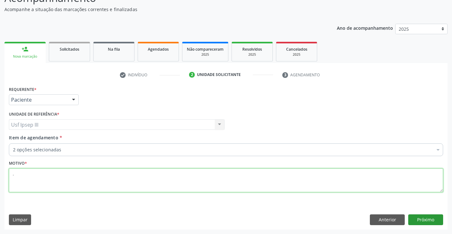
type textarea "."
click at [429, 216] on button "Próximo" at bounding box center [425, 220] width 35 height 11
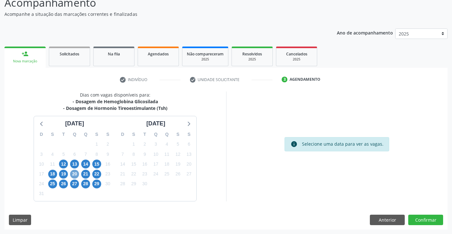
click at [75, 172] on span "20" at bounding box center [74, 174] width 9 height 9
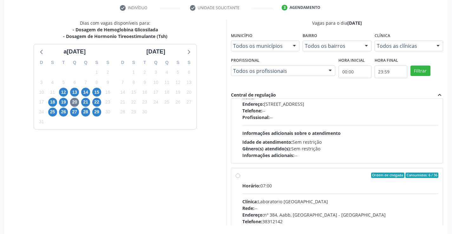
scroll to position [51, 0]
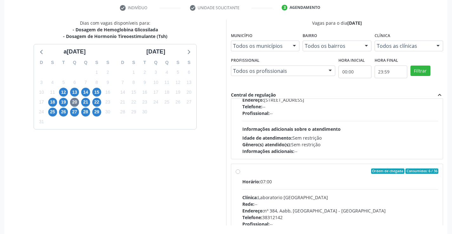
click at [370, 205] on div "Rede: --" at bounding box center [340, 204] width 196 height 7
click at [240, 174] on input "Ordem de chegada Consumidos: 6 / 36 Horário: 07:00 Clínica: Laboratorio [GEOGRA…" at bounding box center [238, 172] width 4 height 6
radio input "true"
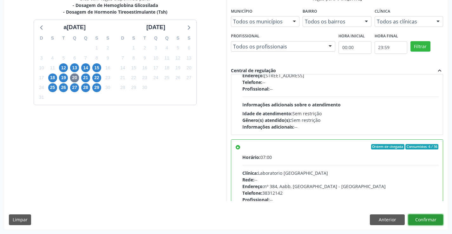
click at [433, 219] on button "Confirmar" at bounding box center [425, 220] width 35 height 11
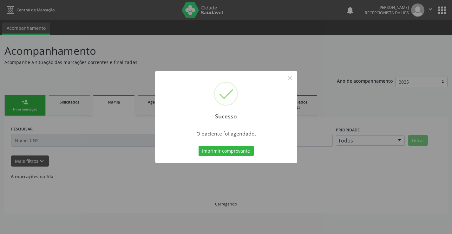
scroll to position [0, 0]
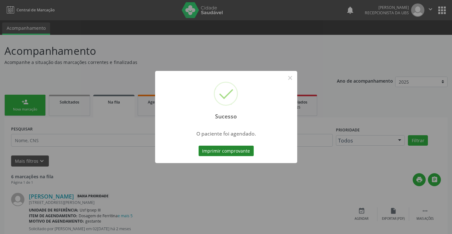
click at [247, 150] on button "Imprimir comprovante" at bounding box center [226, 151] width 55 height 11
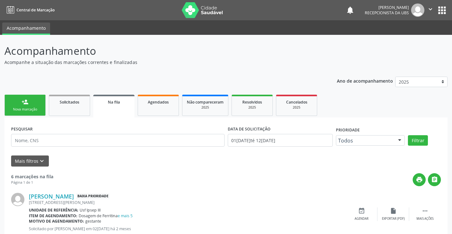
click at [29, 103] on link "person_add Nova marcação" at bounding box center [24, 105] width 41 height 21
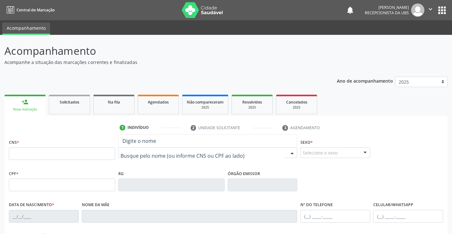
click at [151, 148] on div at bounding box center [207, 152] width 179 height 11
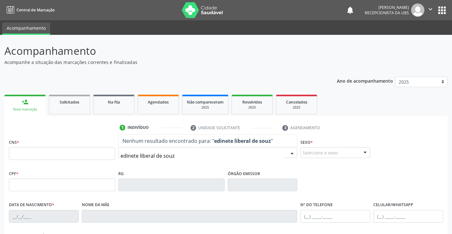
type input "edinete liberal de [PERSON_NAME]"
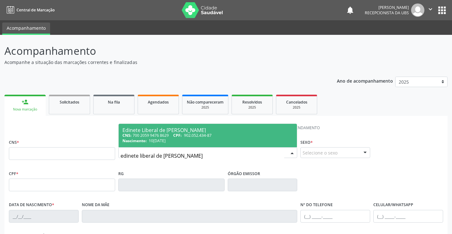
click at [165, 128] on div "Edinete Liberal de [PERSON_NAME]" at bounding box center [207, 130] width 171 height 5
type input "700 2059 9476 8629"
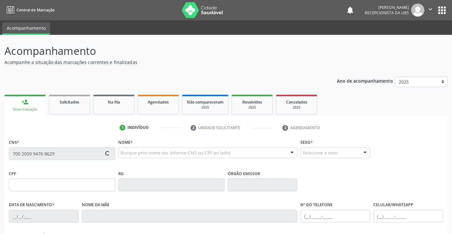
type input "902.052.434-87"
type input "10[DATE]"
type input "[PERSON_NAME] Liberal"
type input "[PHONE_NUMBER]"
type input "552"
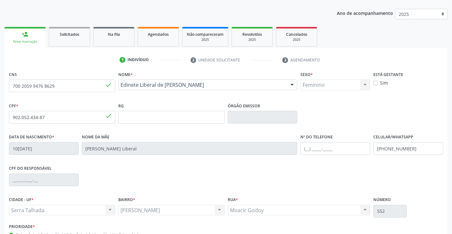
scroll to position [109, 0]
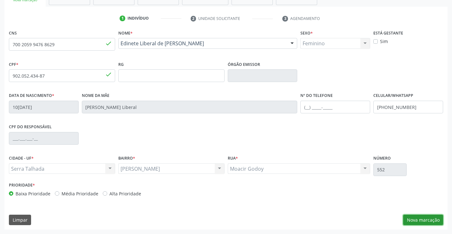
click at [431, 222] on button "Nova marcação" at bounding box center [423, 220] width 40 height 11
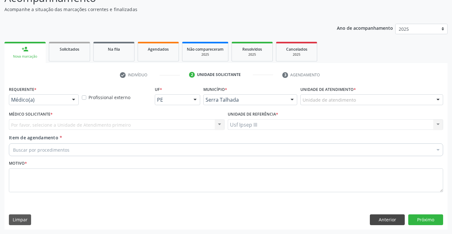
scroll to position [53, 0]
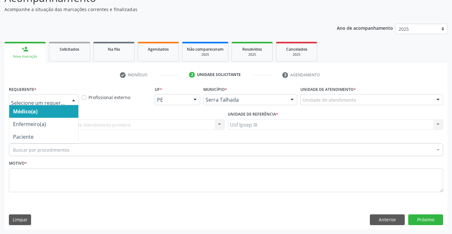
click at [71, 98] on div at bounding box center [74, 100] width 10 height 11
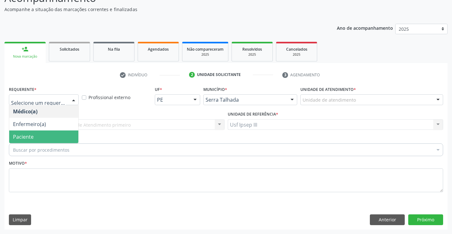
click at [67, 132] on span "Paciente" at bounding box center [43, 137] width 69 height 13
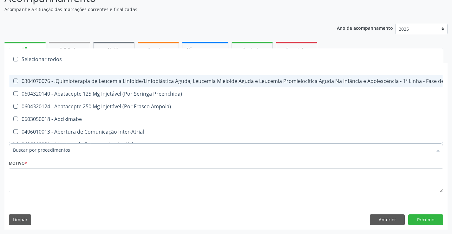
click at [75, 147] on div at bounding box center [226, 150] width 434 height 13
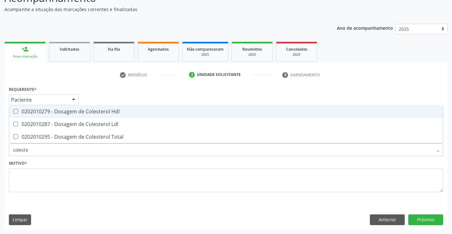
type input "colester"
click at [79, 110] on div "0202010279 - Dosagem de Colesterol Hdl" at bounding box center [226, 111] width 426 height 5
checkbox Hdl "true"
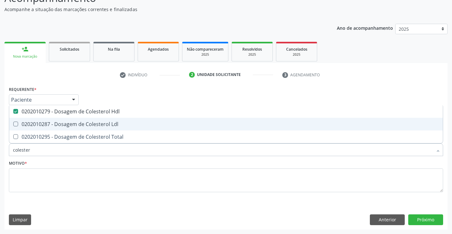
click at [75, 122] on div "0202010287 - Dosagem de Colesterol Ldl" at bounding box center [226, 124] width 426 height 5
checkbox Ldl "true"
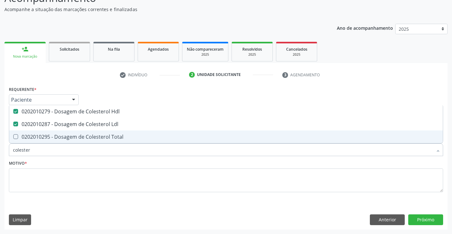
click at [74, 135] on div "0202010295 - Dosagem de Colesterol Total" at bounding box center [226, 136] width 426 height 5
checkbox Total "true"
type input "cole"
checkbox Hdl "false"
checkbox Ldl "false"
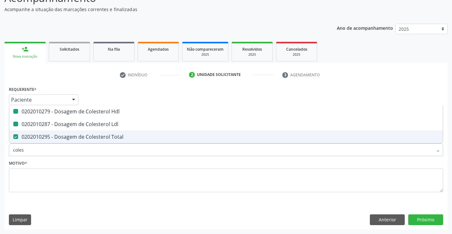
checkbox Total "false"
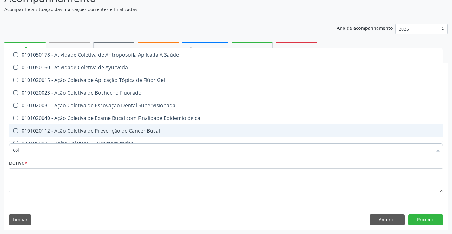
type input "co"
checkbox Hdl "false"
checkbox Ldl "false"
checkbox Total "false"
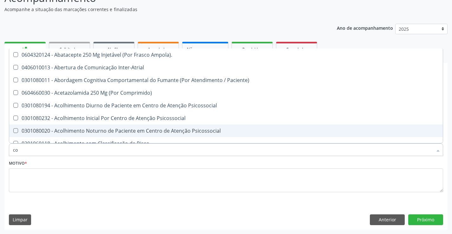
type input "c"
checkbox Hdl "false"
checkbox Ldl "false"
checkbox Total "false"
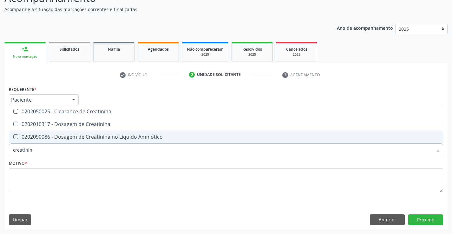
type input "creatinina"
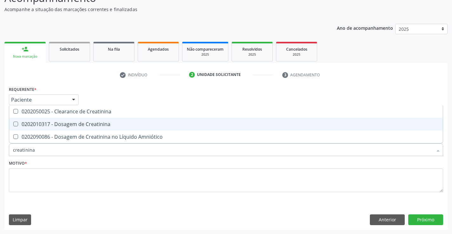
click at [74, 124] on div "0202010317 - Dosagem de Creatinina" at bounding box center [226, 124] width 426 height 5
checkbox Creatinina "true"
type input "creat"
checkbox Creatinina "false"
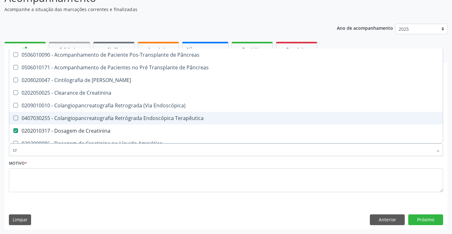
type input "c"
checkbox Creatinina "false"
checkbox Oncologia "false"
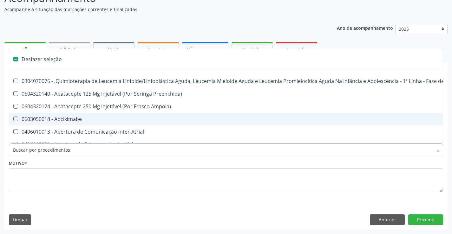
type input "g"
checkbox Linha "true"
checkbox Infusão "true"
checkbox Urostomizados "true"
checkbox Revestido\) "true"
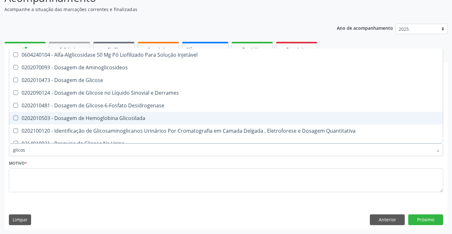
type input "glicose"
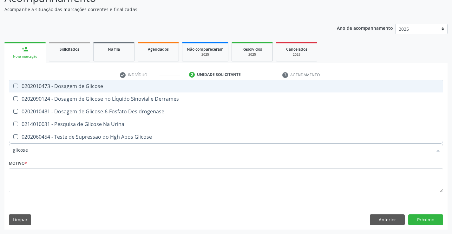
click at [81, 85] on div "0202010473 - Dosagem de Glicose" at bounding box center [226, 86] width 426 height 5
checkbox Glicose "true"
type input "glicos"
checkbox Glicose "false"
checkbox Desidrogenase "true"
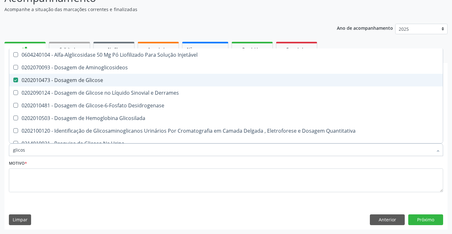
type input "glico"
checkbox Glicose "false"
checkbox Glicosilada "true"
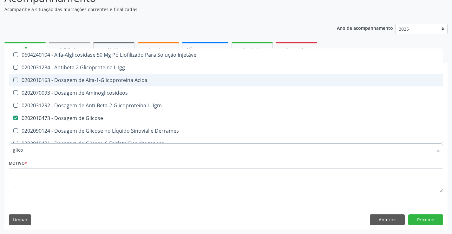
type input "glic"
checkbox Glicose "false"
checkbox Glicose "true"
type input "gli"
checkbox Glicose "false"
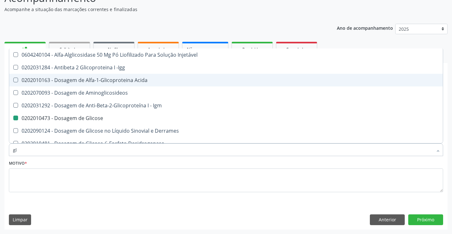
type input "g"
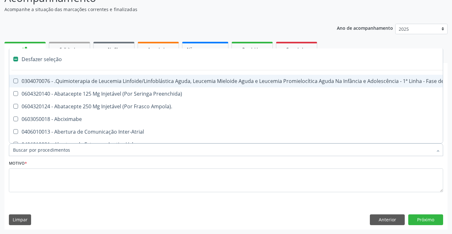
type input "h"
checkbox B "true"
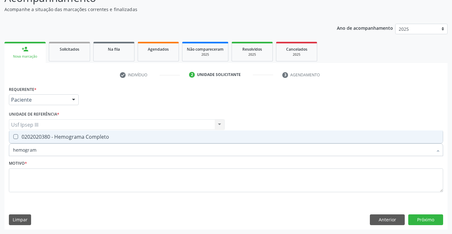
type input "hemograma"
click at [90, 138] on div "0202020380 - Hemograma Completo" at bounding box center [226, 136] width 426 height 5
checkbox Completo "true"
type input "hemog"
checkbox Completo "false"
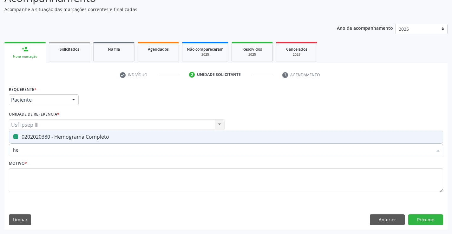
type input "h"
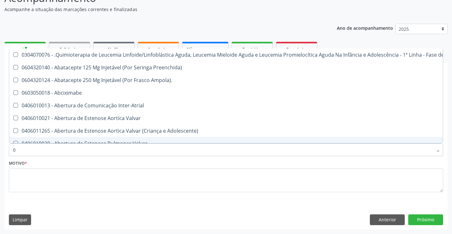
type input "02"
checkbox Comprimido\) "true"
checkbox Transferências "true"
checkbox Meckel "true"
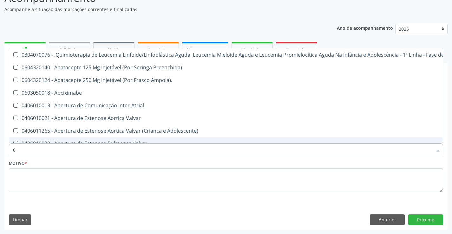
checkbox Bilateral "true"
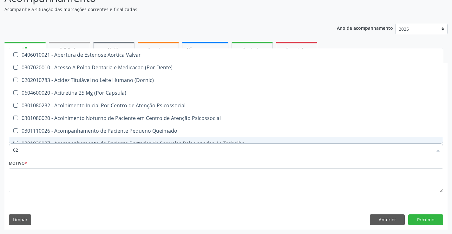
type input "020"
checkbox Epispádia "true"
checkbox Anos\) "true"
checkbox Congênita "true"
checkbox Complementar\) "true"
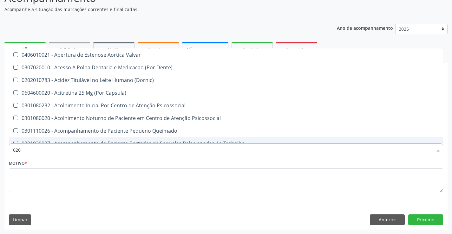
checkbox \(Qualitativo\) "true"
checkbox Hdl "false"
checkbox Ldl "false"
checkbox Total "false"
checkbox Creatinina "false"
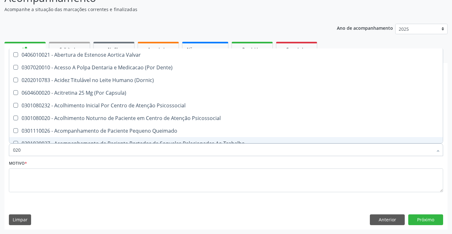
checkbox Glicose "false"
checkbox \(T3\) "true"
type input "0202"
checkbox Cardiovascular "true"
checkbox Sistêmicas "true"
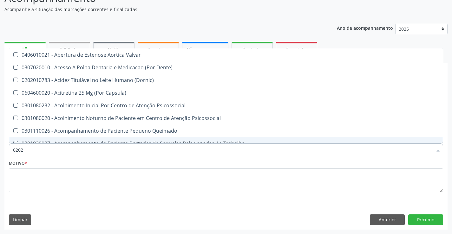
checkbox Sistêmicas "true"
checkbox Sistêmico "true"
checkbox Auditiva "true"
checkbox Monobloco "true"
checkbox Epispádia "false"
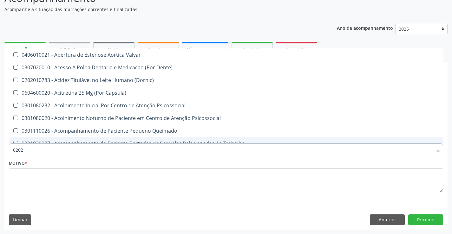
checkbox Anos\) "false"
checkbox Congênita "false"
checkbox Complementar\) "false"
checkbox \(Qualitativo\) "false"
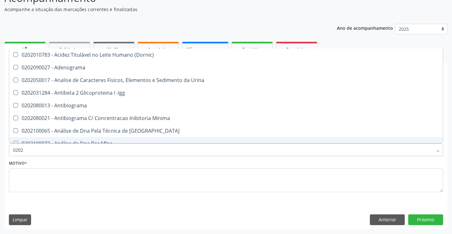
type input "02020"
checkbox \(Psa\) "true"
checkbox III "true"
checkbox Barbituratos "true"
checkbox Calcio "true"
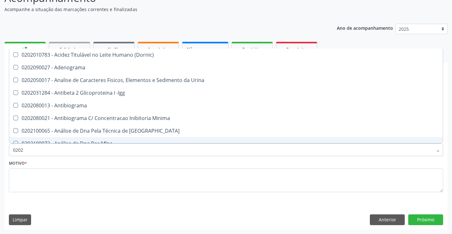
checkbox Hdl "false"
checkbox Ldl "false"
checkbox Total "false"
checkbox Creatinina "false"
checkbox Xi "true"
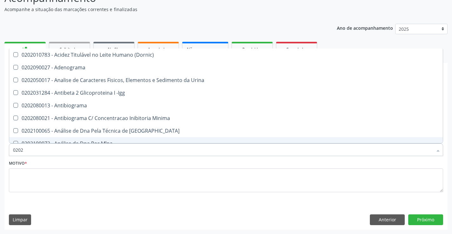
checkbox Glicose "false"
checkbox Zinco "true"
checkbox Completo "false"
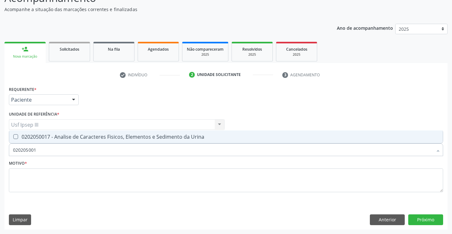
type input "0202050017"
click at [82, 138] on div "0202050017 - Analise de Caracteres Fisicos, Elementos e Sedimento da Urina" at bounding box center [226, 136] width 426 height 5
checkbox Urina "true"
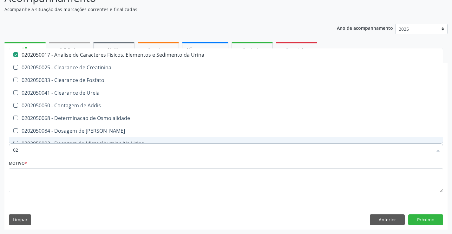
type input "0"
checkbox Urina "false"
checkbox Fosfato "false"
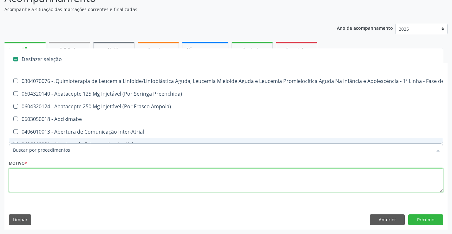
checkbox Preenchida\) "true"
checkbox Ampola\)\ "true"
checkbox Abciximabe "true"
checkbox Inter-Atrial "true"
checkbox Valvar "true"
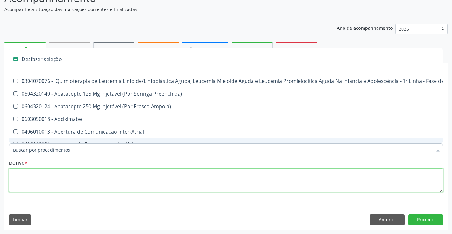
checkbox Adolescente\) "true"
checkbox Valvar "true"
checkbox Urina "false"
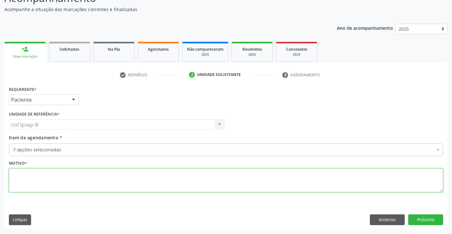
click at [71, 178] on textarea at bounding box center [226, 181] width 434 height 24
type textarea "."
click at [422, 219] on button "Próximo" at bounding box center [425, 220] width 35 height 11
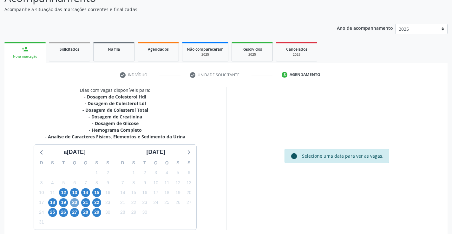
click at [74, 201] on span "20" at bounding box center [74, 203] width 9 height 9
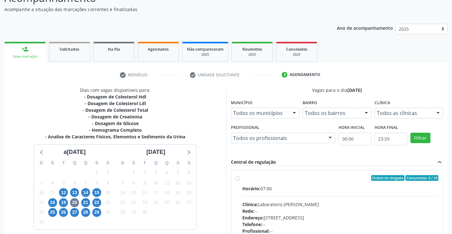
click at [363, 212] on div "Rede: --" at bounding box center [340, 211] width 196 height 7
click at [240, 181] on input "Ordem de chegada Consumidos: 6 / 24 Horário: 07:00 Clínica: Laboratorio Jose Pa…" at bounding box center [238, 178] width 4 height 6
radio input "true"
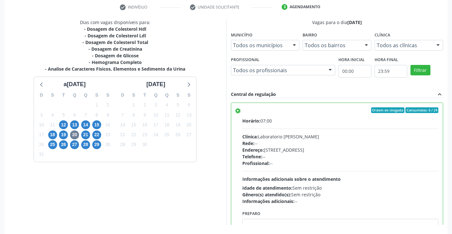
scroll to position [145, 0]
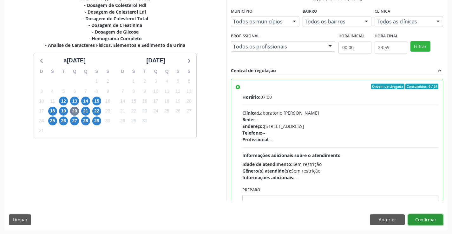
click at [428, 220] on button "Confirmar" at bounding box center [425, 220] width 35 height 11
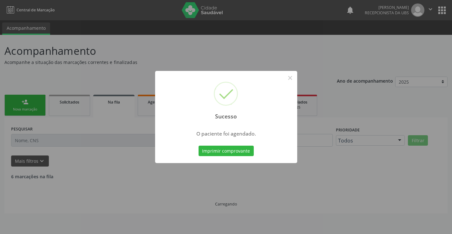
scroll to position [0, 0]
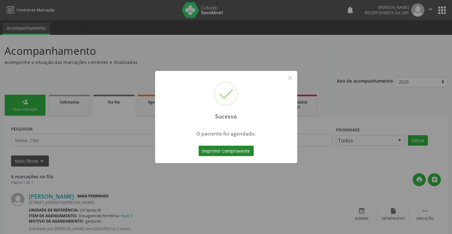
click at [245, 150] on button "Imprimir comprovante" at bounding box center [226, 151] width 55 height 11
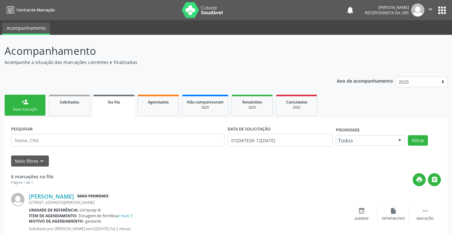
click at [32, 108] on div "Nova marcação" at bounding box center [25, 109] width 32 height 5
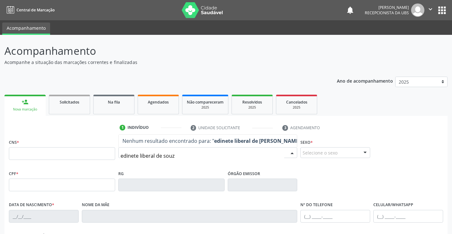
type input "edinete liberal de souza"
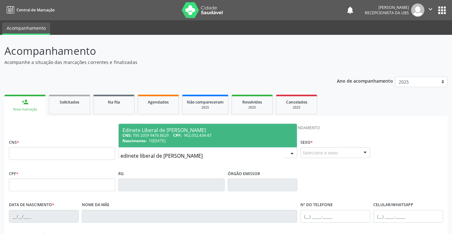
click at [160, 133] on div "CNS: 700 2059 9476 8629 CPF: 902.052.434-87" at bounding box center [207, 135] width 171 height 5
type input "700 2059 9476 8629"
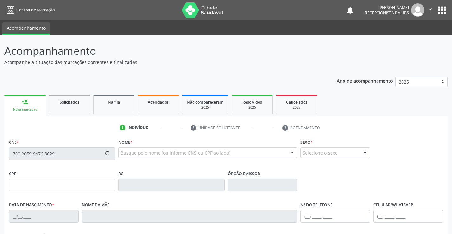
type input "902.052.434-87"
type input "10/07/1972"
type input "Valdecir de Souza Liberal"
type input "(87) 98144-5322"
type input "552"
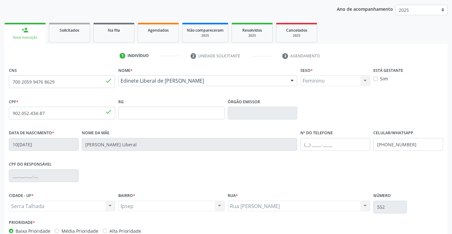
scroll to position [109, 0]
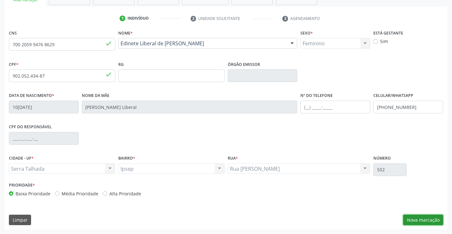
click at [427, 216] on button "Nova marcação" at bounding box center [423, 220] width 40 height 11
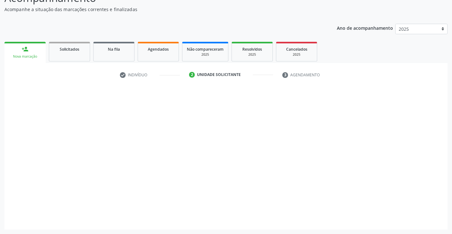
scroll to position [53, 0]
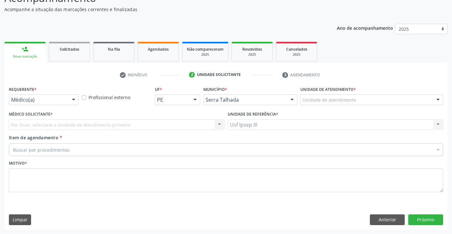
click at [74, 98] on div at bounding box center [74, 100] width 10 height 11
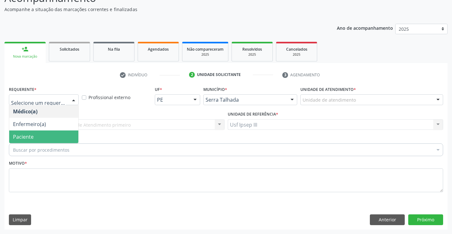
click at [63, 133] on span "Paciente" at bounding box center [43, 137] width 69 height 13
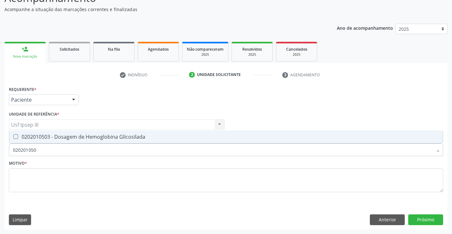
type input "0202010503"
click at [108, 137] on div "0202010503 - Dosagem de Hemoglobina Glicosilada" at bounding box center [226, 136] width 426 height 5
checkbox Glicosilada "true"
type input "020201"
checkbox Glicosilada "false"
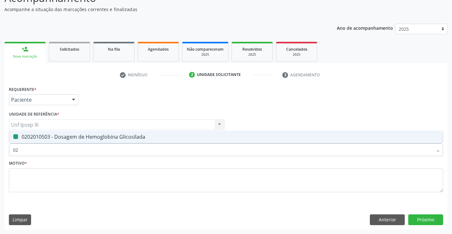
type input "0"
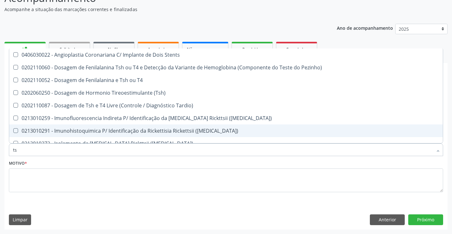
type input "tsh"
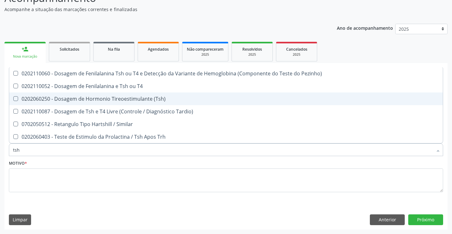
click at [133, 101] on div "0202060250 - Dosagem de Hormonio Tireoestimulante (Tsh)" at bounding box center [226, 98] width 426 height 5
checkbox \(Tsh\) "true"
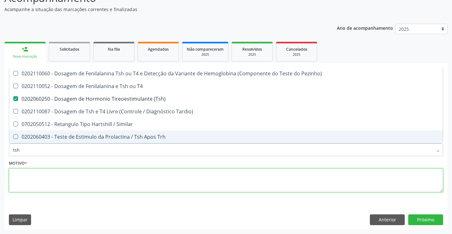
click at [101, 177] on textarea at bounding box center [226, 181] width 434 height 24
checkbox T4 "true"
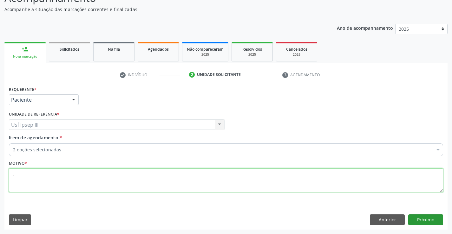
type textarea "."
click at [433, 219] on button "Próximo" at bounding box center [425, 220] width 35 height 11
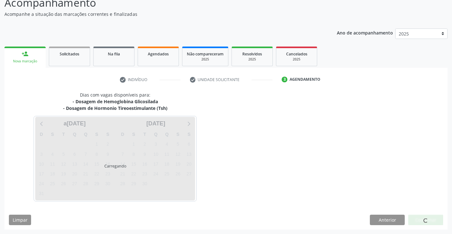
scroll to position [48, 0]
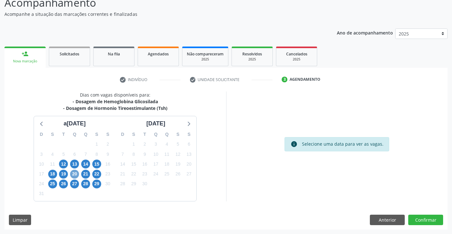
click at [76, 172] on span "20" at bounding box center [74, 174] width 9 height 9
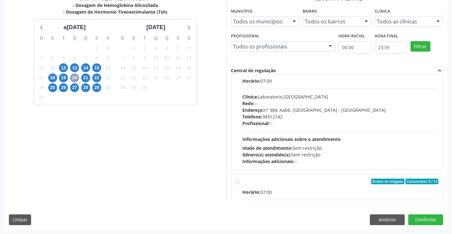
scroll to position [144, 0]
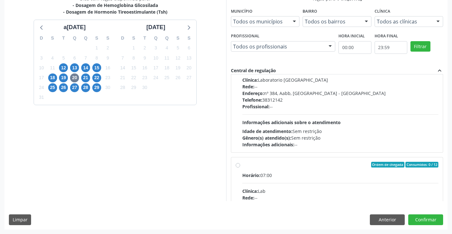
click at [347, 108] on div "Profissional: --" at bounding box center [340, 106] width 196 height 7
click at [240, 57] on input "Ordem de chegada Consumidos: 7 / 36 Horário: 07:00 Clínica: Laboratorio Sao Fra…" at bounding box center [238, 54] width 4 height 6
radio input "true"
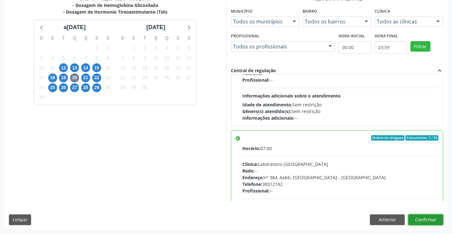
click at [427, 217] on button "Confirmar" at bounding box center [425, 220] width 35 height 11
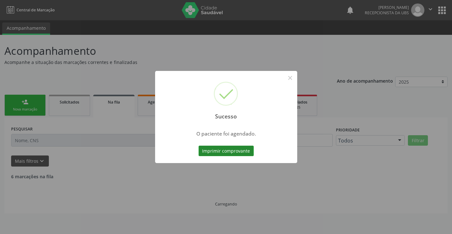
scroll to position [0, 0]
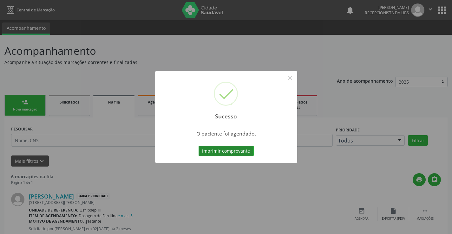
click at [227, 148] on button "Imprimir comprovante" at bounding box center [226, 151] width 55 height 11
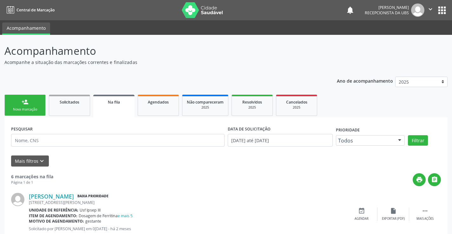
click at [30, 109] on div "Nova marcação" at bounding box center [25, 109] width 32 height 5
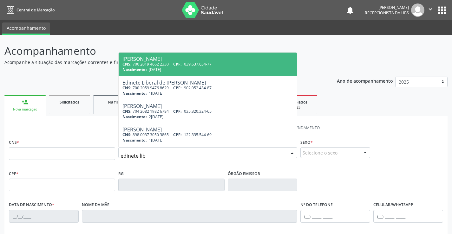
type input "edinete libe"
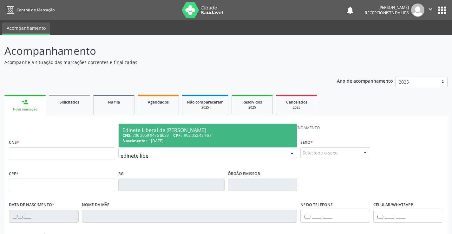
click at [154, 139] on span "1[DATE]" at bounding box center [156, 140] width 15 height 5
type input "700 2059 9476 8629"
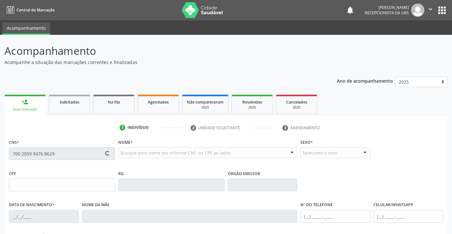
type input "902.052.434-87"
type input "1[DATE]"
type input "[PERSON_NAME] Liberal"
type input "[PHONE_NUMBER]"
type input "552"
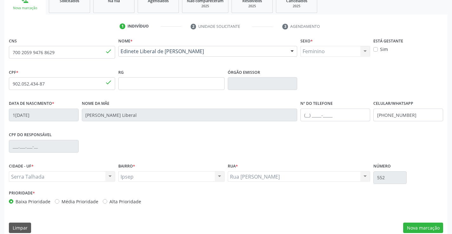
scroll to position [109, 0]
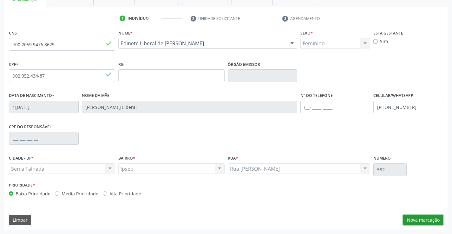
click at [435, 222] on button "Nova marcação" at bounding box center [423, 220] width 40 height 11
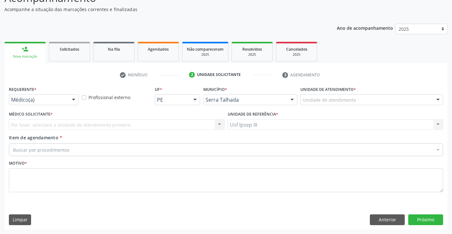
scroll to position [53, 0]
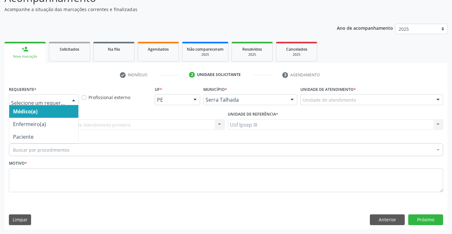
click at [75, 101] on div at bounding box center [74, 100] width 10 height 11
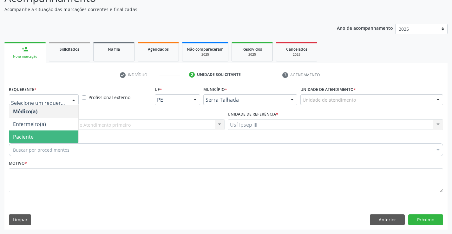
click at [66, 137] on span "Paciente" at bounding box center [43, 137] width 69 height 13
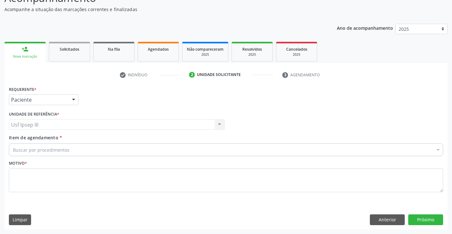
click at [68, 147] on div "Buscar por procedimentos" at bounding box center [226, 150] width 434 height 13
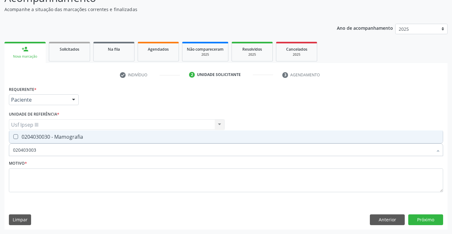
type input "0204030030"
click at [67, 136] on div "0204030030 - Mamografia" at bounding box center [226, 136] width 426 height 5
checkbox Mamografia "true"
click at [46, 181] on textarea at bounding box center [226, 181] width 434 height 24
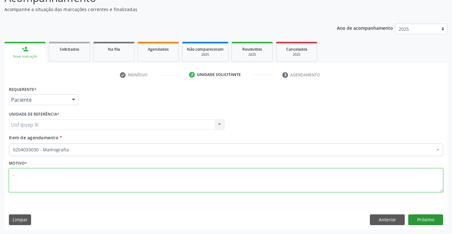
type textarea "."
click at [426, 218] on button "Próximo" at bounding box center [425, 220] width 35 height 11
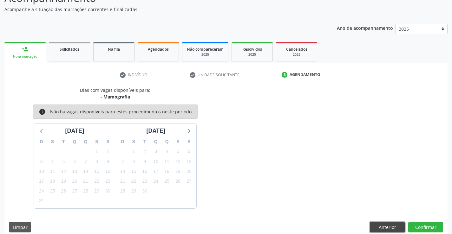
click at [387, 224] on button "Anterior" at bounding box center [387, 227] width 35 height 11
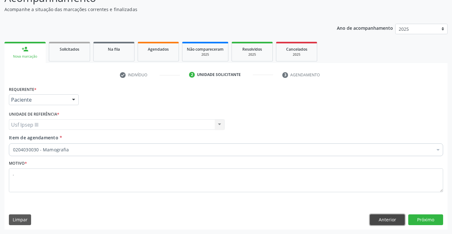
click at [387, 220] on button "Anterior" at bounding box center [387, 220] width 35 height 11
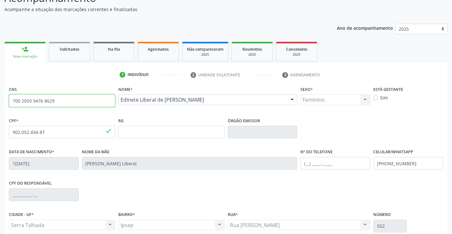
click at [84, 101] on input "700 2059 9476 8629" at bounding box center [62, 101] width 106 height 13
type input "7"
type input "898 0041 0133 0656"
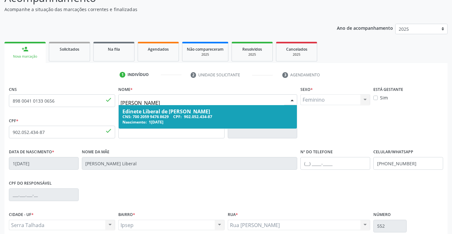
type input "[PERSON_NAME]"
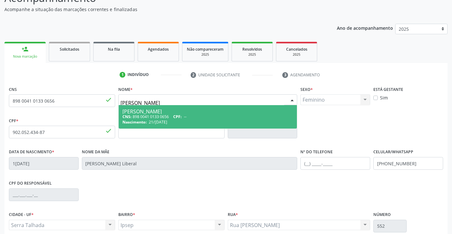
click at [220, 114] on div "[PERSON_NAME]" at bounding box center [207, 111] width 171 height 5
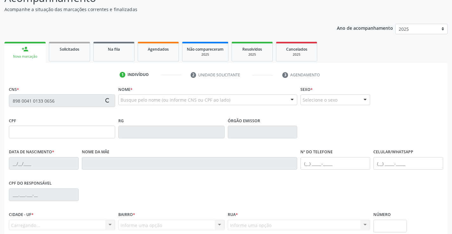
type input "21/[DATE]"
type input "[PERSON_NAME]"
type input "[PHONE_NUMBER]"
type input "1600"
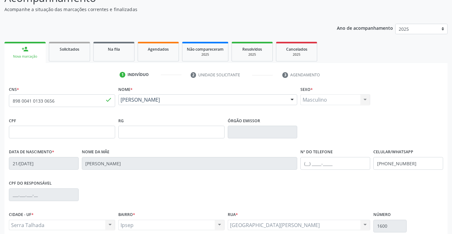
drag, startPoint x: 452, startPoint y: 230, endPoint x: 456, endPoint y: 230, distance: 4.8
click at [452, 181] on html "Central de Marcação notifications [PERSON_NAME] Recepcionista da UBS  Configur…" at bounding box center [226, 64] width 452 height 234
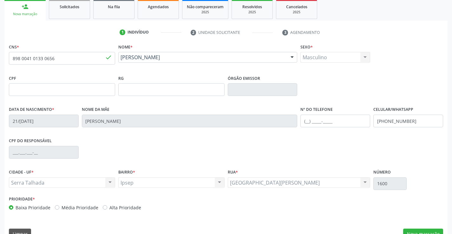
scroll to position [109, 0]
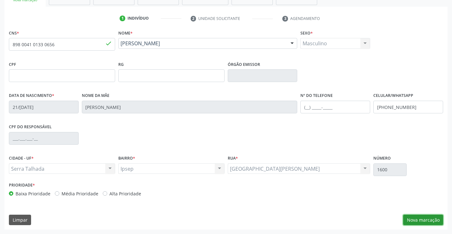
click at [437, 220] on button "Nova marcação" at bounding box center [423, 220] width 40 height 11
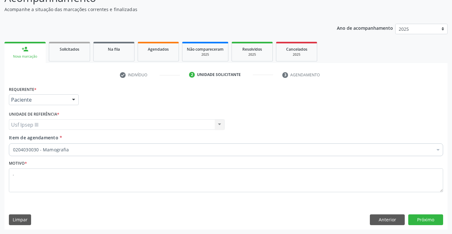
scroll to position [53, 0]
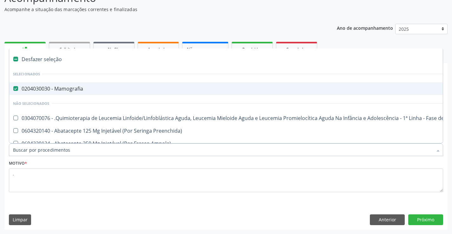
click at [36, 86] on div "0204030030 - Mamografia" at bounding box center [260, 88] width 494 height 5
checkbox Mamografia "false"
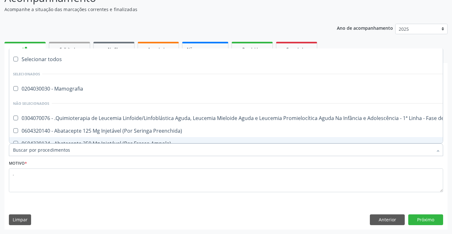
click at [57, 153] on input "Item de agendamento *" at bounding box center [223, 150] width 420 height 13
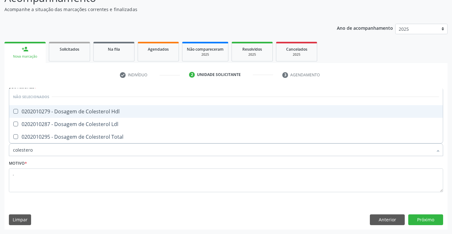
type input "colesterol"
click at [50, 110] on div "0202010279 - Dosagem de Colesterol Hdl" at bounding box center [226, 111] width 426 height 5
checkbox Hdl "true"
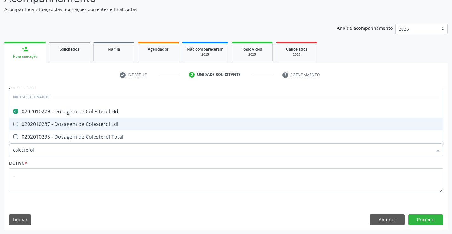
click at [43, 122] on div "0202010287 - Dosagem de Colesterol Ldl" at bounding box center [226, 124] width 426 height 5
checkbox Ldl "true"
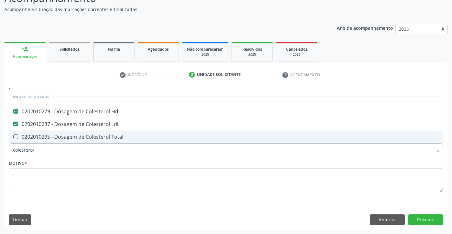
click at [46, 139] on div "0202010295 - Dosagem de Colesterol Total" at bounding box center [226, 136] width 426 height 5
checkbox Total "true"
type input "c"
checkbox Hdl "false"
checkbox Total "false"
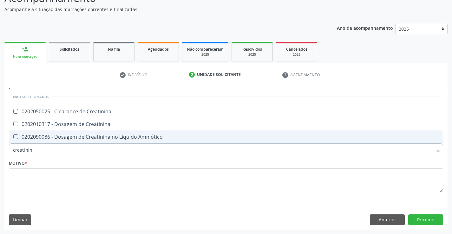
type input "creatinina"
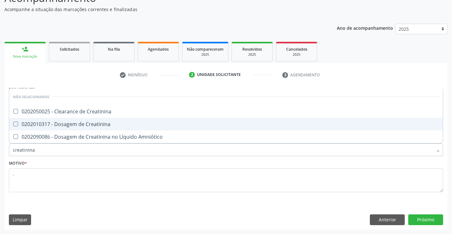
click at [42, 122] on div "0202010317 - Dosagem de Creatinina" at bounding box center [226, 124] width 426 height 5
checkbox Creatinina "true"
type input "creat"
checkbox Creatinina "false"
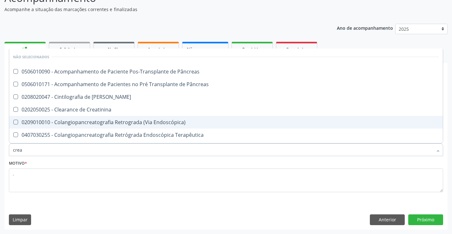
type input "cre"
checkbox Creatinina "false"
checkbox Oncologia "true"
type input "c"
checkbox Oncologia "false"
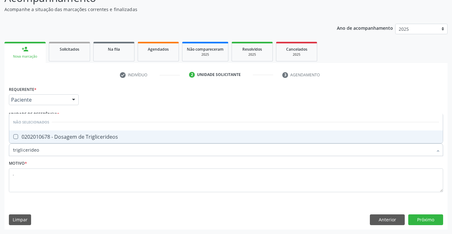
type input "triglicerideos"
click at [101, 137] on div "0202010678 - Dosagem de Triglicerideos" at bounding box center [226, 136] width 426 height 5
checkbox Triglicerideos "true"
type input "t"
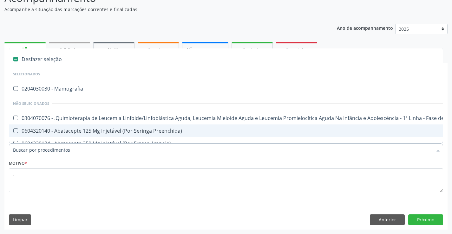
checkbox Mamografia "false"
type input "g"
checkbox Linha "true"
checkbox Infusão "true"
checkbox Urostomizados "true"
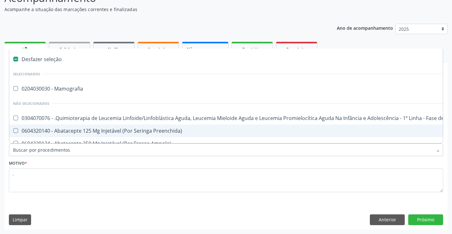
checkbox Revestido\) "true"
checkbox Capsula\) "true"
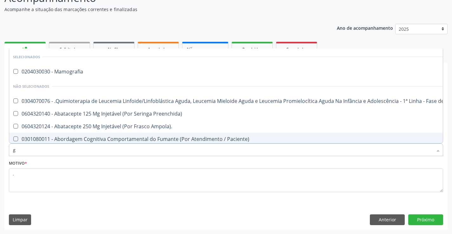
type input "gl"
checkbox 5Ml\) "true"
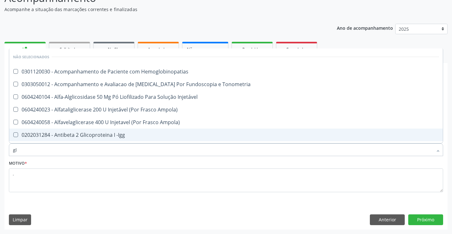
type input "gli"
checkbox Glomerular "true"
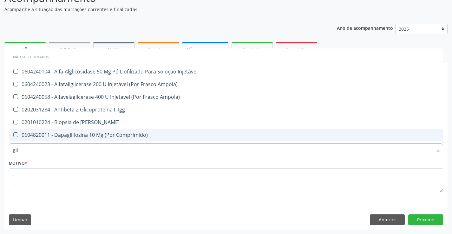
type input "glic"
checkbox Derrames "true"
checkbox Triglicerideos "false"
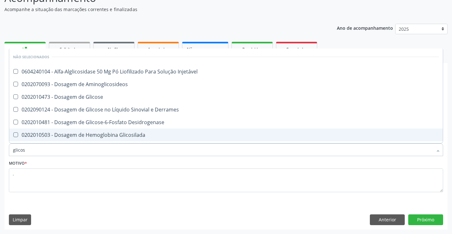
type input "glicose"
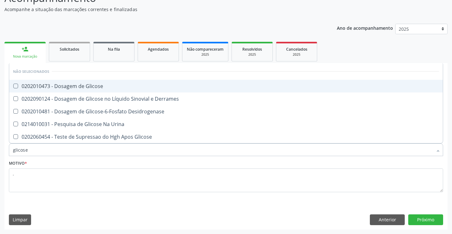
click at [61, 84] on div "0202010473 - Dosagem de Glicose" at bounding box center [226, 86] width 426 height 5
checkbox Glicose "true"
type input "glicos"
checkbox Glicose "false"
checkbox Desidrogenase "true"
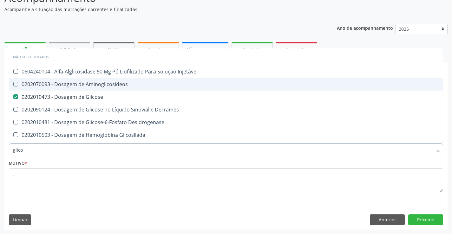
type input "glic"
checkbox Glicose "false"
checkbox Glicosilada "false"
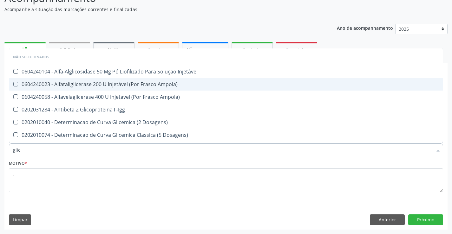
type input "gli"
checkbox Glicose "false"
checkbox Glicosilada "true"
checkbox Triglicerideos "false"
checkbox Delgada\) "true"
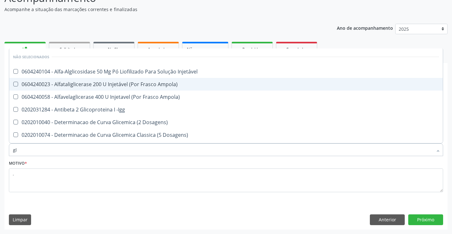
type input "g"
checkbox Glicosilada "false"
checkbox Delgada\) "false"
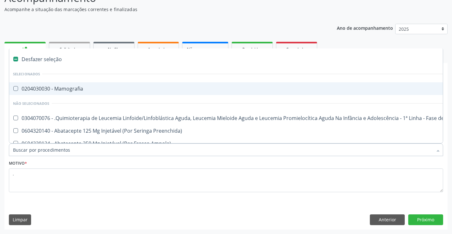
type input "h"
checkbox C "true"
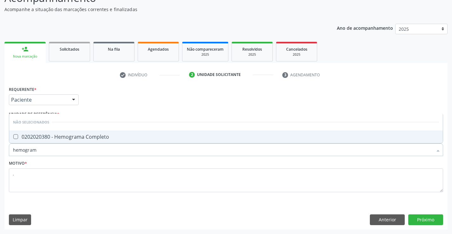
type input "hemograma"
click at [71, 135] on div "0202020380 - Hemograma Completo" at bounding box center [226, 136] width 426 height 5
checkbox Completo "true"
type input "hemog"
checkbox Completo "false"
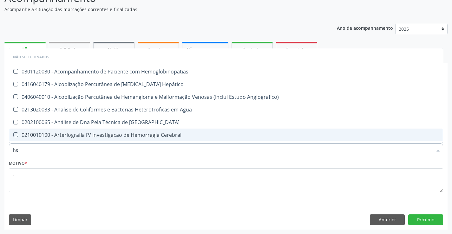
type input "h"
checkbox Completo "false"
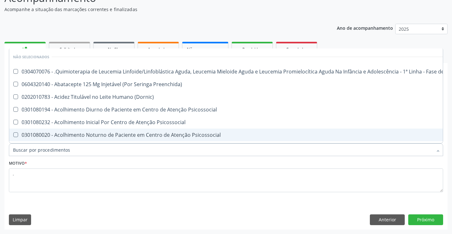
type input "0"
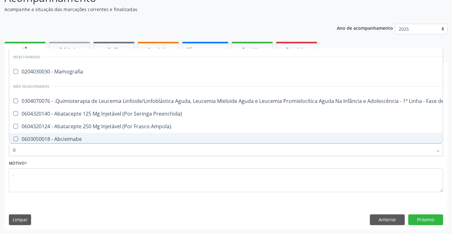
checkbox C "false"
checkbox Cognitivo "false"
type input "02"
checkbox Comprimido\) "true"
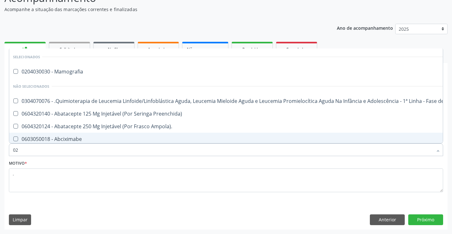
checkbox Transferências "true"
checkbox Meckel "true"
checkbox Bilateral "true"
checkbox Transfusao "true"
type input "020"
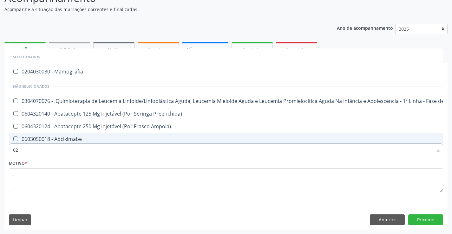
checkbox Lenta\) "true"
checkbox Ml\) "true"
checkbox \(Monocular\) "true"
checkbox X "true"
checkbox Vagina "true"
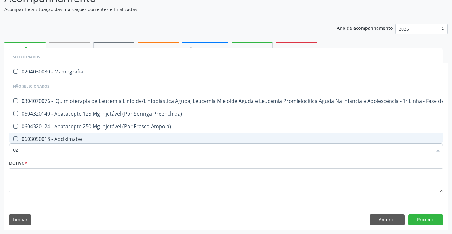
checkbox Gráfico "true"
checkbox Comprimido\) "false"
checkbox Transferências "false"
checkbox Meckel "false"
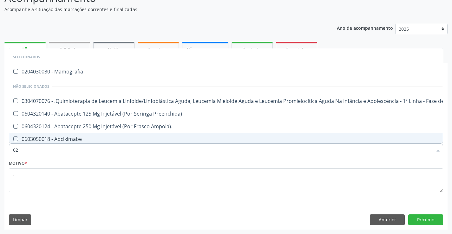
checkbox Bilateral "false"
checkbox Transfusao "false"
checkbox Automatica\) "true"
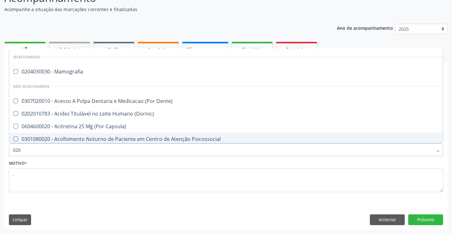
type input "0202"
checkbox Epididimo "true"
checkbox Esclera "true"
checkbox Faringe\/Laringe "true"
checkbox Aberto\) "true"
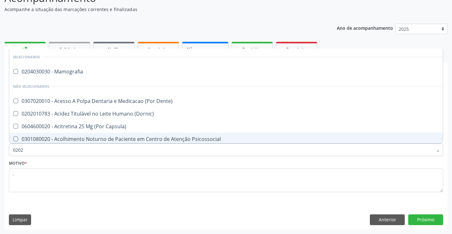
checkbox Monobloco "true"
checkbox 67 "true"
checkbox Revisão "true"
checkbox Hdl "false"
checkbox Ldl "false"
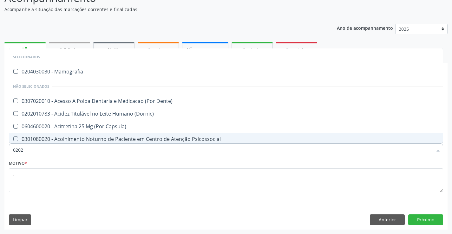
checkbox Total "false"
checkbox Creatinina "false"
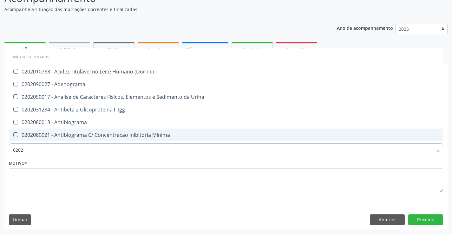
type input "02020"
checkbox \(Psa\) "true"
checkbox III "true"
checkbox Barbituratos "true"
checkbox Calcio "true"
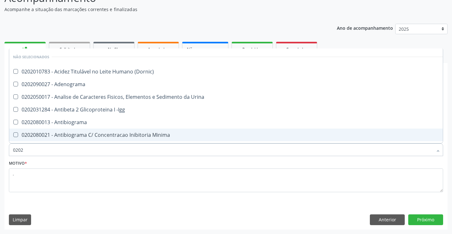
checkbox Hdl "false"
checkbox Ldl "false"
checkbox Total "false"
checkbox Creatinina "false"
checkbox Xi "true"
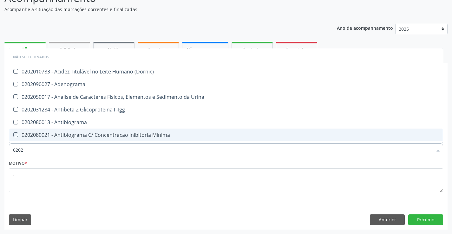
checkbox Glicose "false"
checkbox Funcional "true"
checkbox Triglicerideos "false"
checkbox Zinco "true"
checkbox Completo "false"
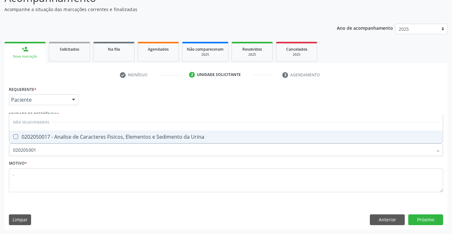
type input "0202050017"
click at [71, 135] on div "0202050017 - Analise de Caracteres Fisicos, Elementos e Sedimento da Urina" at bounding box center [226, 136] width 426 height 5
checkbox Urina "true"
click at [66, 177] on textarea "." at bounding box center [226, 181] width 434 height 24
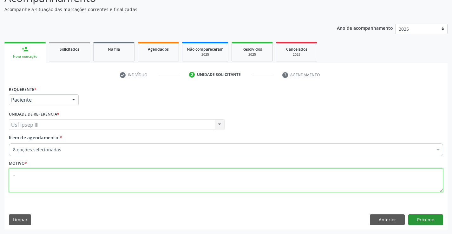
type textarea ".."
click at [426, 221] on button "Próximo" at bounding box center [425, 220] width 35 height 11
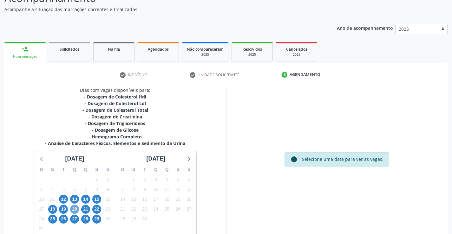
click at [75, 208] on span "20" at bounding box center [74, 209] width 9 height 9
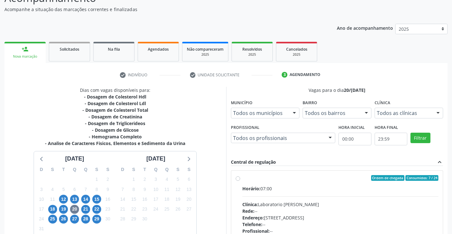
click at [345, 211] on div "Rede: --" at bounding box center [340, 211] width 196 height 7
click at [240, 181] on input "Ordem de chegada Consumidos: 7 / 24 Horário: 07:00 Clínica: Laboratorio Jose Pa…" at bounding box center [238, 178] width 4 height 6
radio input "true"
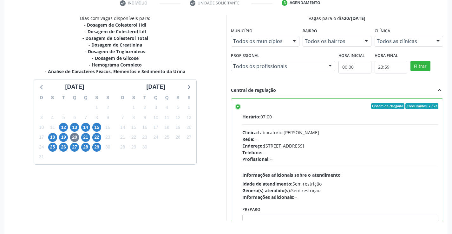
scroll to position [145, 0]
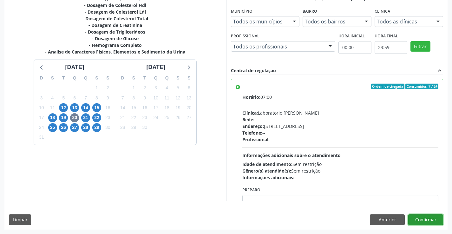
click at [426, 216] on button "Confirmar" at bounding box center [425, 220] width 35 height 11
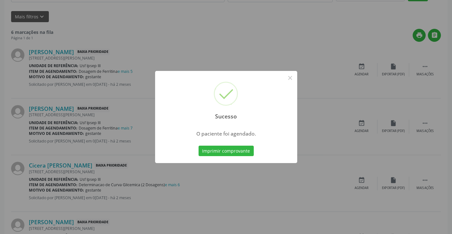
scroll to position [0, 0]
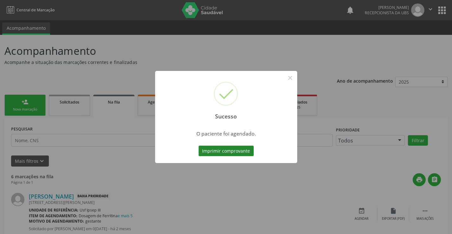
click at [217, 151] on button "Imprimir comprovante" at bounding box center [226, 151] width 55 height 11
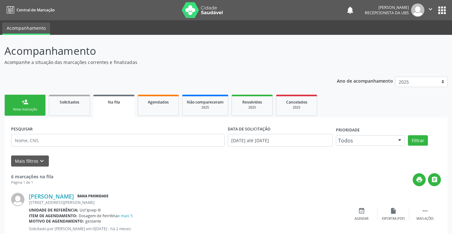
click at [19, 102] on link "person_add Nova marcação" at bounding box center [24, 105] width 41 height 21
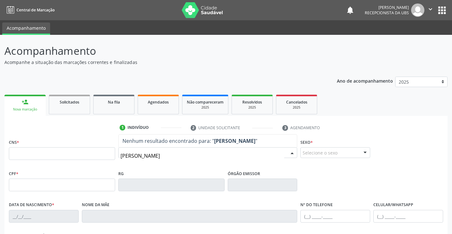
type input "arthur gabriel de lima farias"
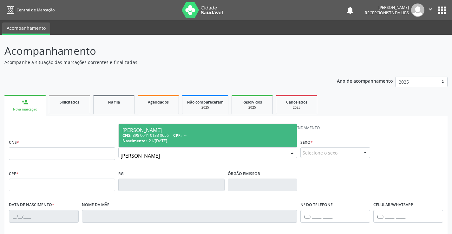
click at [164, 132] on div "[PERSON_NAME]" at bounding box center [207, 130] width 171 height 5
type input "898 0041 0133 0656"
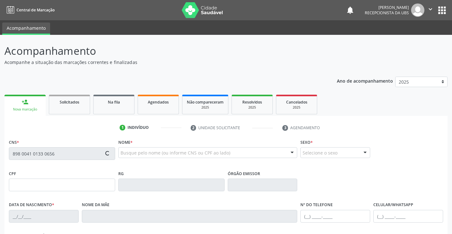
type input "21/[DATE]"
type input "[PERSON_NAME]"
type input "[PHONE_NUMBER]"
type input "1600"
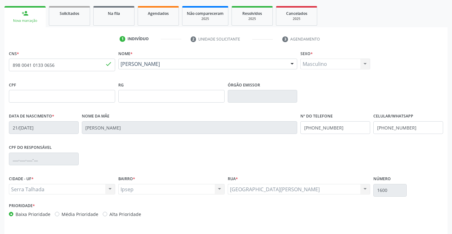
scroll to position [109, 0]
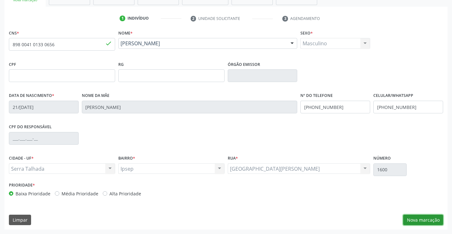
click at [420, 220] on button "Nova marcação" at bounding box center [423, 220] width 40 height 11
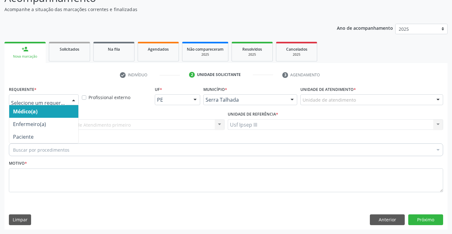
click at [74, 99] on div at bounding box center [74, 100] width 10 height 11
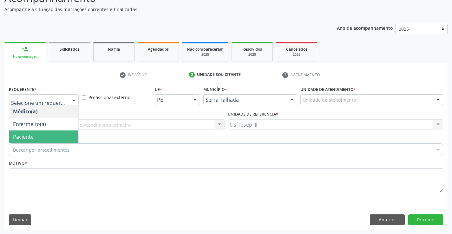
click at [47, 136] on span "Paciente" at bounding box center [43, 137] width 69 height 13
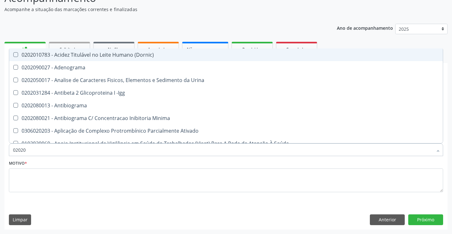
type input "020201"
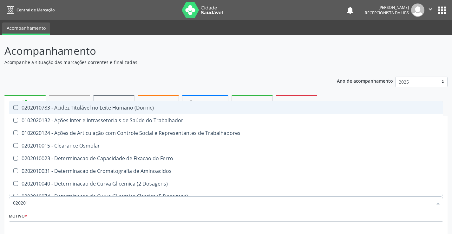
scroll to position [53, 0]
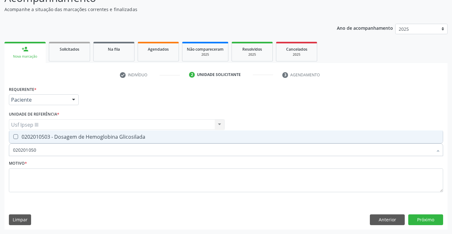
type input "0202010503"
click at [62, 139] on div "0202010503 - Dosagem de Hemoglobina Glicosilada" at bounding box center [226, 136] width 426 height 5
checkbox Glicosilada "true"
type input "020201"
checkbox Glicosilada "false"
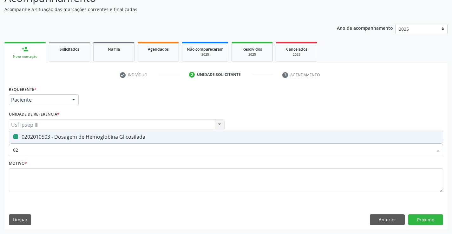
type input "0"
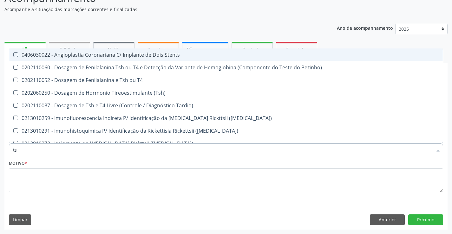
type input "tsh"
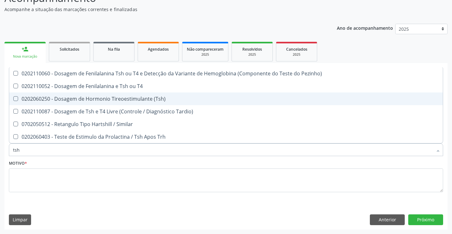
click at [62, 100] on div "0202060250 - Dosagem de Hormonio Tireoestimulante (Tsh)" at bounding box center [226, 98] width 426 height 5
checkbox \(Tsh\) "true"
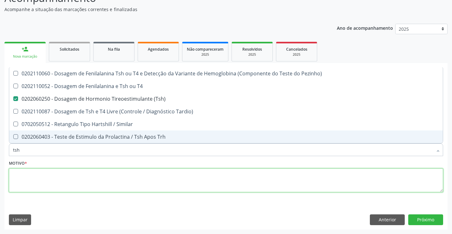
click at [76, 173] on textarea at bounding box center [226, 181] width 434 height 24
checkbox T4 "true"
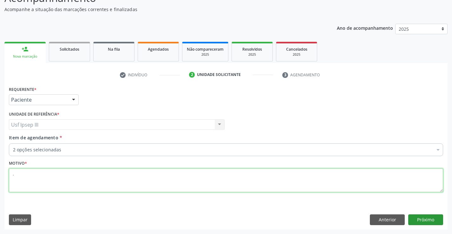
type textarea "."
click at [429, 218] on button "Próximo" at bounding box center [425, 220] width 35 height 11
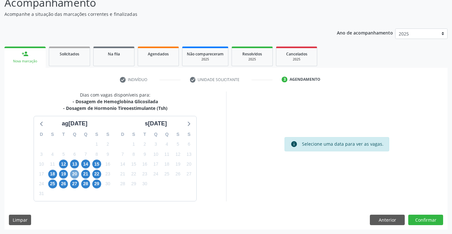
click at [75, 172] on span "20" at bounding box center [74, 174] width 9 height 9
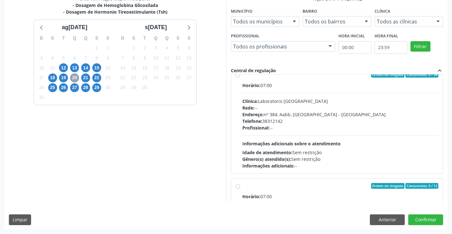
scroll to position [127, 0]
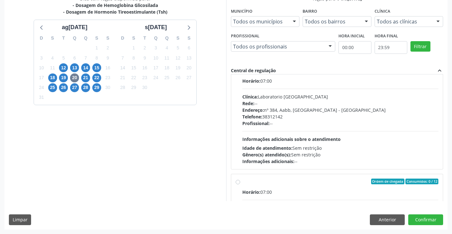
click at [334, 116] on div "Telefone: 38312142" at bounding box center [340, 117] width 196 height 7
click at [240, 74] on input "Ordem de chegada Consumidos: 8 / 36 Horário: 07:00 Clínica: Laboratorio Sao Fra…" at bounding box center [238, 71] width 4 height 6
radio input "true"
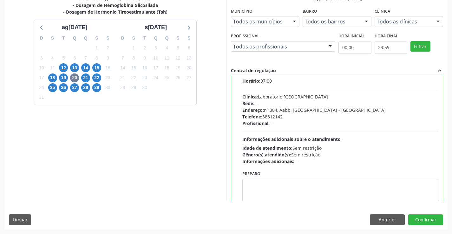
scroll to position [60, 0]
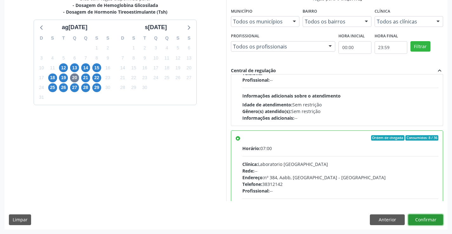
click at [423, 218] on button "Confirmar" at bounding box center [425, 220] width 35 height 11
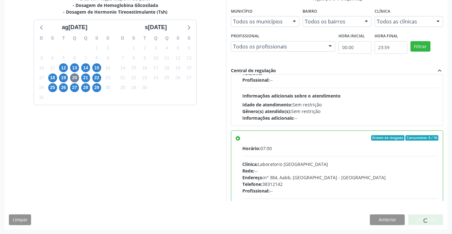
scroll to position [0, 0]
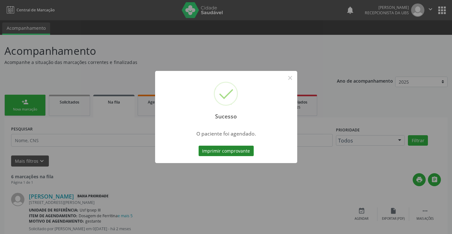
click at [230, 151] on button "Imprimir comprovante" at bounding box center [226, 151] width 55 height 11
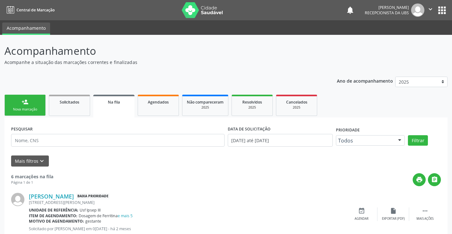
click at [23, 107] on link "person_add Nova marcação" at bounding box center [24, 105] width 41 height 21
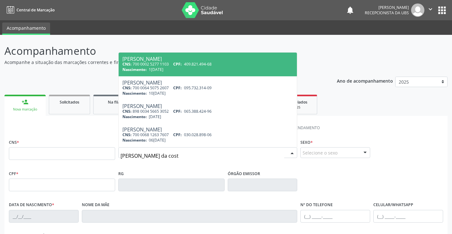
type input "joana darc sabino da costa"
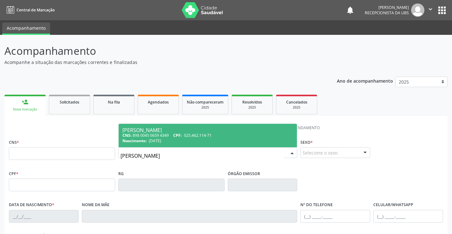
click at [133, 134] on div "CNS: 898 0045 0659 4349 CPF: 025.462.114-71" at bounding box center [207, 135] width 171 height 5
type input "898 0045 0659 4349"
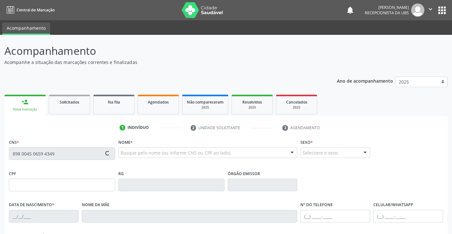
type input "025.462.114-71"
type input "22/03/1974"
type input "Maria Ana de Jesus"
type input "(87) 99802-0783"
type input "535"
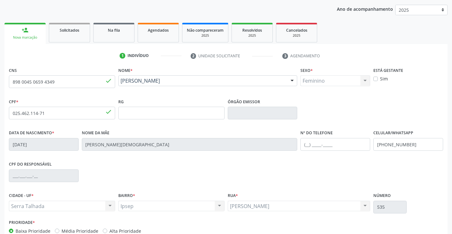
scroll to position [109, 0]
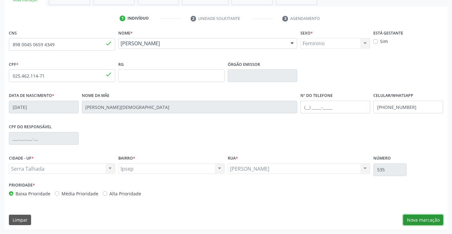
click at [427, 223] on button "Nova marcação" at bounding box center [423, 220] width 40 height 11
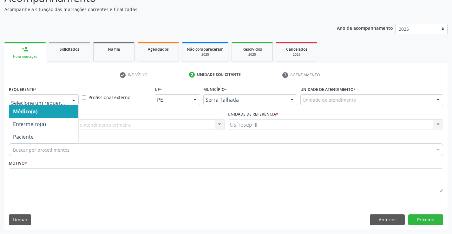
click at [76, 101] on div at bounding box center [74, 100] width 10 height 11
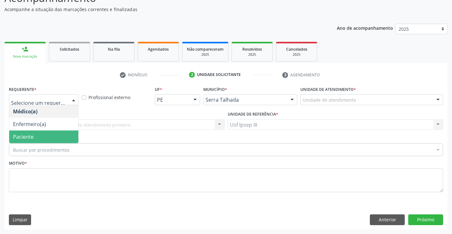
click at [68, 138] on span "Paciente" at bounding box center [43, 137] width 69 height 13
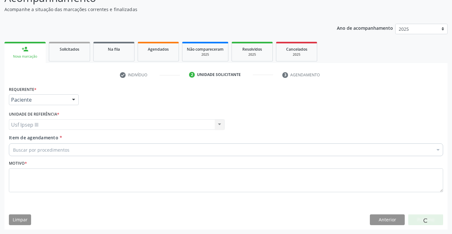
click at [69, 148] on div "Buscar por procedimentos" at bounding box center [226, 150] width 434 height 13
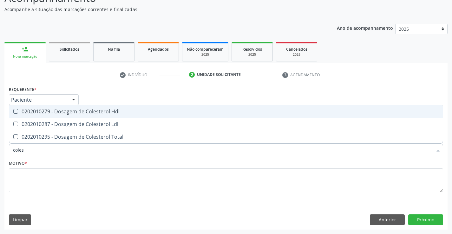
type input "colest"
click at [52, 112] on div "0202010279 - Dosagem de Colesterol Hdl" at bounding box center [226, 111] width 426 height 5
checkbox Hdl "true"
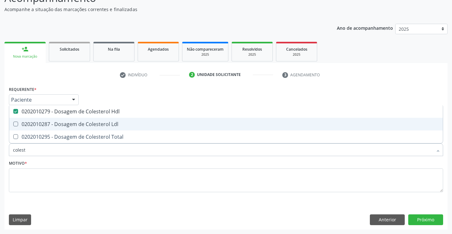
drag, startPoint x: 48, startPoint y: 123, endPoint x: 46, endPoint y: 129, distance: 6.3
click at [47, 127] on div "0202010287 - Dosagem de Colesterol Ldl" at bounding box center [226, 124] width 426 height 5
checkbox Ldl "true"
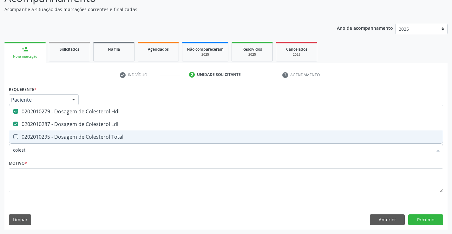
click at [42, 136] on div "0202010295 - Dosagem de Colesterol Total" at bounding box center [226, 136] width 426 height 5
checkbox Total "true"
type input "cole"
checkbox Hdl "false"
checkbox Ldl "false"
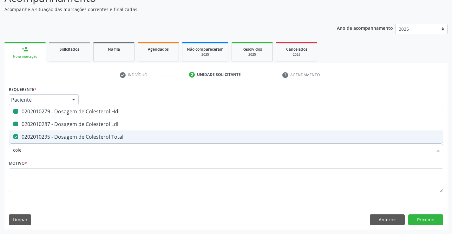
checkbox Total "false"
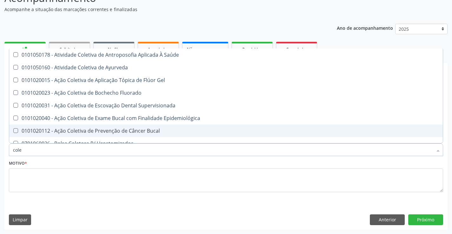
type input "col"
checkbox Hdl "false"
checkbox Ldl "false"
checkbox Total "false"
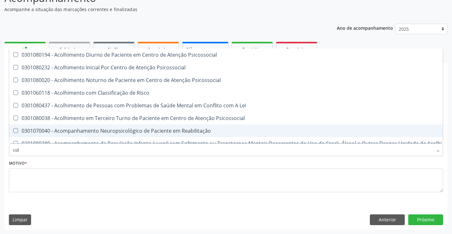
type input "co"
checkbox Hdl "false"
checkbox Ldl "false"
checkbox Total "false"
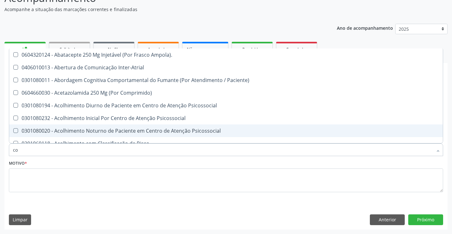
type input "c"
checkbox Hdl "false"
checkbox Ldl "false"
checkbox Total "false"
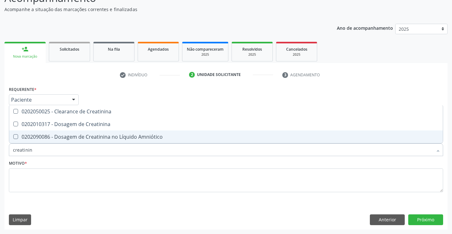
type input "creatinina"
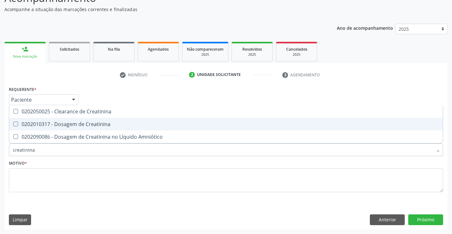
click at [54, 124] on div "0202010317 - Dosagem de Creatinina" at bounding box center [226, 124] width 426 height 5
checkbox Creatinina "true"
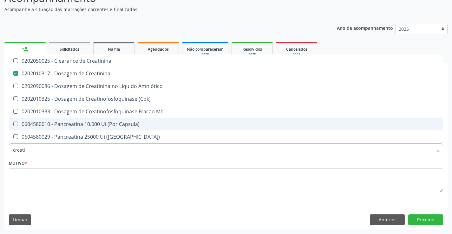
type input "creat"
checkbox Creatinina "false"
checkbox \(Cpk\) "true"
type input "crea"
checkbox \(Cpk\) "false"
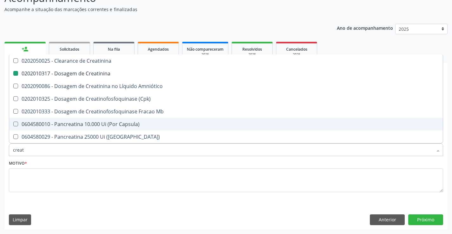
checkbox Capsula\) "true"
type input "cre"
checkbox Capsula\) "false"
type input "c"
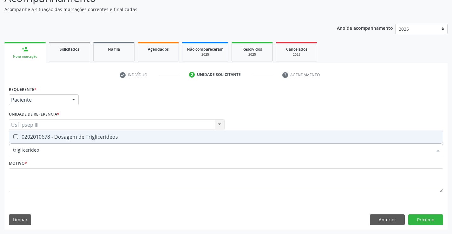
type input "triglicerideos"
click at [59, 136] on div "0202010678 - Dosagem de Triglicerideos" at bounding box center [226, 136] width 426 height 5
checkbox Triglicerideos "true"
type input "t"
checkbox Triglicerideos "false"
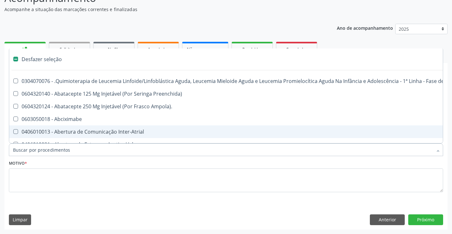
type input "h"
checkbox B "true"
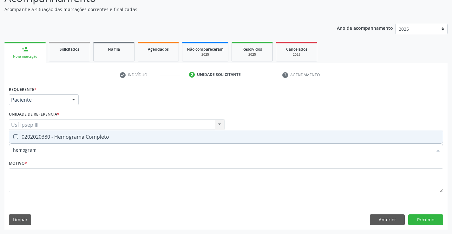
type input "hemograma"
click at [60, 136] on div "0202020380 - Hemograma Completo" at bounding box center [226, 136] width 426 height 5
checkbox Completo "true"
type input "hemog"
checkbox Completo "false"
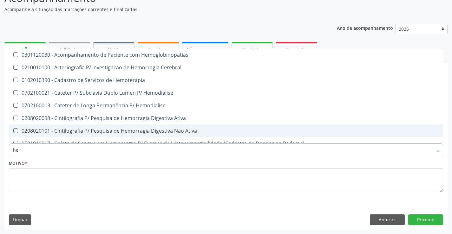
type input "h"
checkbox Completo "false"
checkbox Elástica "false"
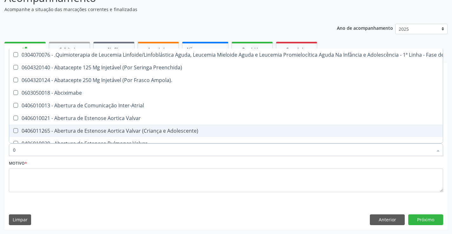
type input "02"
checkbox Comprimido\) "true"
checkbox Transferências "true"
checkbox Meckel "true"
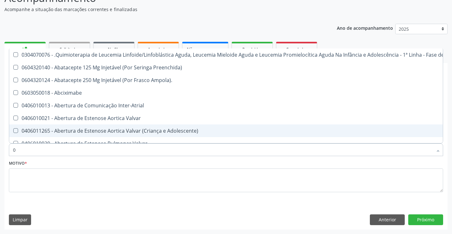
checkbox Transfusao "true"
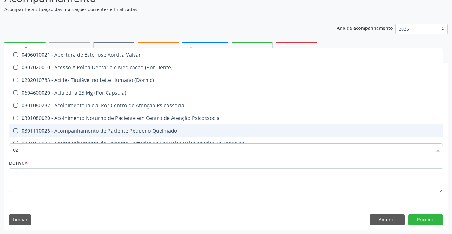
type input "020"
checkbox Epispádia "true"
checkbox Anos\) "true"
checkbox Congênita "true"
checkbox Complementar\) "true"
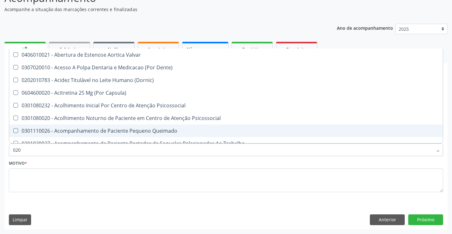
checkbox Dias "true"
checkbox Hdl "false"
checkbox Ldl "false"
checkbox Total "false"
checkbox Creatinina "false"
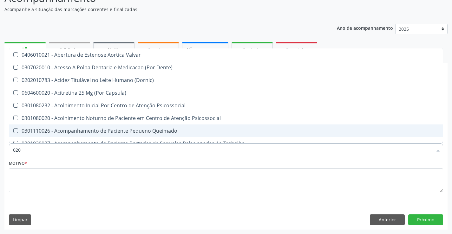
checkbox Triglicerideos "false"
checkbox \(T3\) "true"
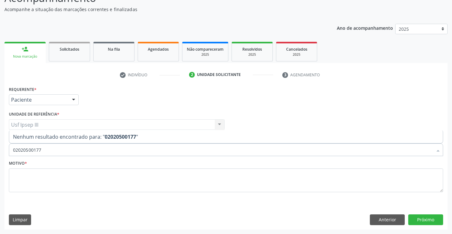
type input "0202050017"
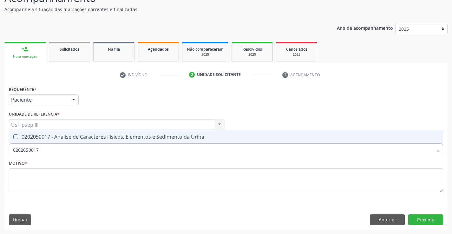
click at [60, 136] on div "0202050017 - Analise de Caracteres Fisicos, Elementos e Sedimento da Urina" at bounding box center [226, 136] width 426 height 5
checkbox Urina "true"
click at [47, 175] on textarea at bounding box center [226, 181] width 434 height 24
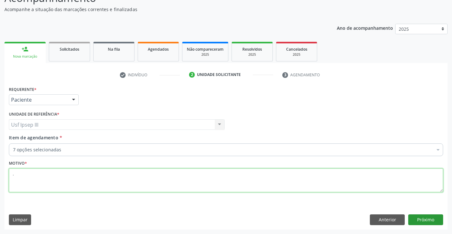
type textarea "."
click at [436, 220] on button "Próximo" at bounding box center [425, 220] width 35 height 11
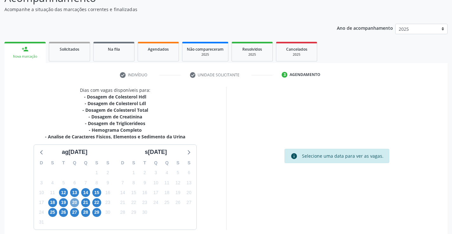
click at [77, 202] on span "20" at bounding box center [74, 203] width 9 height 9
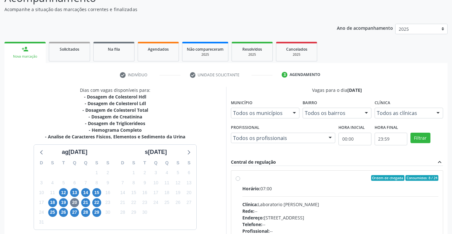
click at [383, 211] on div "Rede: --" at bounding box center [340, 211] width 196 height 7
click at [240, 181] on input "Ordem de chegada Consumidos: 8 / 24 Horário: 07:00 Clínica: Laboratorio Jose Pa…" at bounding box center [238, 178] width 4 height 6
radio input "true"
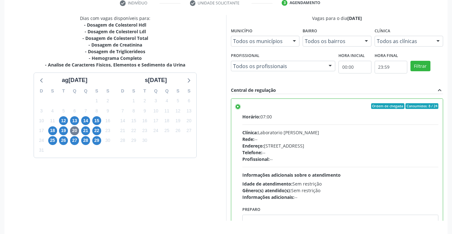
scroll to position [145, 0]
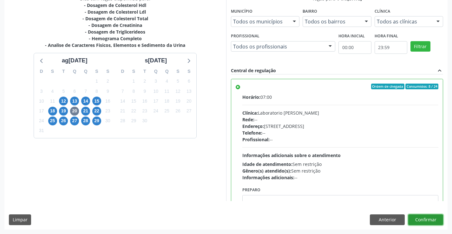
click at [424, 218] on button "Confirmar" at bounding box center [425, 220] width 35 height 11
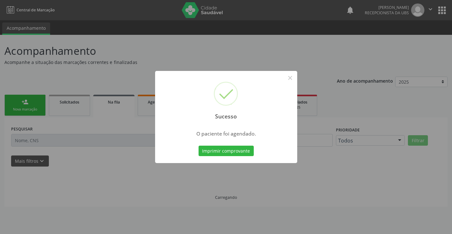
scroll to position [0, 0]
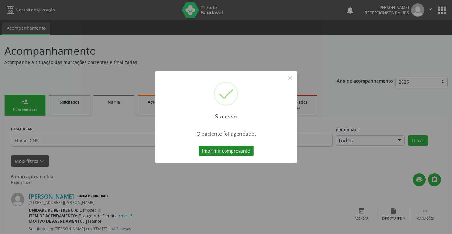
click at [241, 147] on button "Imprimir comprovante" at bounding box center [226, 151] width 55 height 11
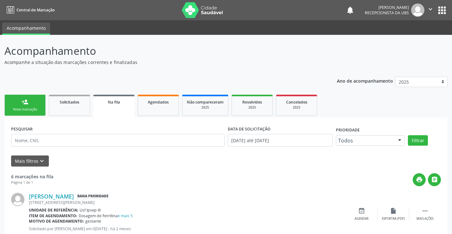
click at [25, 104] on div "person_add" at bounding box center [25, 102] width 7 height 7
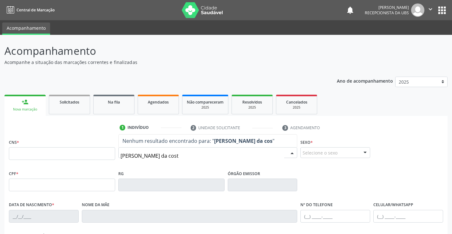
type input "joana darc sabino da costa"
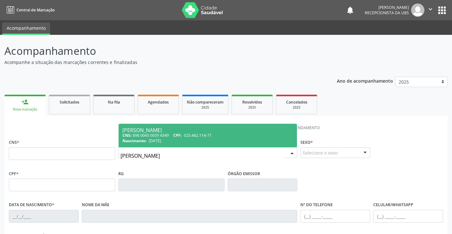
click at [150, 132] on div "Joana Darc Sabino da Costa" at bounding box center [207, 130] width 171 height 5
type input "898 0045 0659 4349"
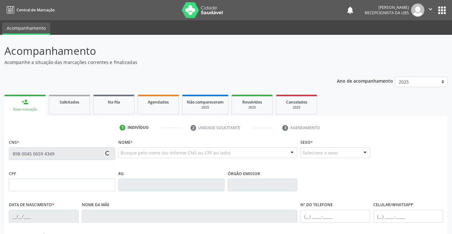
type input "025.462.114-71"
type input "22/03/1974"
type input "Maria Ana de Jesus"
type input "(87) 99802-0783"
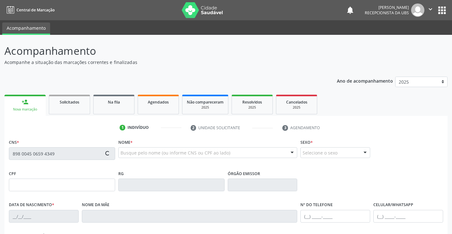
type input "535"
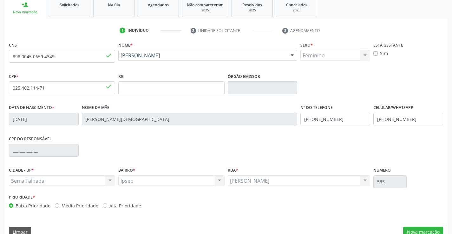
scroll to position [109, 0]
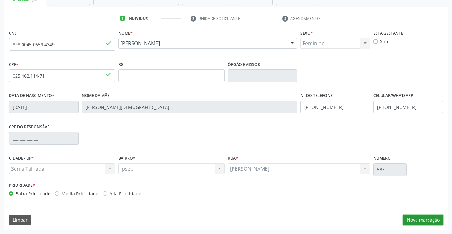
click at [429, 220] on button "Nova marcação" at bounding box center [423, 220] width 40 height 11
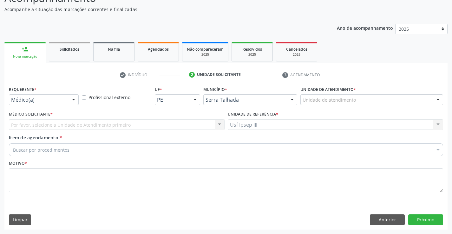
scroll to position [53, 0]
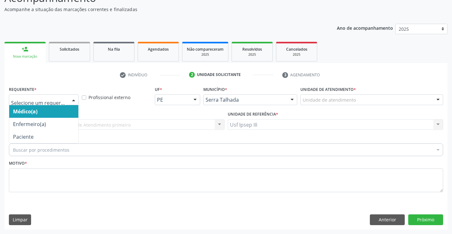
click at [72, 99] on div at bounding box center [74, 100] width 10 height 11
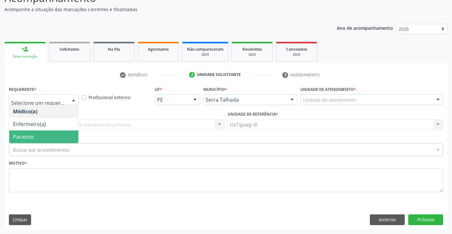
click at [71, 134] on span "Paciente" at bounding box center [43, 137] width 69 height 13
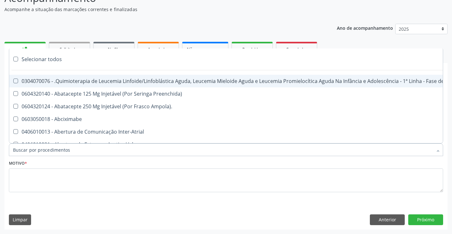
click at [75, 150] on div at bounding box center [226, 150] width 434 height 13
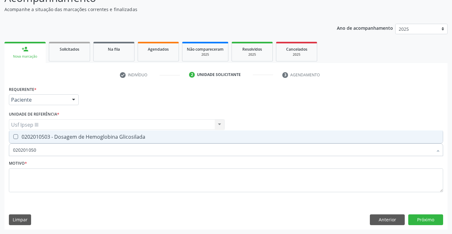
type input "0202010503"
click at [119, 140] on div "0202010503 - Dosagem de Hemoglobina Glicosilada" at bounding box center [226, 136] width 426 height 5
checkbox Glicosilada "true"
type input "020201"
checkbox Glicosilada "false"
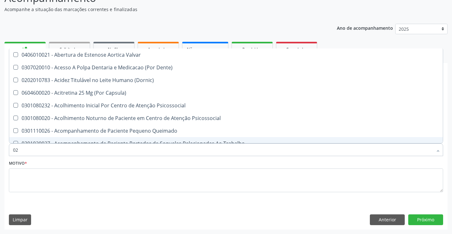
type input "0"
checkbox Glicosilada "false"
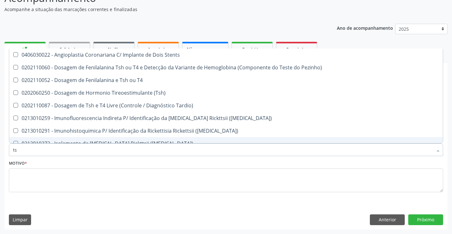
type input "tsh"
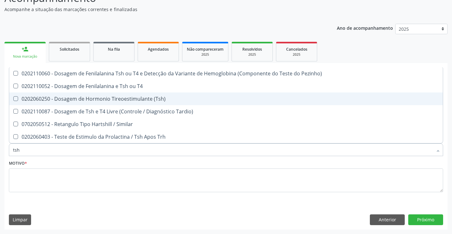
click at [139, 100] on div "0202060250 - Dosagem de Hormonio Tireoestimulante (Tsh)" at bounding box center [226, 98] width 426 height 5
checkbox \(Tsh\) "true"
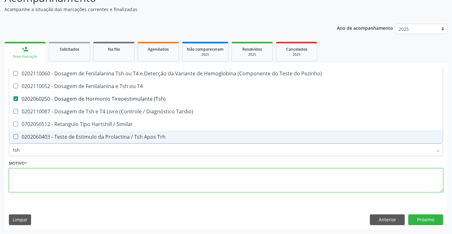
checkbox T4 "true"
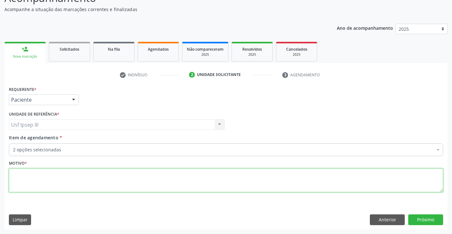
click at [67, 172] on textarea at bounding box center [226, 181] width 434 height 24
type textarea "."
click at [434, 221] on button "Próximo" at bounding box center [425, 220] width 35 height 11
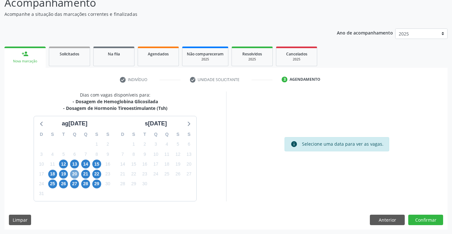
click at [75, 173] on span "20" at bounding box center [74, 174] width 9 height 9
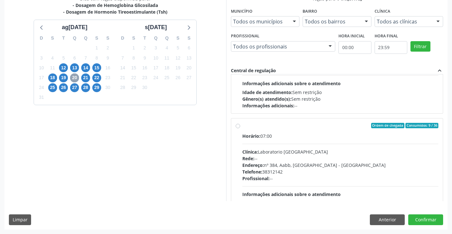
scroll to position [101, 0]
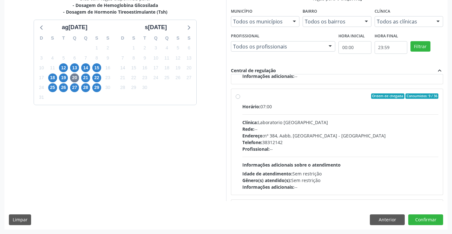
click at [304, 134] on div "Endereço: nº 384, Aabb, Serra Talhada - PE" at bounding box center [340, 136] width 196 height 7
click at [240, 99] on input "Ordem de chegada Consumidos: 9 / 36 Horário: 07:00 Clínica: Laboratorio Sao Fra…" at bounding box center [238, 97] width 4 height 6
radio input "true"
click at [417, 220] on button "Confirmar" at bounding box center [425, 220] width 35 height 11
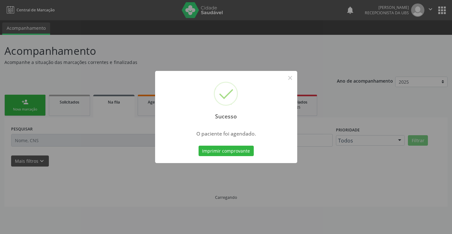
scroll to position [0, 0]
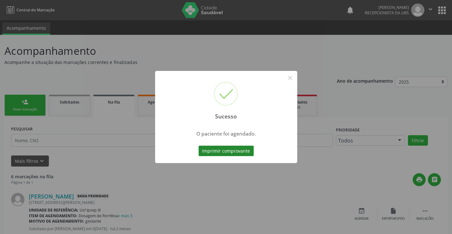
click at [235, 154] on button "Imprimir comprovante" at bounding box center [226, 151] width 55 height 11
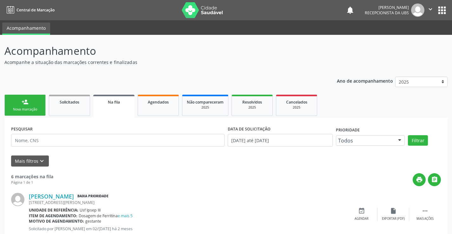
click at [33, 109] on div "Nova marcação" at bounding box center [25, 109] width 32 height 5
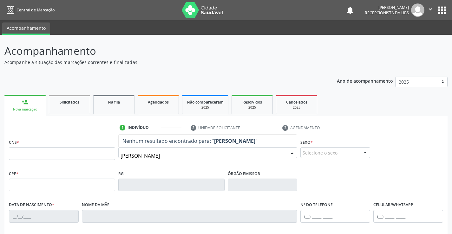
type input "[PERSON_NAME]"
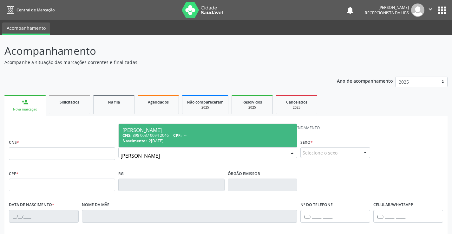
click at [144, 128] on div "[PERSON_NAME]" at bounding box center [207, 130] width 171 height 5
type input "898 0037 0094 2046"
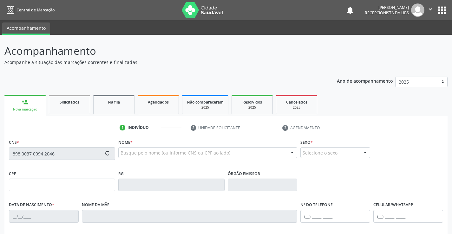
type input "2[DATE]"
type input "[PERSON_NAME]"
type input "[PHONE_NUMBER]"
type input "S/N"
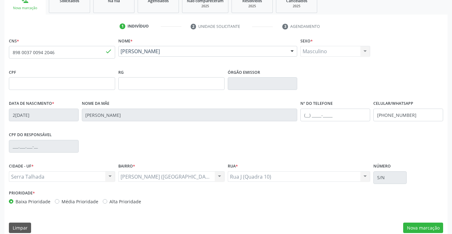
scroll to position [109, 0]
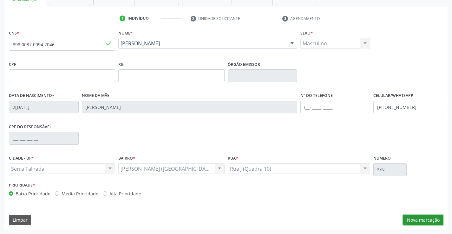
click at [434, 224] on button "Nova marcação" at bounding box center [423, 220] width 40 height 11
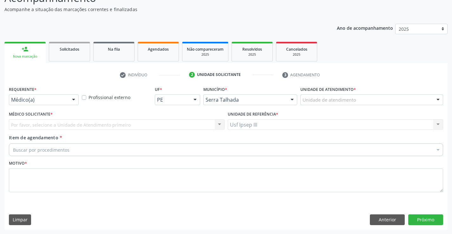
scroll to position [53, 0]
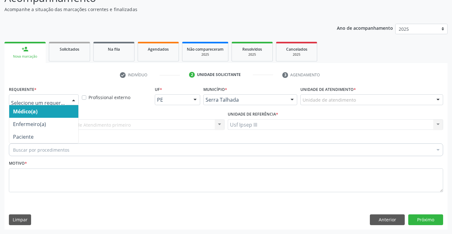
click at [75, 100] on div at bounding box center [74, 100] width 10 height 11
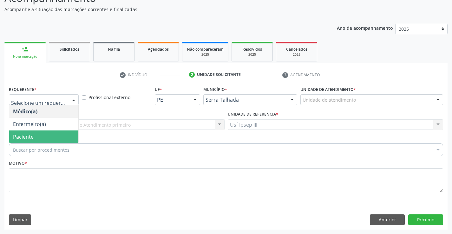
click at [42, 135] on span "Paciente" at bounding box center [43, 137] width 69 height 13
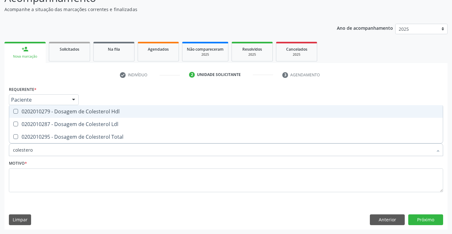
type input "colesterol"
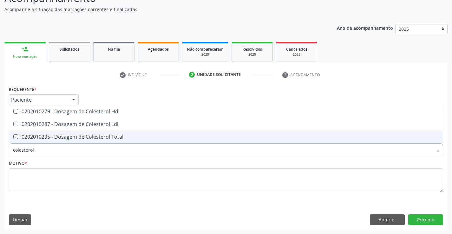
drag, startPoint x: 57, startPoint y: 137, endPoint x: 56, endPoint y: 125, distance: 11.4
click at [57, 135] on div "0202010295 - Dosagem de Colesterol Total" at bounding box center [226, 136] width 426 height 5
checkbox Total "true"
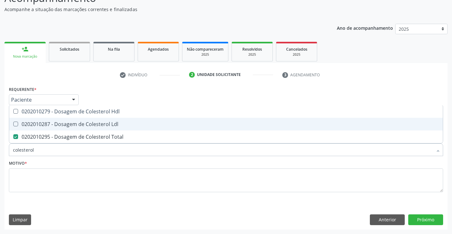
drag, startPoint x: 56, startPoint y: 125, endPoint x: 57, endPoint y: 120, distance: 5.7
click at [56, 124] on div "0202010287 - Dosagem de Colesterol Ldl" at bounding box center [226, 124] width 426 height 5
checkbox Ldl "true"
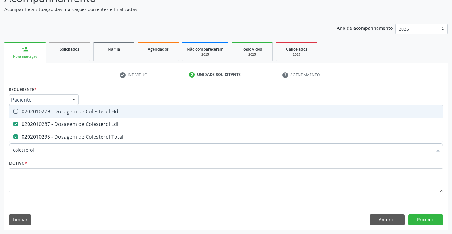
click at [57, 113] on div "0202010279 - Dosagem de Colesterol Hdl" at bounding box center [226, 111] width 426 height 5
checkbox Hdl "true"
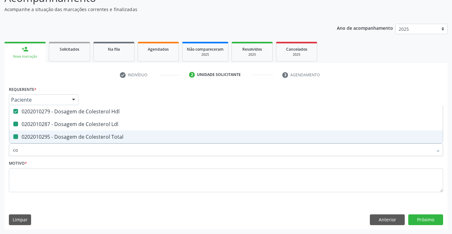
type input "c"
checkbox Hdl "false"
checkbox Ldl "false"
checkbox Total "false"
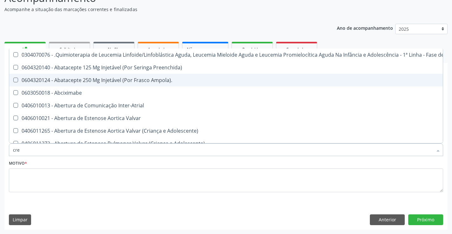
type input "crea"
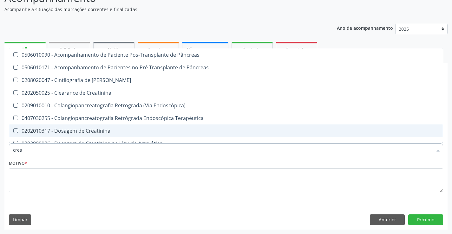
click at [65, 133] on div "0202010317 - Dosagem de Creatinina" at bounding box center [226, 130] width 426 height 5
checkbox Creatinina "true"
type input "cre"
checkbox Creatinina "false"
checkbox Oncologia "true"
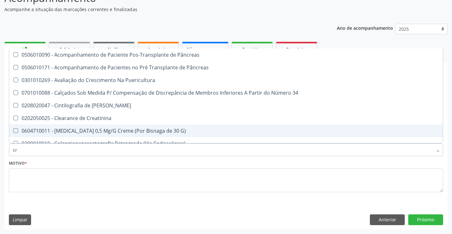
type input "c"
checkbox Creatinina "false"
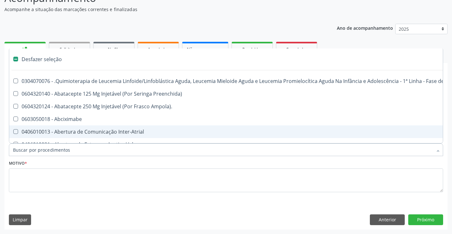
type input "g"
checkbox Linha "true"
checkbox Infusão "true"
checkbox Urostomizados "true"
checkbox Revestido\) "true"
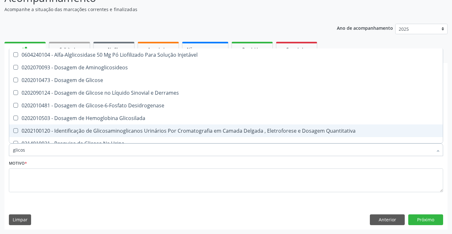
type input "glicose"
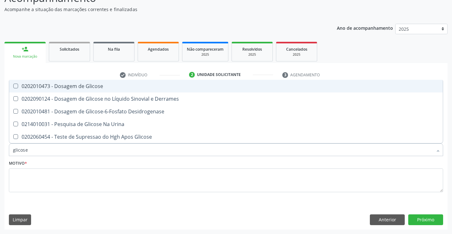
click at [63, 88] on div "0202010473 - Dosagem de Glicose" at bounding box center [226, 86] width 426 height 5
checkbox Glicose "true"
type input "glicos"
checkbox Glicose "false"
checkbox Desidrogenase "true"
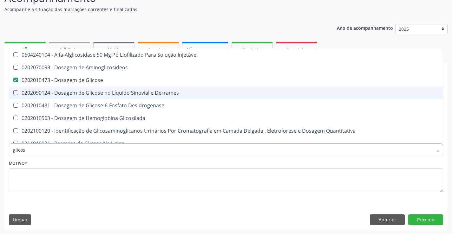
type input "glico"
checkbox Glicose "false"
checkbox Glicosilada "true"
type input "glic"
checkbox Glicosilada "false"
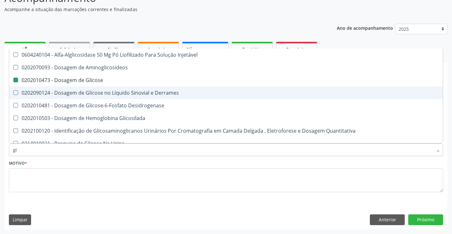
type input "g"
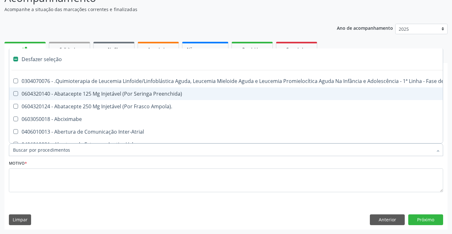
type input "h"
checkbox B "true"
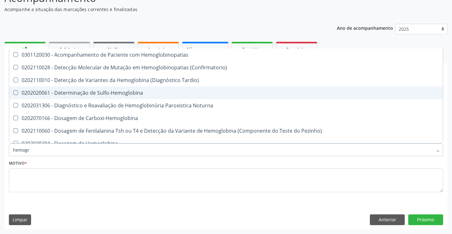
type input "hemogra"
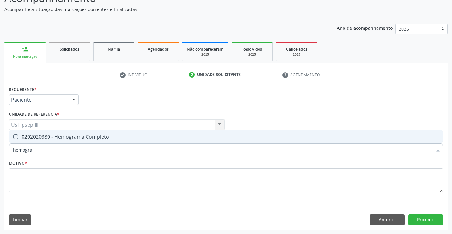
click at [58, 138] on div "0202020380 - Hemograma Completo" at bounding box center [226, 136] width 426 height 5
checkbox Completo "true"
type input "hemog"
checkbox Completo "false"
type input "h"
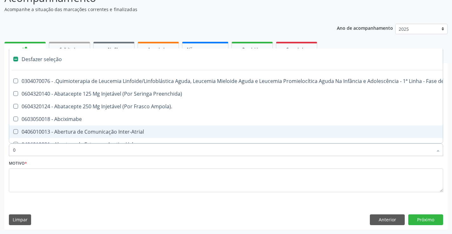
type input "02"
checkbox Comprimido\) "true"
checkbox Transferências "true"
checkbox Meckel "true"
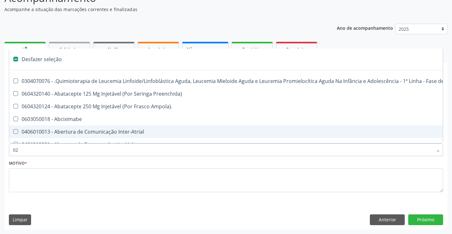
checkbox Bilateral "true"
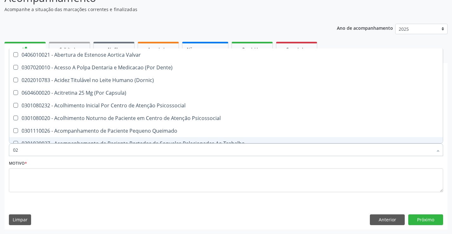
type input "020"
checkbox Epispádia "true"
checkbox Anos\) "true"
checkbox Congênita "true"
checkbox Complementar\) "true"
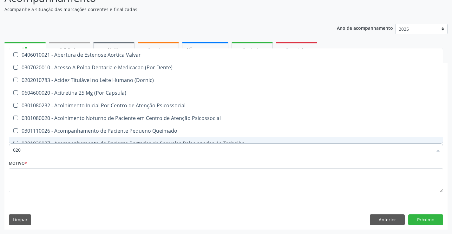
checkbox \(Qualitativo\) "true"
checkbox Hdl "false"
checkbox Ldl "false"
checkbox Total "false"
checkbox Creatinina "false"
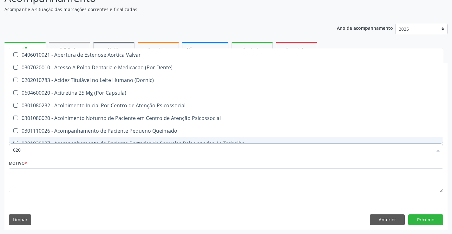
checkbox Glicose "false"
checkbox \(T3\) "true"
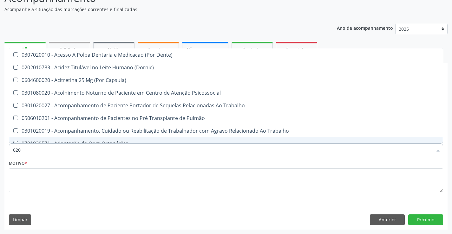
type input "0202"
checkbox Faringe\/Laringe "true"
checkbox Puncao "true"
checkbox Fragmento "true"
checkbox Ossea "true"
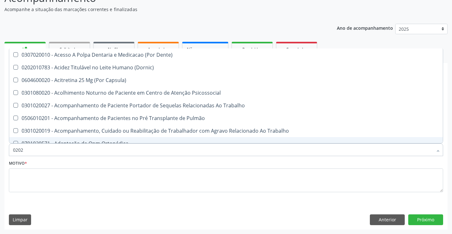
checkbox Laser "true"
checkbox Biologica "true"
checkbox Hdl "false"
checkbox Ldl "false"
checkbox Total "false"
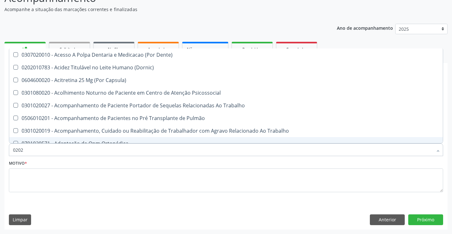
checkbox Creatinina "false"
checkbox Glicose "false"
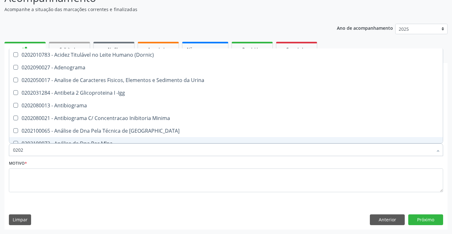
type input "02020"
checkbox \(Psa\) "true"
checkbox III "true"
checkbox Barbituratos "true"
checkbox Calcio "true"
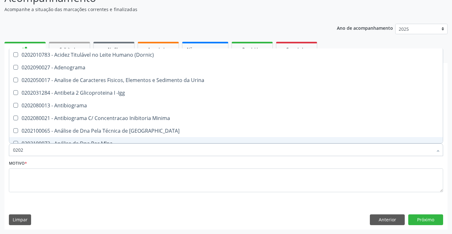
checkbox Hdl "false"
checkbox Ldl "false"
checkbox Total "false"
checkbox Creatinina "false"
checkbox Xi "true"
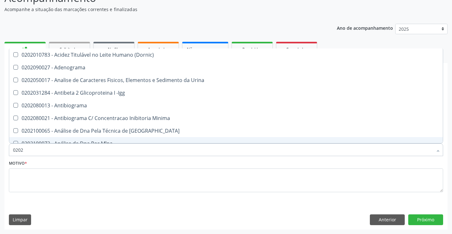
checkbox Glicose "false"
checkbox Zinco "true"
checkbox Completo "false"
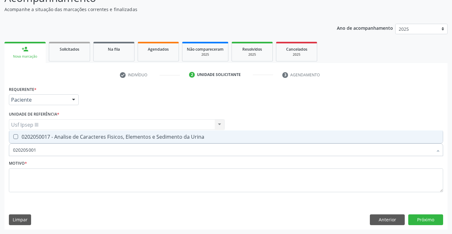
type input "0202050017"
click at [62, 138] on div "0202050017 - Analise de Caracteres Fisicos, Elementos e Sedimento da Urina" at bounding box center [226, 136] width 426 height 5
checkbox Urina "true"
click at [60, 170] on textarea at bounding box center [226, 181] width 434 height 24
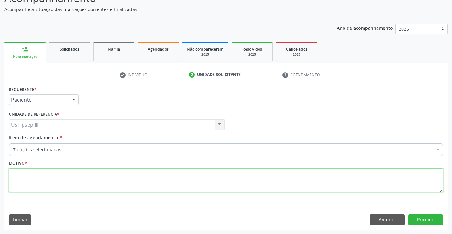
type textarea "."
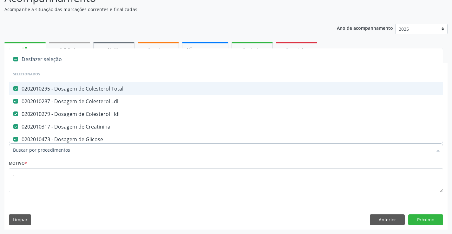
click at [66, 146] on div at bounding box center [226, 150] width 434 height 13
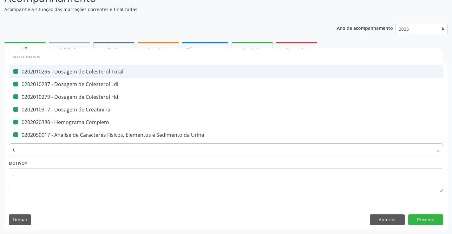
type input "tr"
checkbox Total "false"
checkbox Ldl "false"
checkbox Hdl "false"
checkbox Creatinina "false"
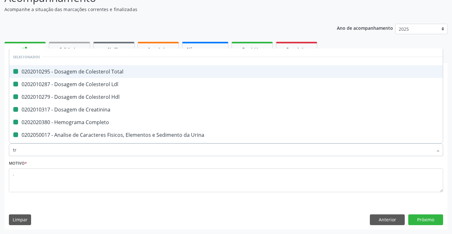
checkbox Completo "false"
checkbox Urina "false"
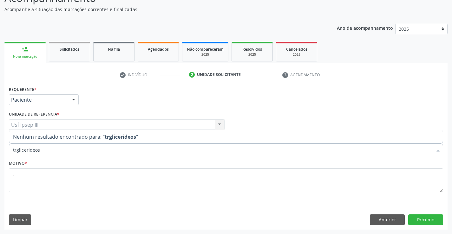
click at [16, 150] on input "trglicerideos" at bounding box center [223, 150] width 420 height 13
type input "triglicerideos"
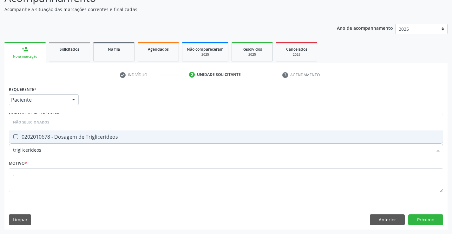
click at [46, 135] on div "0202010678 - Dosagem de Triglicerideos" at bounding box center [226, 136] width 426 height 5
checkbox Triglicerideos "true"
click at [432, 218] on button "Próximo" at bounding box center [425, 220] width 35 height 11
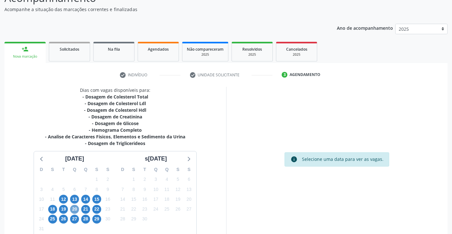
click at [73, 207] on span "20" at bounding box center [74, 209] width 9 height 9
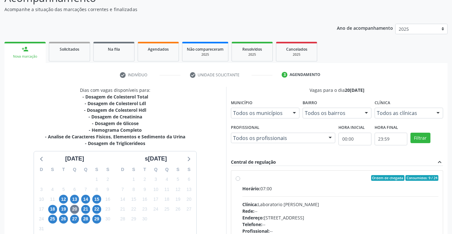
click at [291, 194] on div "Horário: 07:00 Clínica: Laboratorio Jose Paulo Terto Rede: -- Endereço: Casa, n…" at bounding box center [340, 229] width 196 height 87
click at [240, 181] on input "Ordem de chegada Consumidos: 9 / 24 Horário: 07:00 Clínica: Laboratorio Jose Pa…" at bounding box center [238, 178] width 4 height 6
radio input "true"
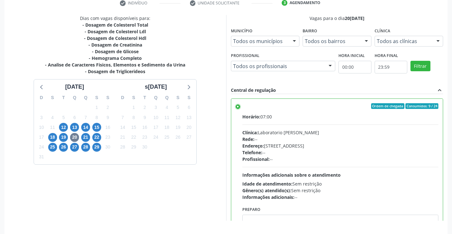
scroll to position [145, 0]
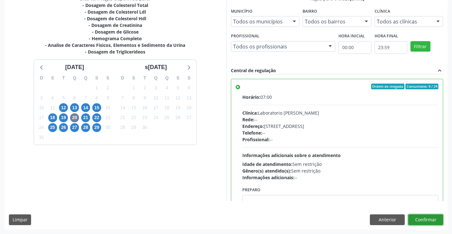
click at [422, 218] on button "Confirmar" at bounding box center [425, 220] width 35 height 11
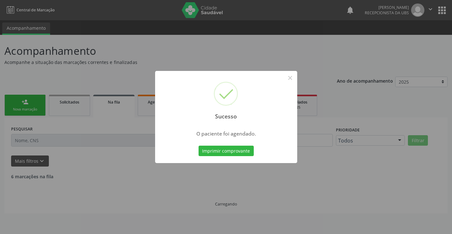
scroll to position [0, 0]
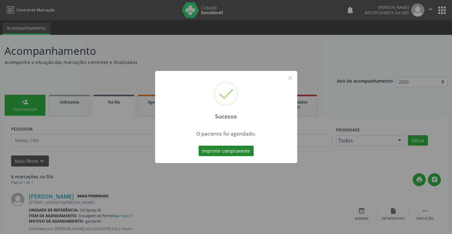
click at [237, 150] on button "Imprimir comprovante" at bounding box center [226, 151] width 55 height 11
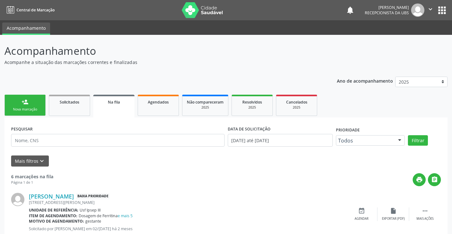
click at [22, 102] on div "person_add" at bounding box center [25, 102] width 7 height 7
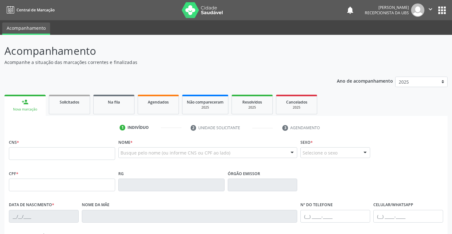
click at [142, 140] on div "Nome * Busque pelo nome (ou informe CNS ou CPF ao lado) Nenhum resultado encont…" at bounding box center [207, 150] width 179 height 25
click at [132, 143] on span "*" at bounding box center [131, 142] width 2 height 5
click at [119, 135] on div "1 Indivíduo 2 Unidade solicitante 3 Agendamento CNS * Nome * Busque pelo nome (…" at bounding box center [225, 231] width 443 height 217
drag, startPoint x: 118, startPoint y: 140, endPoint x: 127, endPoint y: 143, distance: 9.6
click at [127, 143] on div "1 Indivíduo 2 Unidade solicitante 3 Agendamento CNS * Nome * Busque pelo nome (…" at bounding box center [225, 231] width 443 height 217
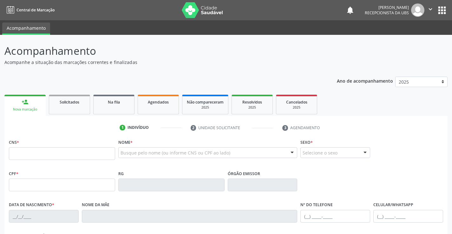
click at [161, 136] on div "1 Indivíduo 2 Unidade solicitante 3 Agendamento CNS * Nome * Busque pelo nome (…" at bounding box center [225, 231] width 443 height 217
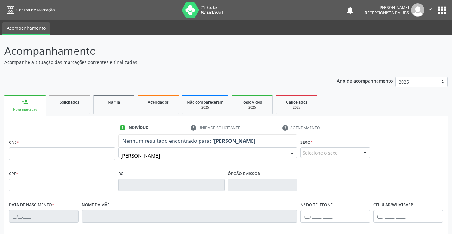
type input "sebastiao manoel pereira"
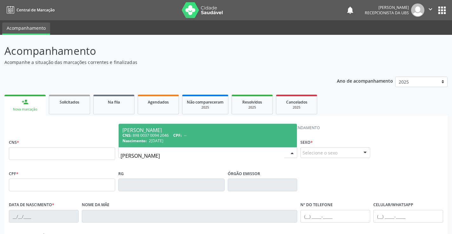
click at [186, 134] on span "--" at bounding box center [185, 135] width 3 height 5
type input "898 0037 0094 2046"
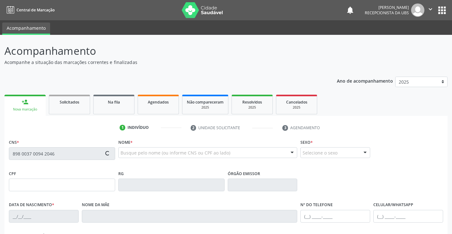
type input "20/09/1989"
type input "Ana Vitalina Pereira"
type input "(87) 99993-8572"
type input "S/N"
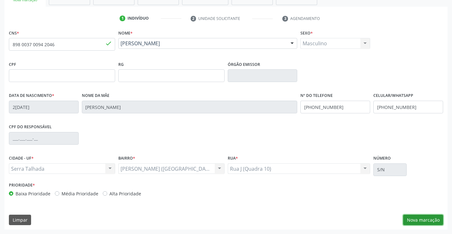
click at [429, 221] on button "Nova marcação" at bounding box center [423, 220] width 40 height 11
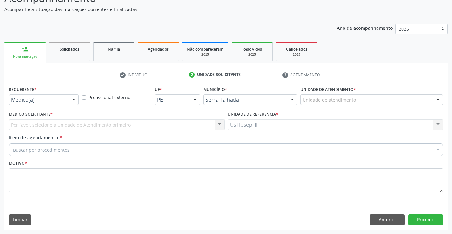
scroll to position [53, 0]
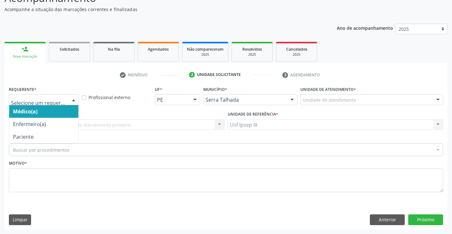
click at [73, 96] on div at bounding box center [74, 100] width 10 height 11
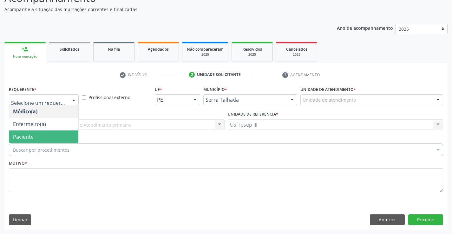
click at [63, 136] on span "Paciente" at bounding box center [43, 137] width 69 height 13
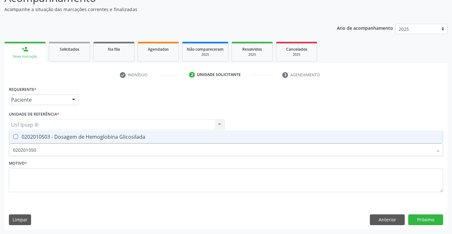
type input "0202010503"
click at [85, 137] on div "0202010503 - Dosagem de Hemoglobina Glicosilada" at bounding box center [226, 136] width 426 height 5
checkbox Glicosilada "true"
type input "020201"
checkbox Glicosilada "false"
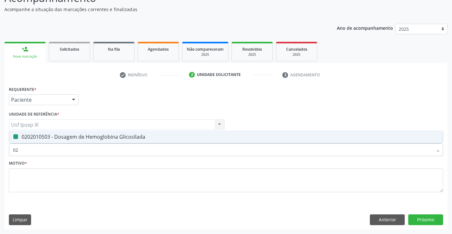
type input "0"
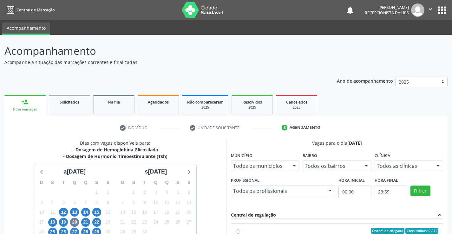
scroll to position [145, 0]
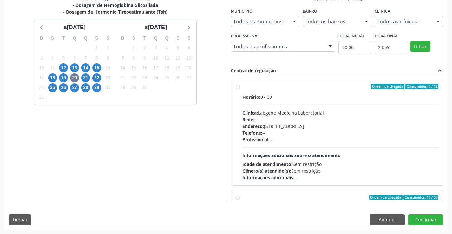
radio input "true"
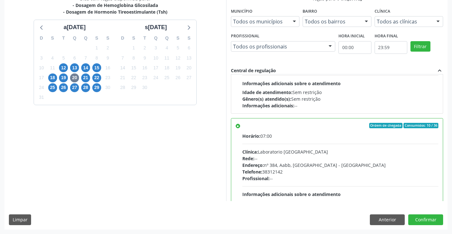
scroll to position [76, 0]
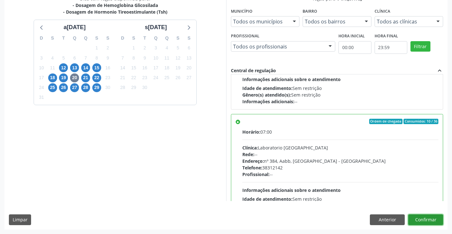
click at [426, 219] on button "Confirmar" at bounding box center [425, 220] width 35 height 11
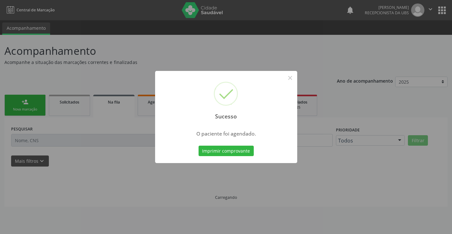
scroll to position [0, 0]
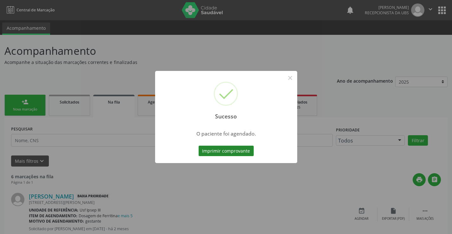
click at [230, 148] on button "Imprimir comprovante" at bounding box center [226, 151] width 55 height 11
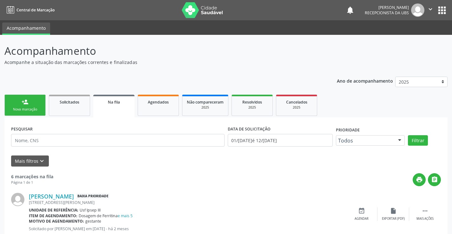
click at [25, 108] on div "Nova marcação" at bounding box center [25, 109] width 32 height 5
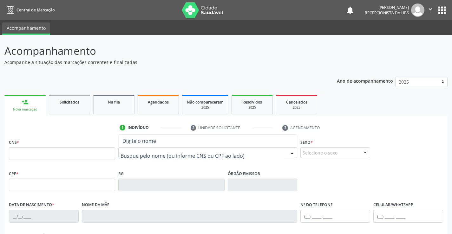
click at [136, 157] on div at bounding box center [207, 152] width 179 height 11
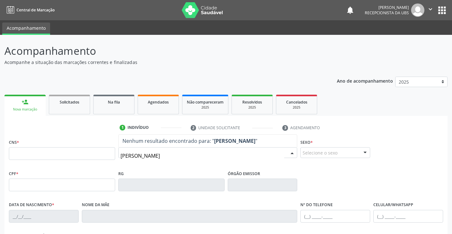
click at [138, 157] on input "micaely de lima carvalho" at bounding box center [203, 156] width 164 height 13
click at [136, 156] on input "micaely de lima carvalho" at bounding box center [203, 156] width 164 height 13
type input "micaelly de lima carvalho"
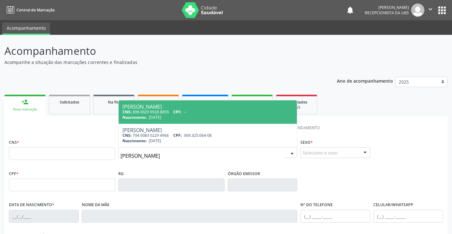
click at [163, 113] on div "CNS: 898 0029 9928 8893 CPF: --" at bounding box center [207, 111] width 171 height 5
type input "898 0029 9928 8893"
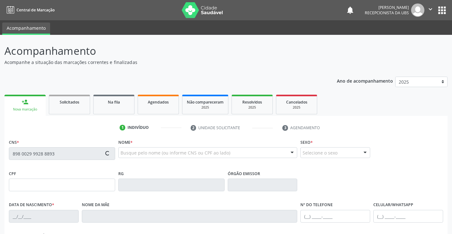
type input "12/04/1996"
type input "Marinalva dos Santos Lima Silva"
type input "(87) 99922-6726"
type input "037.483.704-07"
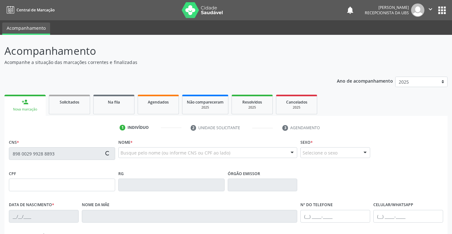
type input "186"
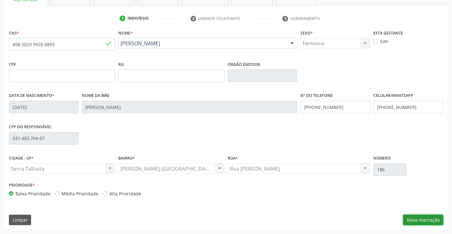
click at [428, 216] on button "Nova marcação" at bounding box center [423, 220] width 40 height 11
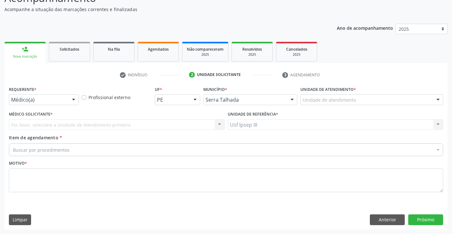
scroll to position [53, 0]
click at [72, 99] on div at bounding box center [74, 100] width 10 height 11
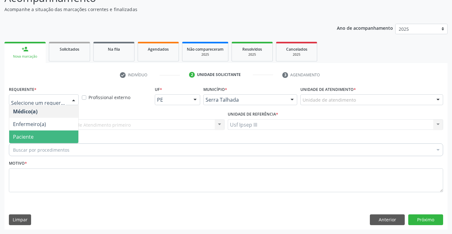
click at [57, 135] on span "Paciente" at bounding box center [43, 137] width 69 height 13
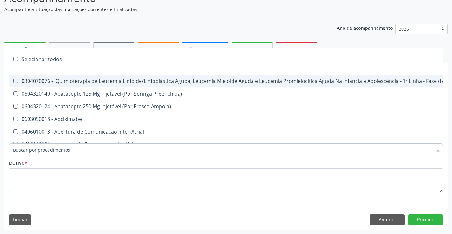
click at [73, 149] on div at bounding box center [226, 150] width 434 height 13
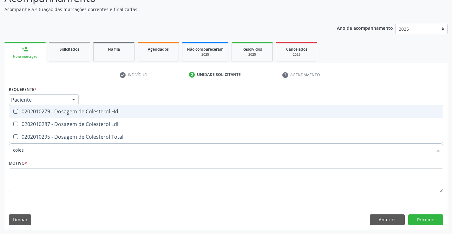
type input "colest"
click at [68, 110] on div "0202010279 - Dosagem de Colesterol Hdl" at bounding box center [226, 111] width 426 height 5
checkbox Hdl "true"
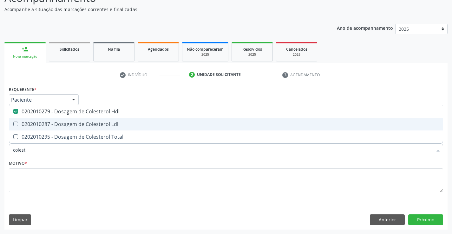
click at [65, 125] on div "0202010287 - Dosagem de Colesterol Ldl" at bounding box center [226, 124] width 426 height 5
checkbox Ldl "true"
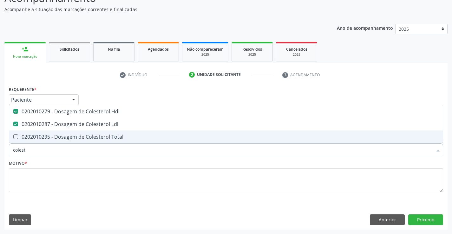
click at [64, 134] on div "0202010295 - Dosagem de Colesterol Total" at bounding box center [226, 136] width 426 height 5
checkbox Total "true"
type input "c"
checkbox Hdl "false"
checkbox Ldl "false"
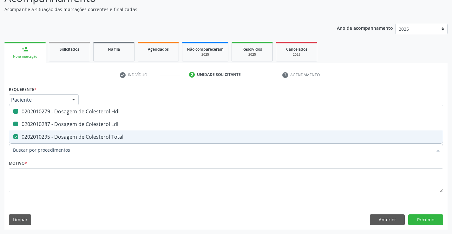
checkbox Total "false"
type input "creatinina"
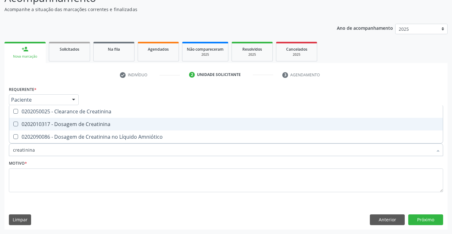
click at [102, 125] on div "0202010317 - Dosagem de Creatinina" at bounding box center [226, 124] width 426 height 5
checkbox Creatinina "true"
type input "creat"
checkbox Creatinina "false"
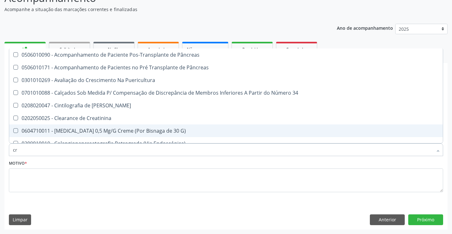
type input "c"
checkbox Creatinina "false"
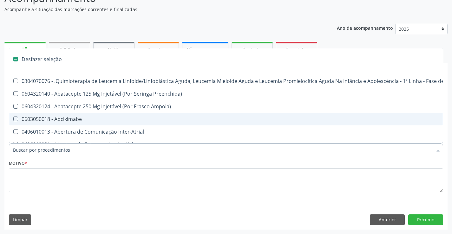
type input "g"
checkbox Linha "true"
checkbox Infusão "true"
checkbox Urostomizados "true"
checkbox Revestido\) "true"
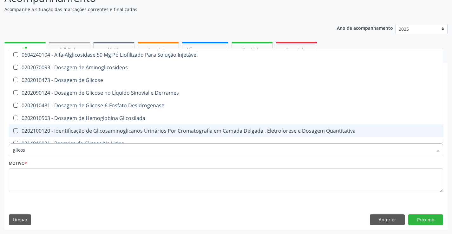
type input "glicose"
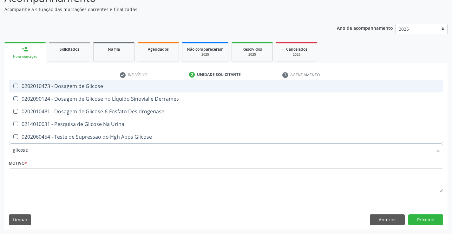
click at [85, 84] on div "0202010473 - Dosagem de Glicose" at bounding box center [226, 86] width 426 height 5
checkbox Glicose "true"
type input "glicos"
checkbox Glicose "false"
checkbox Desidrogenase "true"
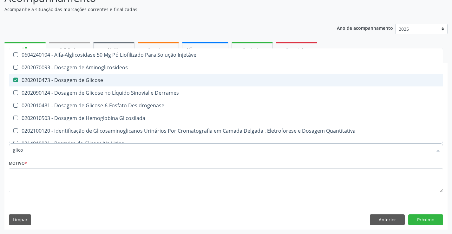
type input "glic"
checkbox Glicose "false"
checkbox Glicosilada "false"
type input "g"
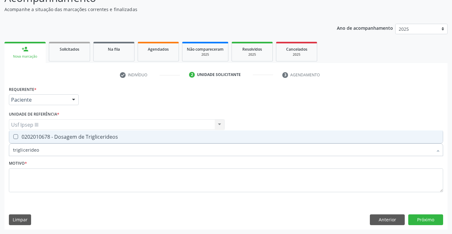
type input "triglicerideos"
click at [85, 136] on div "0202010678 - Dosagem de Triglicerideos" at bounding box center [226, 136] width 426 height 5
checkbox Triglicerideos "true"
type input "t"
checkbox Triglicerideos "false"
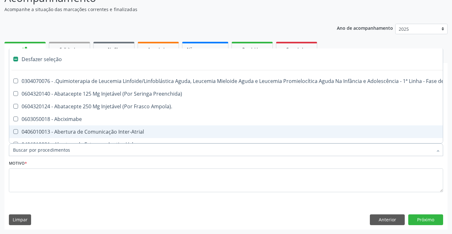
type input "h"
checkbox B "true"
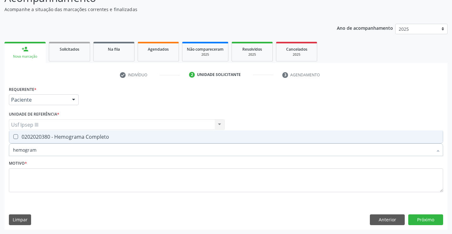
type input "hemograma"
click at [85, 136] on div "0202020380 - Hemograma Completo" at bounding box center [226, 136] width 426 height 5
checkbox Completo "true"
type input "hemog"
checkbox Completo "false"
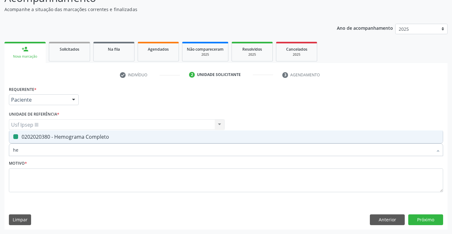
type input "h"
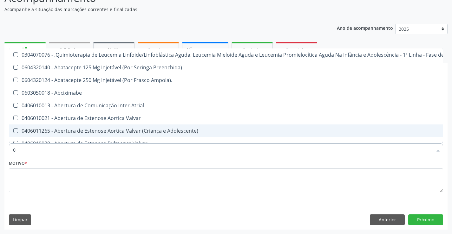
type input "02"
checkbox Comprimido\) "true"
checkbox Transferências "true"
checkbox Meckel "true"
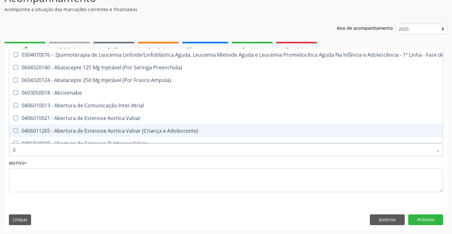
checkbox Bilateral "true"
checkbox Transfusao "true"
type input "020"
checkbox Lenta\) "true"
checkbox Ml\) "true"
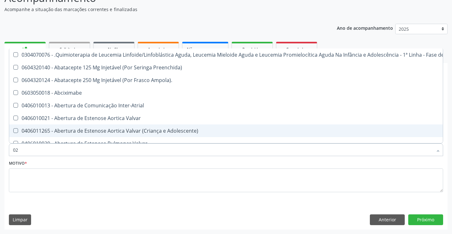
checkbox \(Monocular\) "true"
checkbox X "true"
checkbox Vagina "true"
checkbox Gráfico "true"
checkbox Comprimido\) "false"
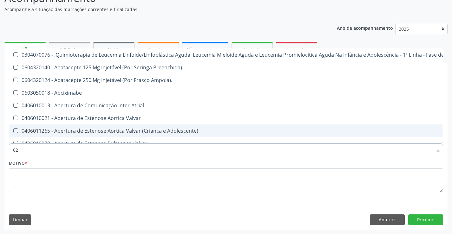
checkbox Comprimido\) "false"
checkbox Transferências "false"
checkbox Meckel "false"
checkbox Bilateral "false"
checkbox Transfusao "false"
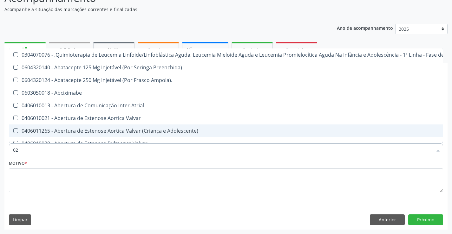
checkbox Automatica\) "true"
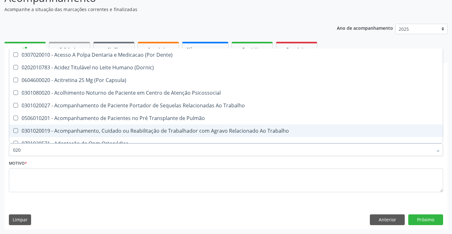
type input "0202"
checkbox Faringe\/Laringe "true"
checkbox Puncao "true"
checkbox Fragmento "true"
checkbox Ossea "true"
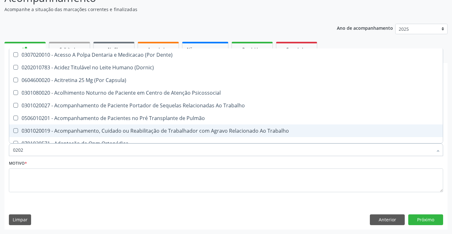
checkbox Laser "true"
checkbox Projecoes\) "true"
checkbox Biologica "true"
checkbox Hdl "false"
checkbox Ldl "false"
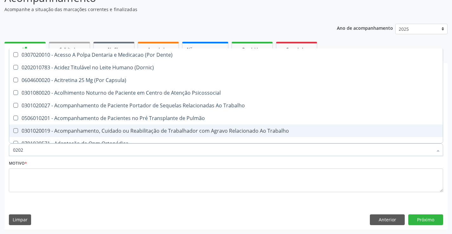
checkbox Total "false"
checkbox Creatinina "false"
checkbox Glicose "false"
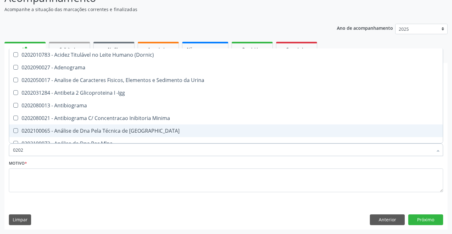
type input "02020"
checkbox \(Psa\) "true"
checkbox III "true"
checkbox Barbituratos "true"
checkbox Calcio "true"
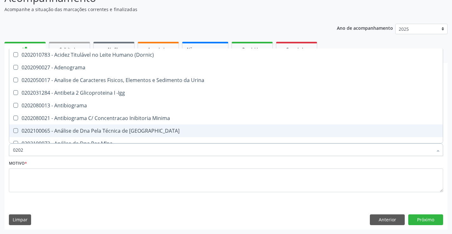
checkbox Hdl "false"
checkbox Ldl "false"
checkbox Total "false"
checkbox Creatinina "false"
checkbox Xi "true"
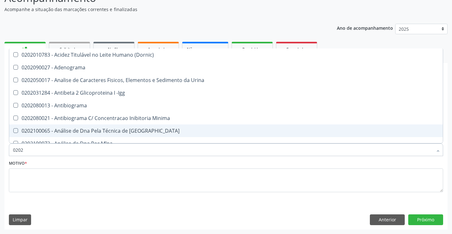
checkbox Glicose "false"
checkbox Funcional "true"
checkbox Triglicerideos "false"
checkbox Zinco "true"
checkbox Completo "false"
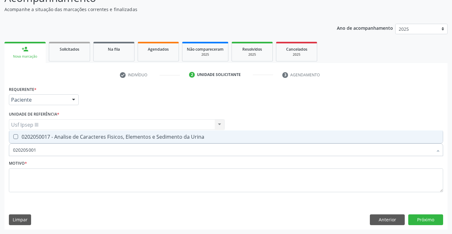
type input "0202050017"
click at [53, 139] on div "0202050017 - Analise de Caracteres Fisicos, Elementos e Sedimento da Urina" at bounding box center [226, 136] width 426 height 5
checkbox Urina "true"
click at [39, 176] on textarea at bounding box center [226, 181] width 434 height 24
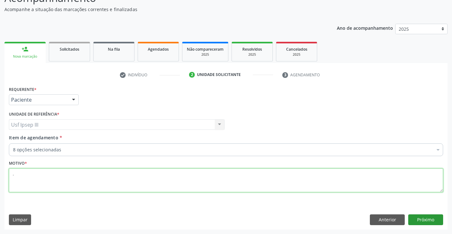
type textarea "."
click at [423, 223] on button "Próximo" at bounding box center [425, 220] width 35 height 11
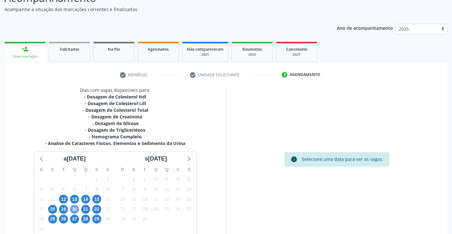
click at [74, 210] on span "20" at bounding box center [74, 209] width 9 height 9
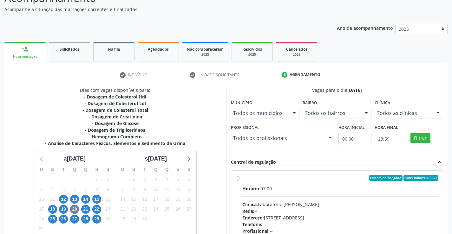
click at [282, 217] on div "Endereço: Casa, nº 409, N Senhora da Penha, Serra Talhada - PE" at bounding box center [340, 218] width 196 height 7
click at [240, 181] on input "Ordem de chegada Consumidos: 10 / 24 Horário: 07:00 Clínica: Laboratorio Jose P…" at bounding box center [238, 178] width 4 height 6
radio input "true"
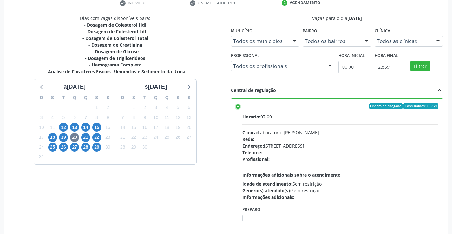
scroll to position [145, 0]
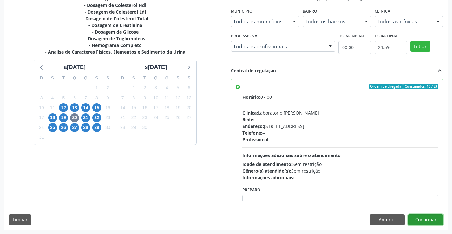
click at [433, 220] on button "Confirmar" at bounding box center [425, 220] width 35 height 11
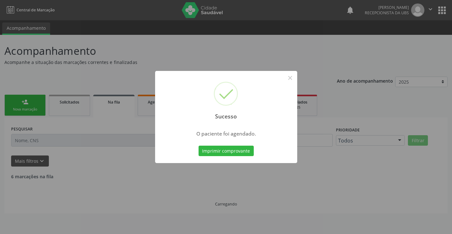
scroll to position [0, 0]
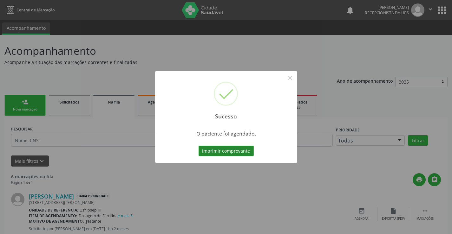
click at [240, 150] on button "Imprimir comprovante" at bounding box center [226, 151] width 55 height 11
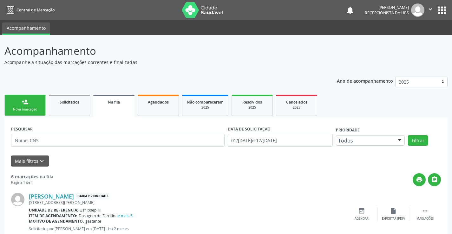
click at [25, 104] on div "person_add" at bounding box center [25, 102] width 7 height 7
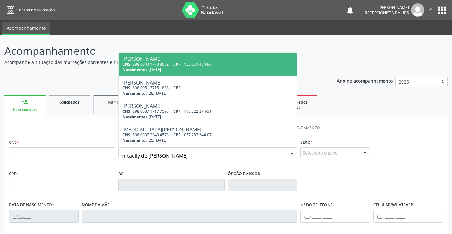
type input "micaelly de lima carvalho"
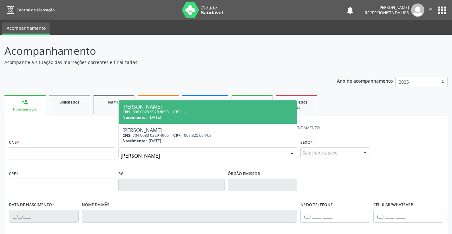
click at [133, 116] on span "Nascimento:" at bounding box center [134, 117] width 24 height 5
type input "898 0029 9928 8893"
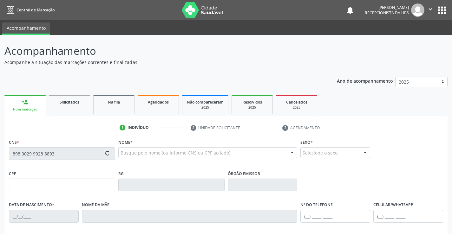
type input "12/04/1996"
type input "Marinalva dos Santos Lima Silva"
type input "(87) 99922-6726"
type input "037.483.704-07"
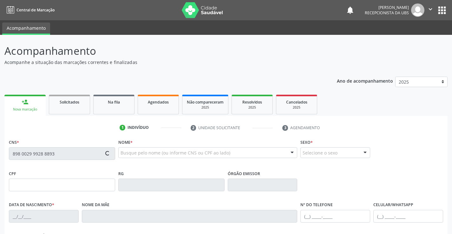
type input "186"
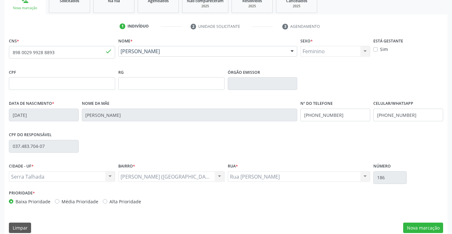
scroll to position [109, 0]
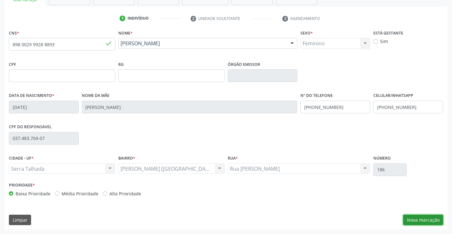
click at [434, 220] on button "Nova marcação" at bounding box center [423, 220] width 40 height 11
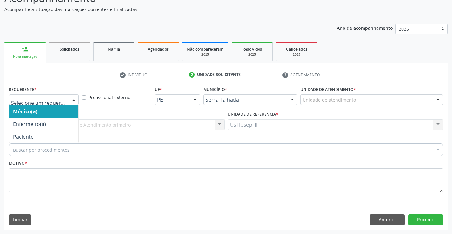
click at [73, 100] on div at bounding box center [74, 100] width 10 height 11
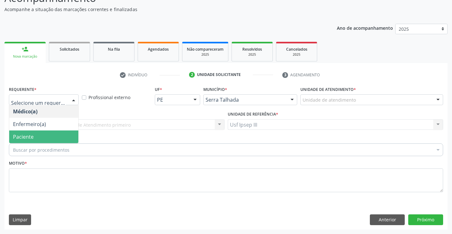
click at [60, 132] on span "Paciente" at bounding box center [43, 137] width 69 height 13
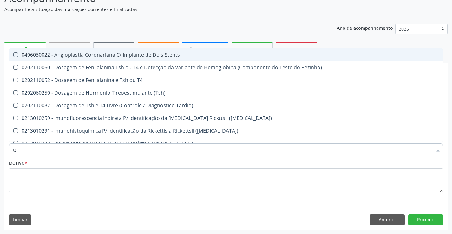
type input "tsh"
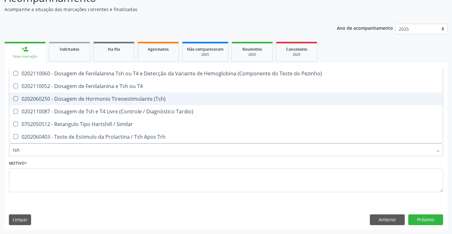
click at [70, 100] on div "0202060250 - Dosagem de Hormonio Tireoestimulante (Tsh)" at bounding box center [226, 98] width 426 height 5
checkbox \(Tsh\) "true"
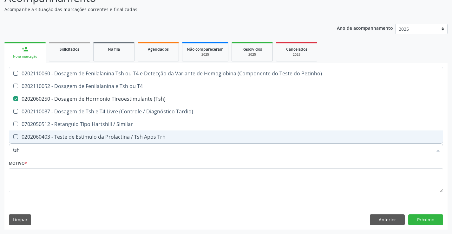
type input "ts"
checkbox \(Tsh\) "false"
checkbox Tardio\) "true"
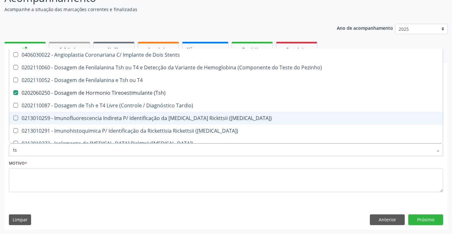
type input "t"
checkbox \(Tsh\) "false"
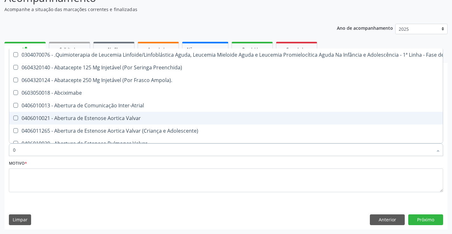
type input "02"
checkbox Simples "true"
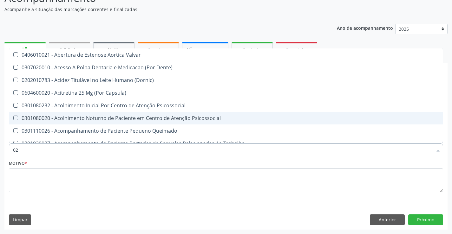
type input "020"
checkbox Hormonais "true"
checkbox \(Tsh\) "false"
type input "0202"
checkbox Puericultura "true"
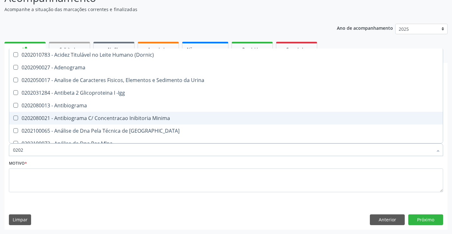
type input "02020"
checkbox Esperma "true"
checkbox \(Tsh\) "false"
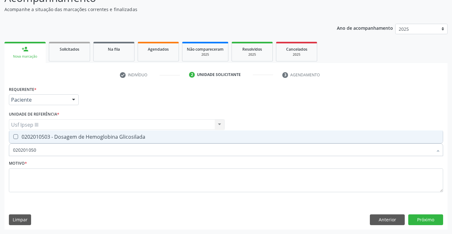
type input "0202010503"
click at [67, 137] on div "0202010503 - Dosagem de Hemoglobina Glicosilada" at bounding box center [226, 136] width 426 height 5
checkbox Glicosilada "true"
click at [48, 175] on textarea at bounding box center [226, 181] width 434 height 24
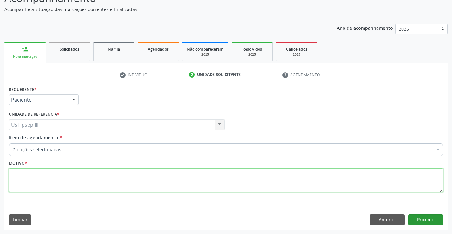
type textarea "."
click at [423, 220] on button "Próximo" at bounding box center [425, 220] width 35 height 11
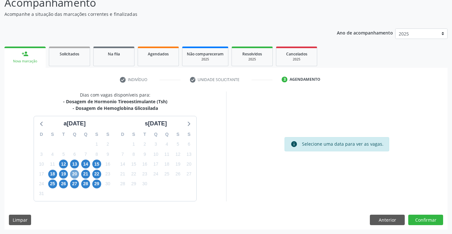
click at [73, 173] on span "20" at bounding box center [74, 174] width 9 height 9
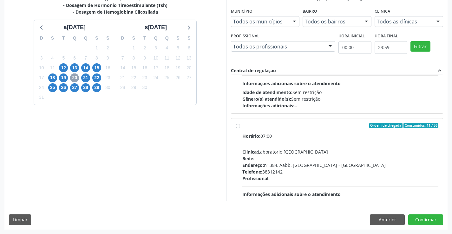
scroll to position [114, 0]
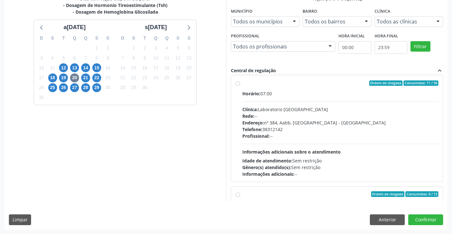
click at [333, 118] on div "Rede: --" at bounding box center [340, 116] width 196 height 7
click at [240, 86] on input "Ordem de chegada Consumidos: 11 / 36 Horário: 07:00 Clínica: Laboratorio Sao Fr…" at bounding box center [238, 84] width 4 height 6
radio input "true"
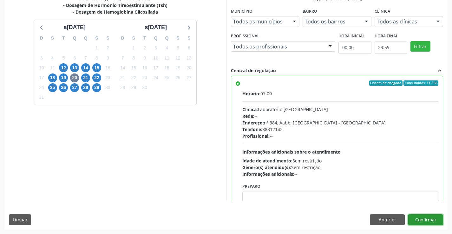
click at [424, 221] on button "Confirmar" at bounding box center [425, 220] width 35 height 11
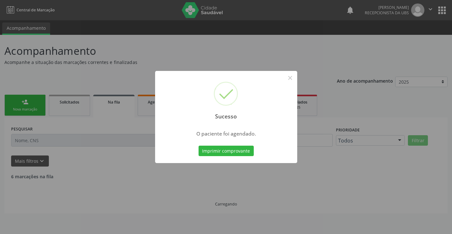
scroll to position [0, 0]
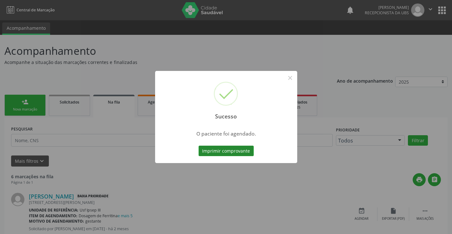
click at [235, 149] on button "Imprimir comprovante" at bounding box center [226, 151] width 55 height 11
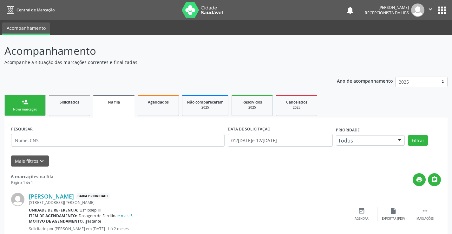
click at [31, 102] on link "person_add Nova marcação" at bounding box center [24, 105] width 41 height 21
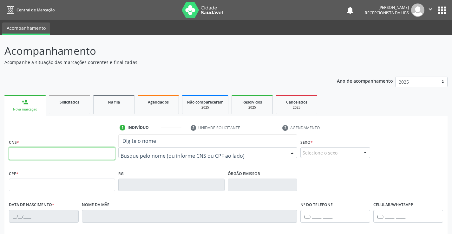
click at [23, 154] on input "text" at bounding box center [62, 153] width 106 height 13
type input "898 0037 2393 1555"
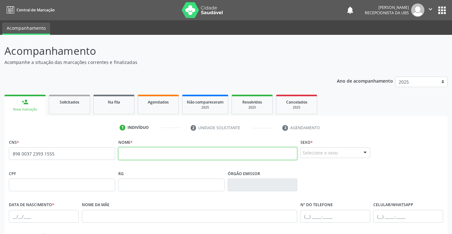
click at [136, 155] on input "text" at bounding box center [207, 153] width 179 height 13
type input "[PERSON_NAME]"
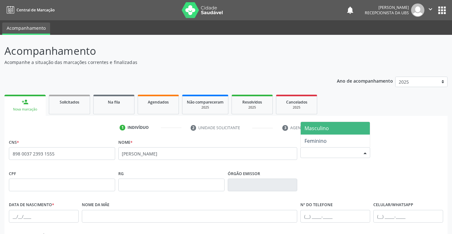
click at [366, 152] on div at bounding box center [365, 153] width 10 height 11
click at [350, 134] on span "Masculino" at bounding box center [335, 128] width 69 height 13
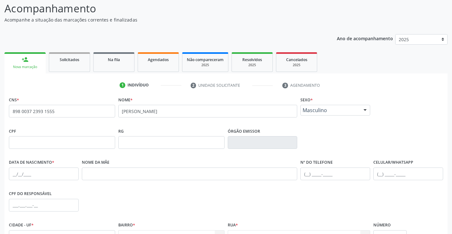
scroll to position [72, 0]
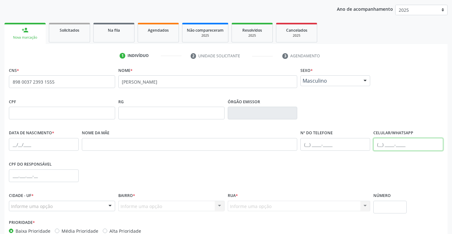
click at [411, 145] on input "text" at bounding box center [408, 144] width 70 height 13
type input "[PHONE_NUMBER]"
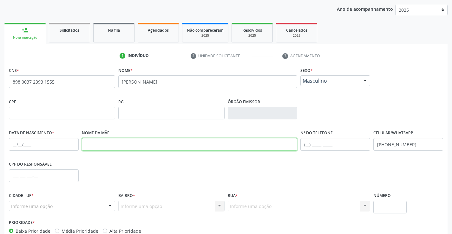
click at [114, 141] on input "text" at bounding box center [190, 144] width 216 height 13
type input "[PERSON_NAME]"
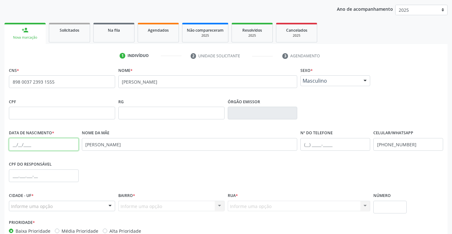
click at [14, 141] on input "text" at bounding box center [44, 144] width 70 height 13
type input "[DATE]"
click at [61, 206] on div "Informe uma opção" at bounding box center [62, 206] width 106 height 11
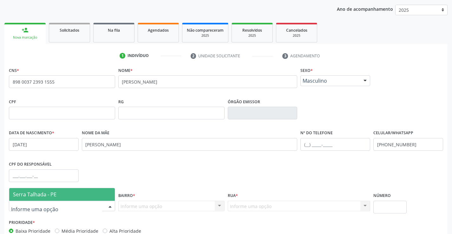
click at [53, 192] on span "Serra Talhada - PE" at bounding box center [62, 194] width 106 height 13
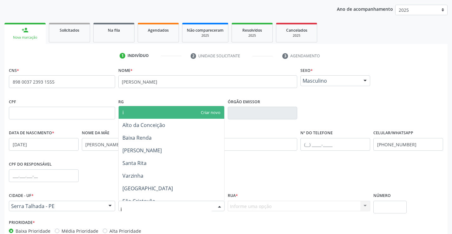
type input "ip"
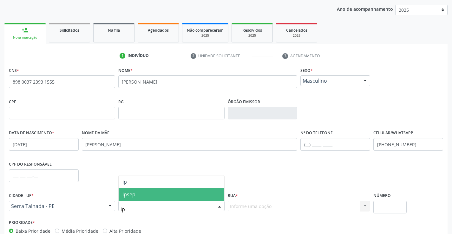
click at [142, 193] on span "Ipsep" at bounding box center [172, 194] width 106 height 13
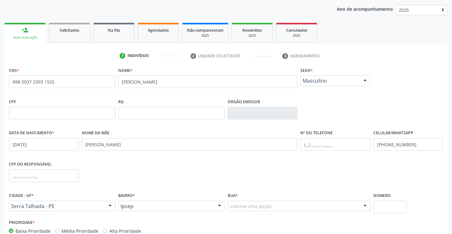
click at [251, 195] on div "Rua * Informe uma opção [GEOGRAPHIC_DATA] Lins [GEOGRAPHIC_DATA][PERSON_NAME] […" at bounding box center [299, 201] width 143 height 20
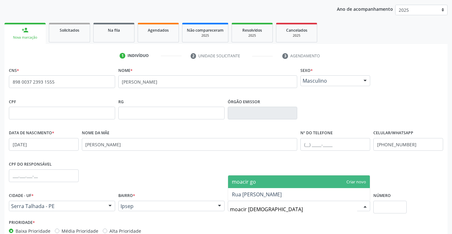
type input "moacir godo"
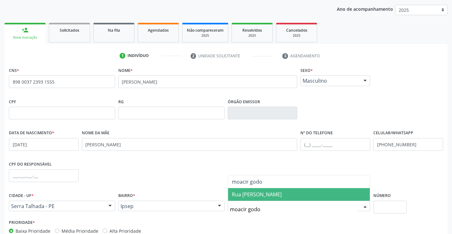
click at [245, 199] on span "Rua [PERSON_NAME]" at bounding box center [299, 194] width 142 height 13
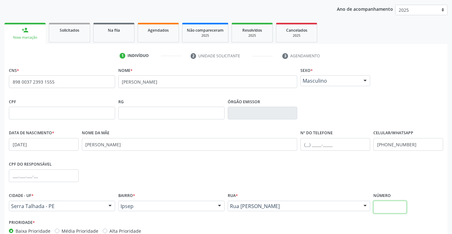
click at [385, 212] on input "text" at bounding box center [389, 207] width 33 height 13
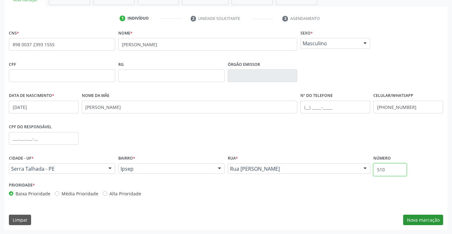
type input "510"
click at [431, 219] on button "Nova marcação" at bounding box center [423, 220] width 40 height 11
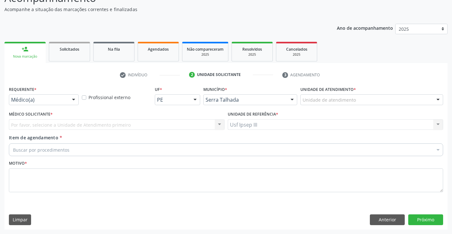
scroll to position [53, 0]
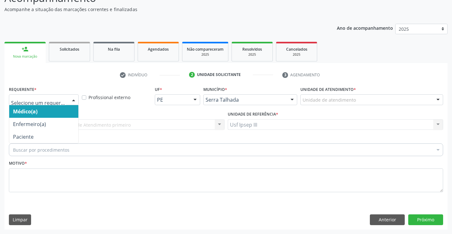
click at [75, 100] on div at bounding box center [74, 100] width 10 height 11
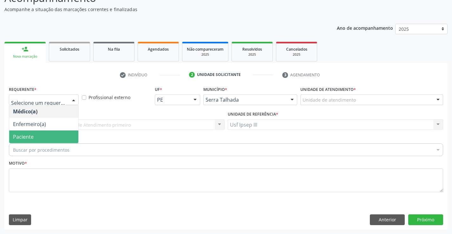
click at [65, 139] on span "Paciente" at bounding box center [43, 137] width 69 height 13
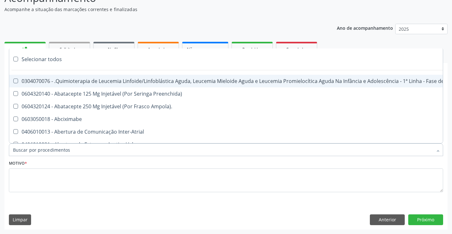
click at [70, 148] on div at bounding box center [226, 150] width 434 height 13
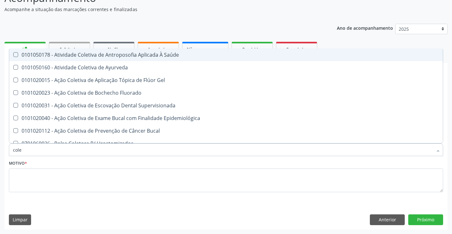
type input "coles"
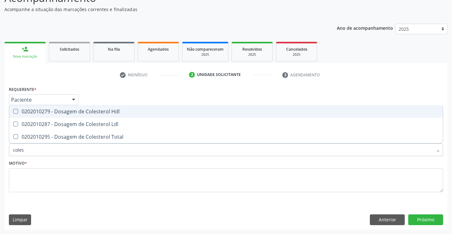
drag, startPoint x: 79, startPoint y: 109, endPoint x: 75, endPoint y: 117, distance: 9.0
click at [78, 112] on div "0202010279 - Dosagem de Colesterol Hdl" at bounding box center [226, 111] width 426 height 5
checkbox Hdl "true"
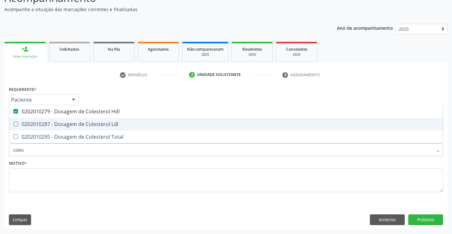
click at [76, 122] on div "0202010287 - Dosagem de Colesterol Ldl" at bounding box center [226, 124] width 426 height 5
checkbox Ldl "true"
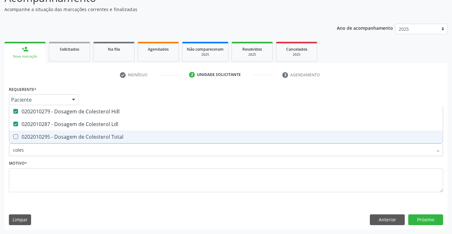
click at [75, 137] on div "0202010295 - Dosagem de Colesterol Total" at bounding box center [226, 136] width 426 height 5
checkbox Total "true"
type input "cole"
checkbox Hdl "false"
checkbox Ldl "false"
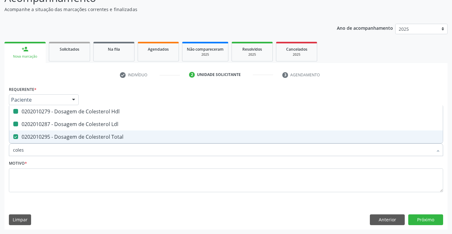
checkbox Total "false"
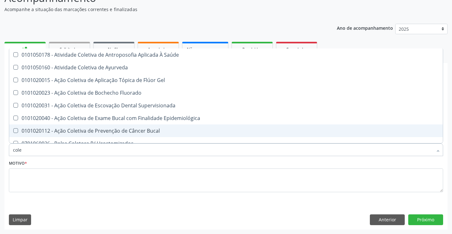
type input "col"
checkbox Hdl "false"
checkbox Ldl "false"
checkbox Total "false"
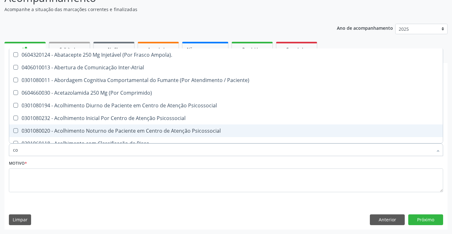
type input "c"
checkbox Hdl "false"
checkbox Ldl "false"
checkbox Total "false"
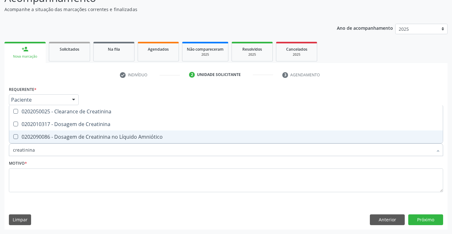
type input "creatinina"
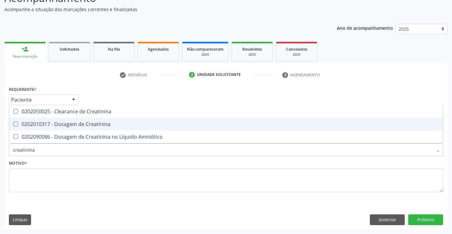
click at [78, 125] on div "0202010317 - Dosagem de Creatinina" at bounding box center [226, 124] width 426 height 5
checkbox Creatinina "true"
type input "creat"
checkbox Creatinina "false"
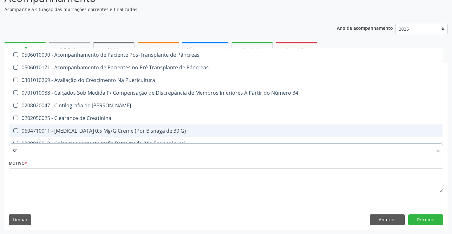
type input "c"
checkbox Creatinina "false"
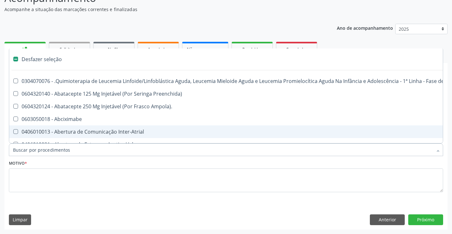
type input "g"
checkbox Linha "true"
checkbox Infusão "true"
checkbox Urostomizados "true"
checkbox Revestido\) "true"
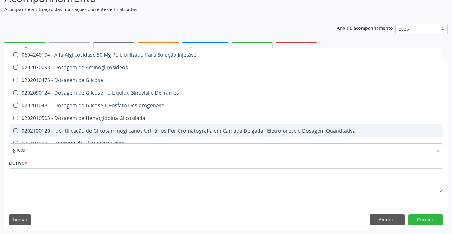
type input "glicose"
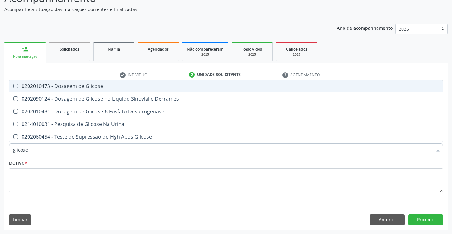
click at [73, 88] on div "0202010473 - Dosagem de Glicose" at bounding box center [226, 86] width 426 height 5
checkbox Glicose "true"
type input "glicos"
checkbox Glicose "false"
checkbox Desidrogenase "true"
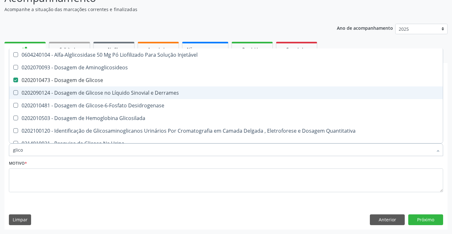
type input "glic"
checkbox Glicose "false"
checkbox Glicosilada "false"
type input "g"
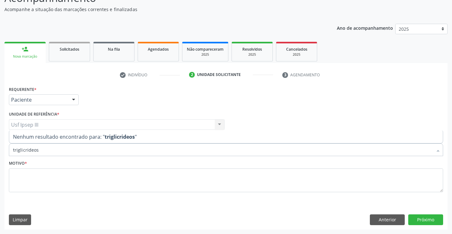
click at [24, 151] on input "triglicrideos" at bounding box center [223, 150] width 420 height 13
type input "triglicerideos"
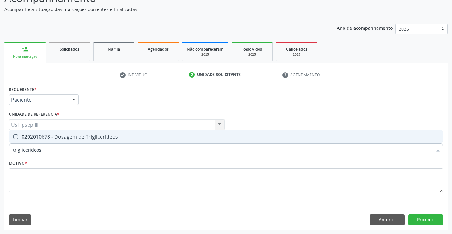
click at [76, 141] on span "0202010678 - Dosagem de Triglicerideos" at bounding box center [226, 137] width 434 height 13
checkbox Triglicerideos "true"
click at [62, 148] on input "triglicerideos" at bounding box center [223, 150] width 420 height 13
type input "t"
checkbox Triglicerideos "false"
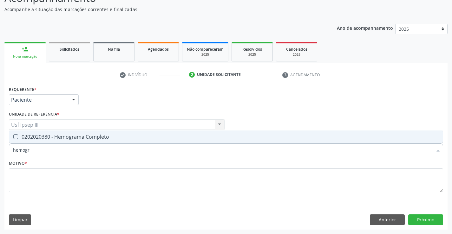
type input "hemogra"
click at [65, 139] on div "0202020380 - Hemograma Completo" at bounding box center [226, 136] width 426 height 5
checkbox Completo "true"
type input "hemo"
checkbox Completo "false"
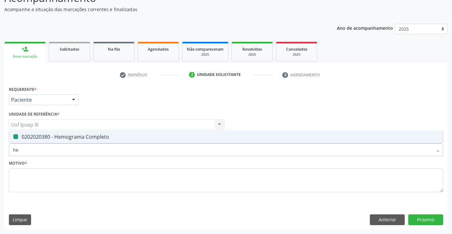
type input "h"
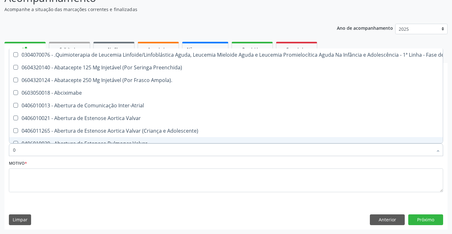
type input "02"
checkbox Comprimido\) "true"
checkbox Transferências "true"
checkbox Meckel "true"
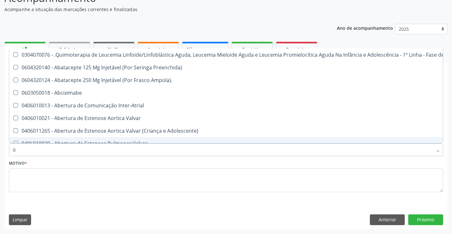
checkbox Bilateral "true"
checkbox Transfusao "true"
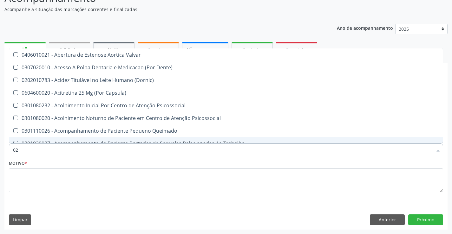
type input "020"
checkbox Epispádia "true"
checkbox Anos\) "true"
checkbox Congênita "true"
checkbox Complementar\) "true"
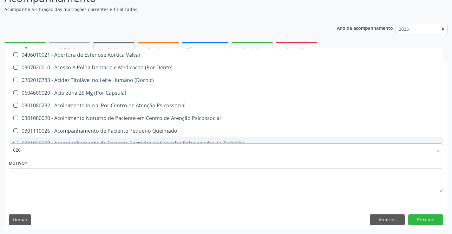
checkbox \(Qualitativo\) "true"
checkbox Dias "true"
checkbox Hdl "false"
checkbox Ldl "false"
checkbox Total "false"
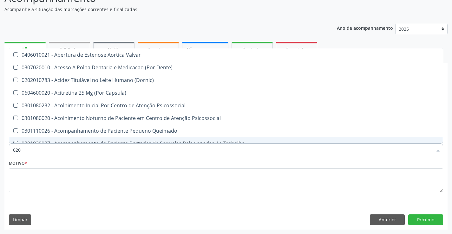
checkbox Creatinina "false"
checkbox Glicose "false"
checkbox Triglicerideos "false"
checkbox \(T3\) "true"
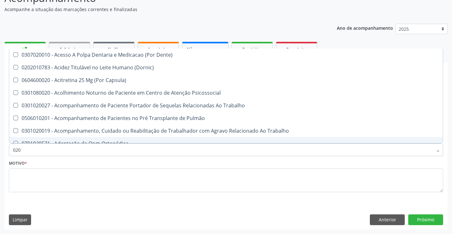
type input "0202"
checkbox Faringe\/Laringe "true"
checkbox Puncao "true"
checkbox Fragmento "true"
checkbox Ossea "true"
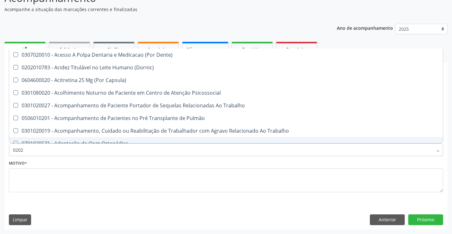
checkbox Laser "true"
checkbox Projecoes\) "true"
checkbox Biologica "true"
checkbox Hdl "false"
checkbox Ldl "false"
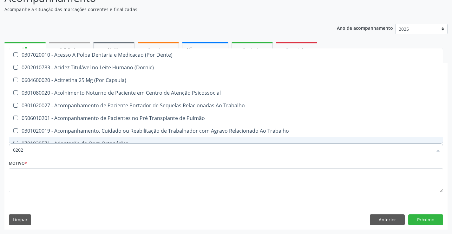
checkbox Total "false"
checkbox Creatinina "false"
checkbox Glicose "false"
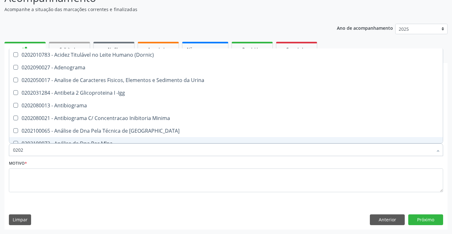
type input "02020"
checkbox \(Psa\) "true"
checkbox III "true"
checkbox Barbituratos "true"
checkbox Calcio "true"
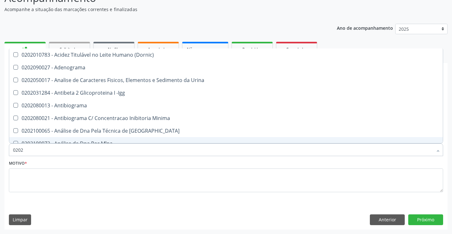
checkbox Hdl "false"
checkbox Ldl "false"
checkbox Total "false"
checkbox Creatinina "false"
checkbox Xi "true"
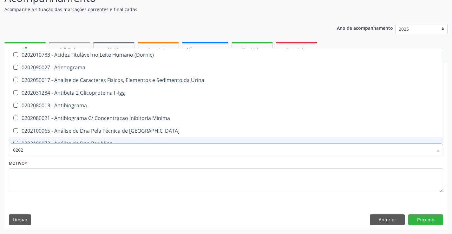
checkbox Glicose "false"
checkbox Funcional "true"
checkbox Triglicerideos "false"
checkbox Zinco "true"
checkbox Completo "false"
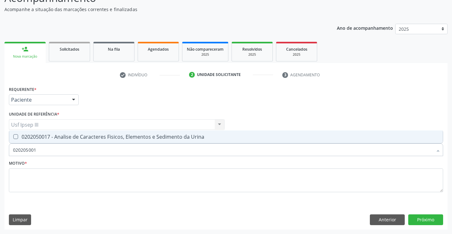
type input "0202050017"
click at [62, 140] on div "0202050017 - Analise de Caracteres Fisicos, Elementos e Sedimento da Urina" at bounding box center [226, 136] width 426 height 5
checkbox Urina "true"
click at [41, 178] on textarea at bounding box center [226, 181] width 434 height 24
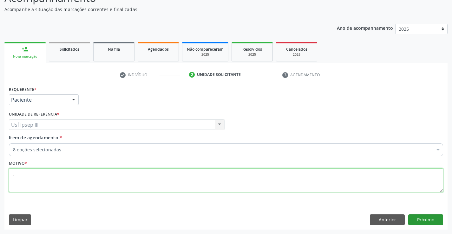
type textarea "."
click at [417, 220] on button "Próximo" at bounding box center [425, 220] width 35 height 11
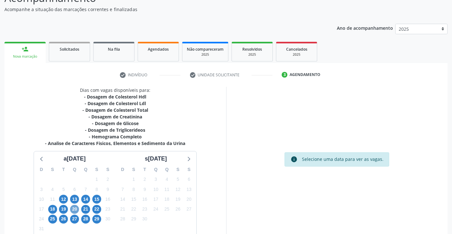
click at [73, 209] on span "20" at bounding box center [74, 209] width 9 height 9
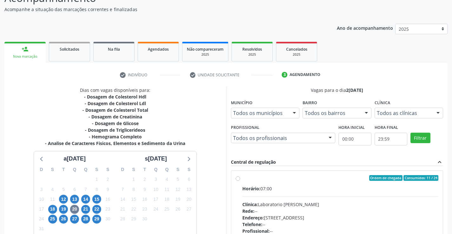
click at [298, 206] on div "Clínica: Laboratorio [PERSON_NAME]" at bounding box center [340, 204] width 196 height 7
click at [240, 181] on input "Ordem de chegada Consumidos: 11 / 24 Horário: 07:00 Clínica: Laboratorio [PERSO…" at bounding box center [238, 178] width 4 height 6
radio input "true"
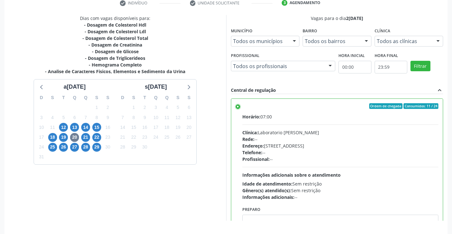
scroll to position [145, 0]
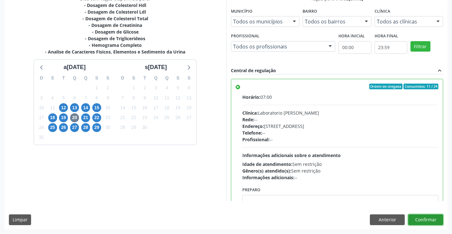
click at [422, 221] on button "Confirmar" at bounding box center [425, 220] width 35 height 11
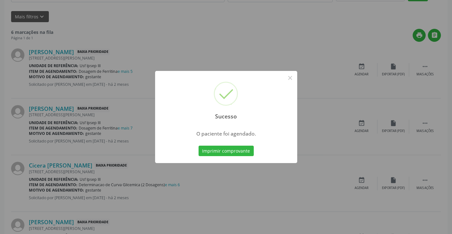
scroll to position [0, 0]
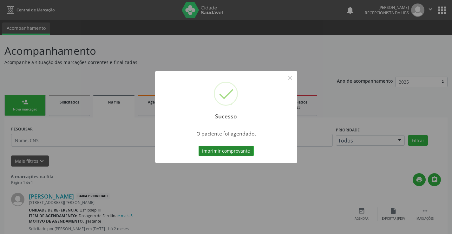
click at [238, 152] on button "Imprimir comprovante" at bounding box center [226, 151] width 55 height 11
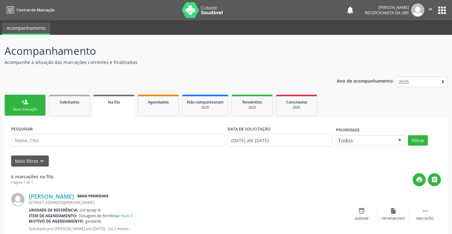
click at [41, 103] on link "person_add Nova marcação" at bounding box center [24, 105] width 41 height 21
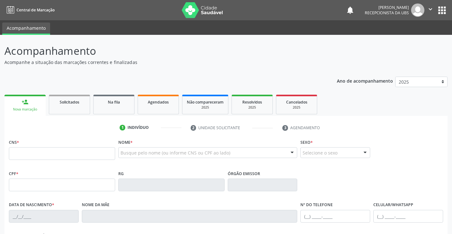
click at [150, 148] on div "Busque pelo nome (ou informe CNS ou CPF ao lado)" at bounding box center [207, 152] width 179 height 11
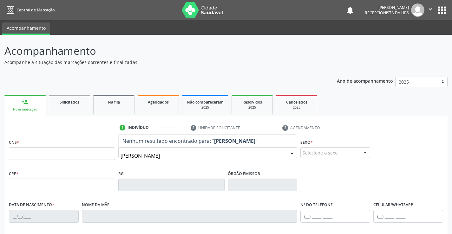
type input "[PERSON_NAME]"
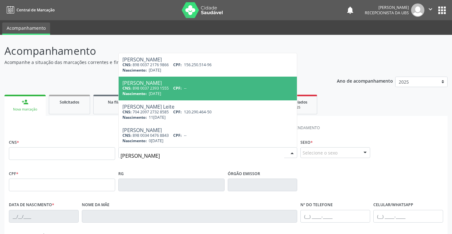
click at [152, 88] on div "CNS: 898 0037 2393 1555 CPF: --" at bounding box center [207, 88] width 171 height 5
type input "898 0037 2393 1555"
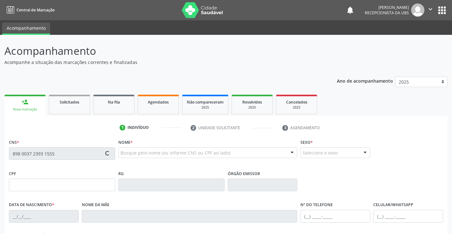
type input "[DATE]"
type input "[PERSON_NAME]"
type input "[PHONE_NUMBER]"
type input "510"
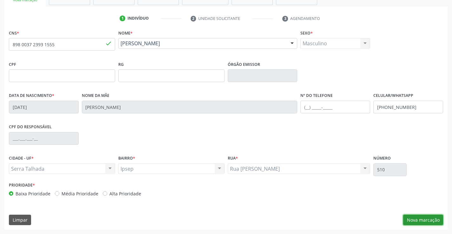
click at [428, 217] on button "Nova marcação" at bounding box center [423, 220] width 40 height 11
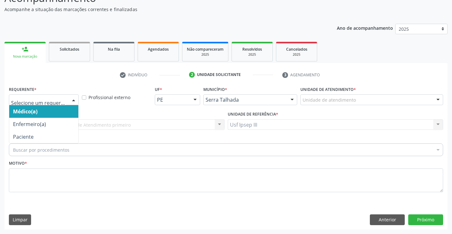
click at [74, 97] on div at bounding box center [74, 100] width 10 height 11
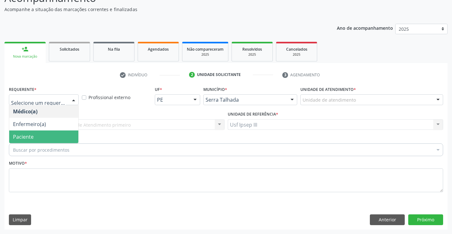
click at [72, 137] on span "Paciente" at bounding box center [43, 137] width 69 height 13
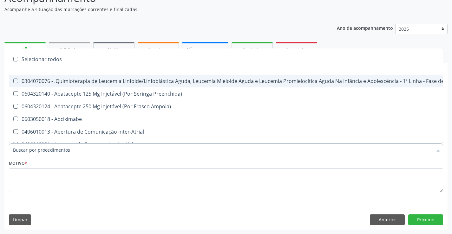
click at [76, 147] on div at bounding box center [226, 150] width 434 height 13
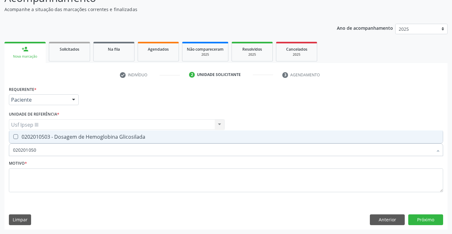
type input "0202010503"
click at [85, 136] on div "0202010503 - Dosagem de Hemoglobina Glicosilada" at bounding box center [226, 136] width 426 height 5
checkbox Glicosilada "true"
click at [53, 173] on textarea at bounding box center [226, 181] width 434 height 24
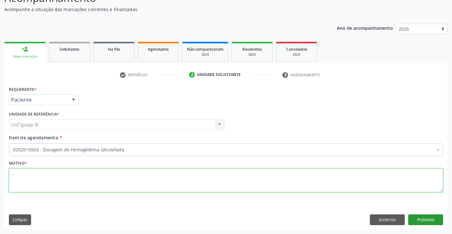
type textarea "."
click at [431, 222] on button "Próximo" at bounding box center [425, 220] width 35 height 11
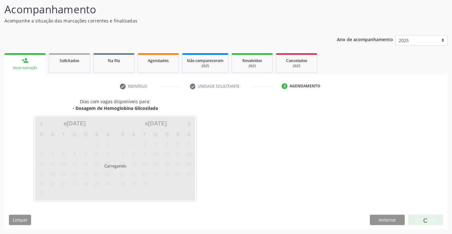
scroll to position [42, 0]
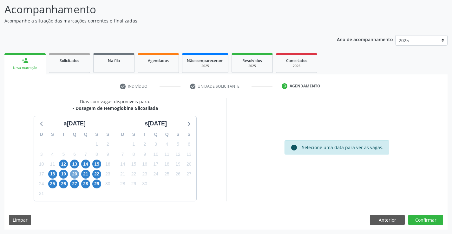
click at [75, 175] on span "20" at bounding box center [74, 174] width 9 height 9
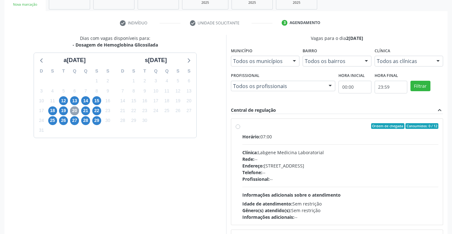
scroll to position [145, 0]
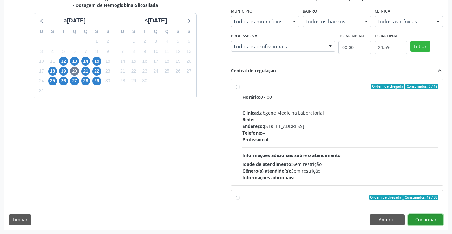
click at [431, 219] on button "Confirmar" at bounding box center [425, 220] width 35 height 11
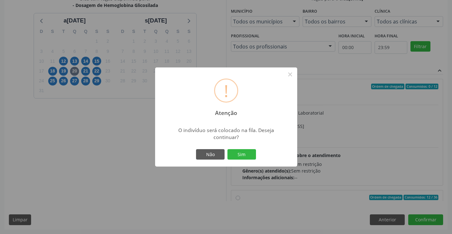
click at [374, 149] on div "! Atenção × O indivíduo será colocado na fila. Deseja continuar? Não Sim" at bounding box center [226, 117] width 452 height 234
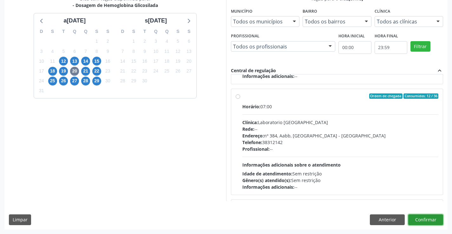
scroll to position [110, 0]
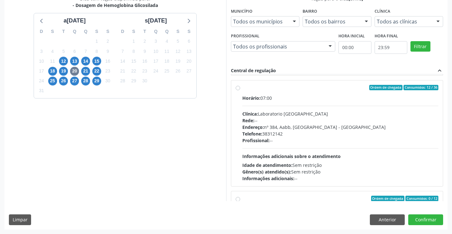
click at [356, 140] on div "Profissional: --" at bounding box center [340, 140] width 196 height 7
click at [240, 91] on input "Ordem de chegada Consumidos: 12 / 36 Horário: 07:00 Clínica: Laboratorio [GEOGR…" at bounding box center [238, 88] width 4 height 6
radio input "true"
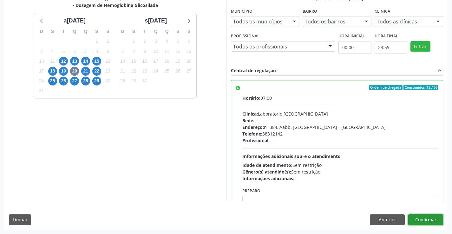
click at [418, 220] on button "Confirmar" at bounding box center [425, 220] width 35 height 11
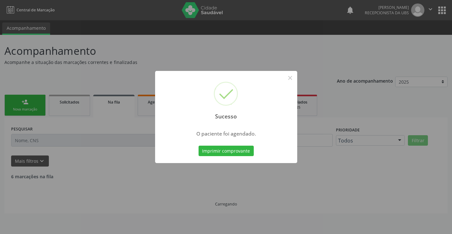
scroll to position [0, 0]
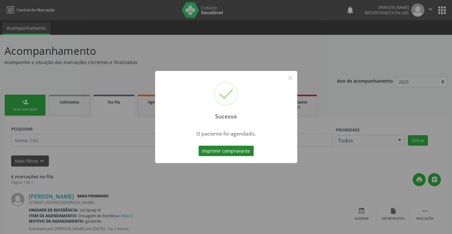
click at [239, 146] on button "Imprimir comprovante" at bounding box center [226, 151] width 55 height 11
